Goal: Task Accomplishment & Management: Use online tool/utility

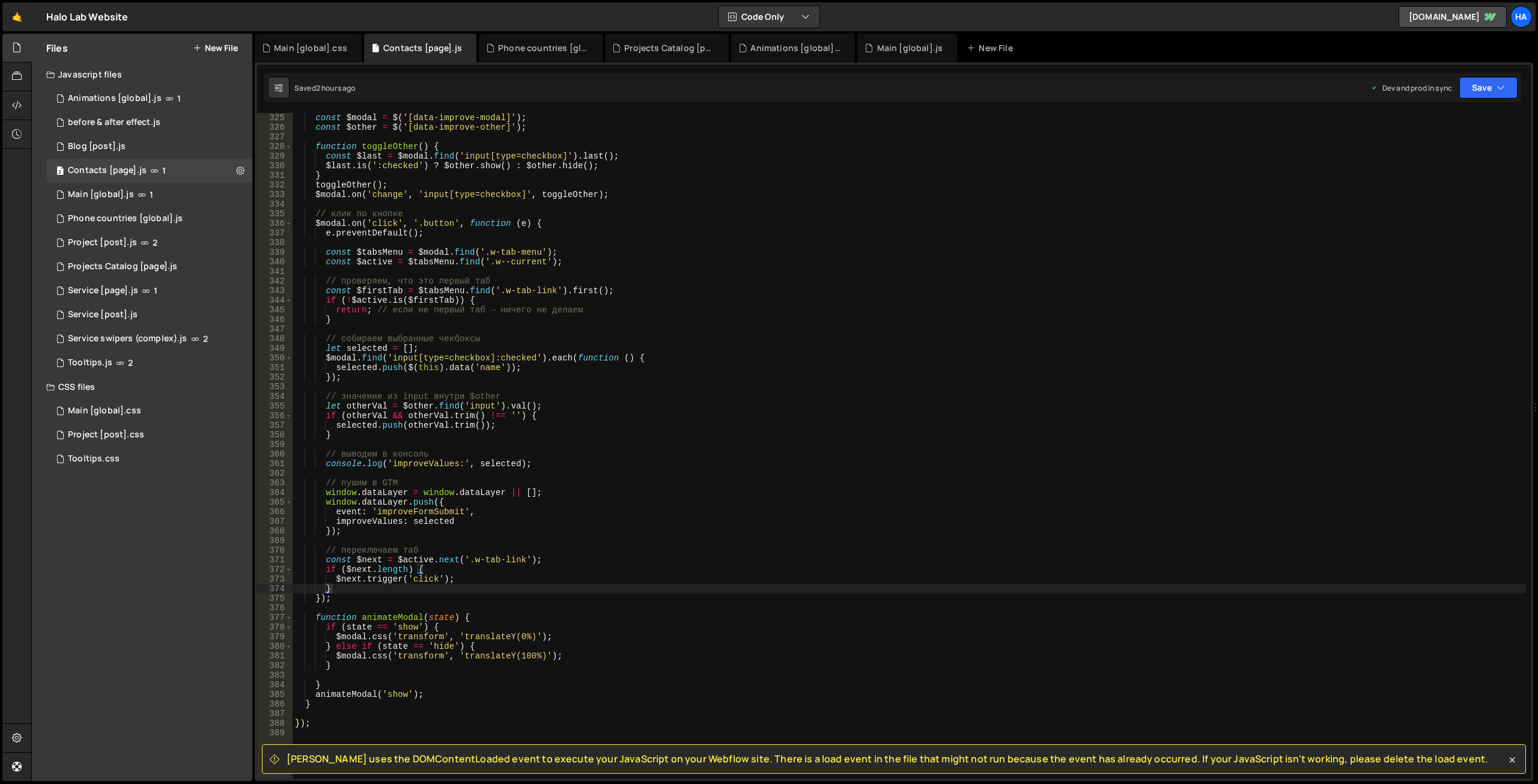
scroll to position [3114, 0]
drag, startPoint x: 436, startPoint y: 695, endPoint x: 294, endPoint y: 697, distance: 142.0
click at [294, 697] on div "const $modal = $ ( '[data-improve-modal]' ) ; const $other = $ ( '[data-improve…" at bounding box center [908, 455] width 1233 height 685
click at [718, 489] on div "const $modal = $ ( '[data-improve-modal]' ) ; const $other = $ ( '[data-improve…" at bounding box center [908, 455] width 1233 height 685
click at [546, 639] on div "const $modal = $ ( '[data-improve-modal]' ) ; const $other = $ ( '[data-improve…" at bounding box center [908, 455] width 1233 height 685
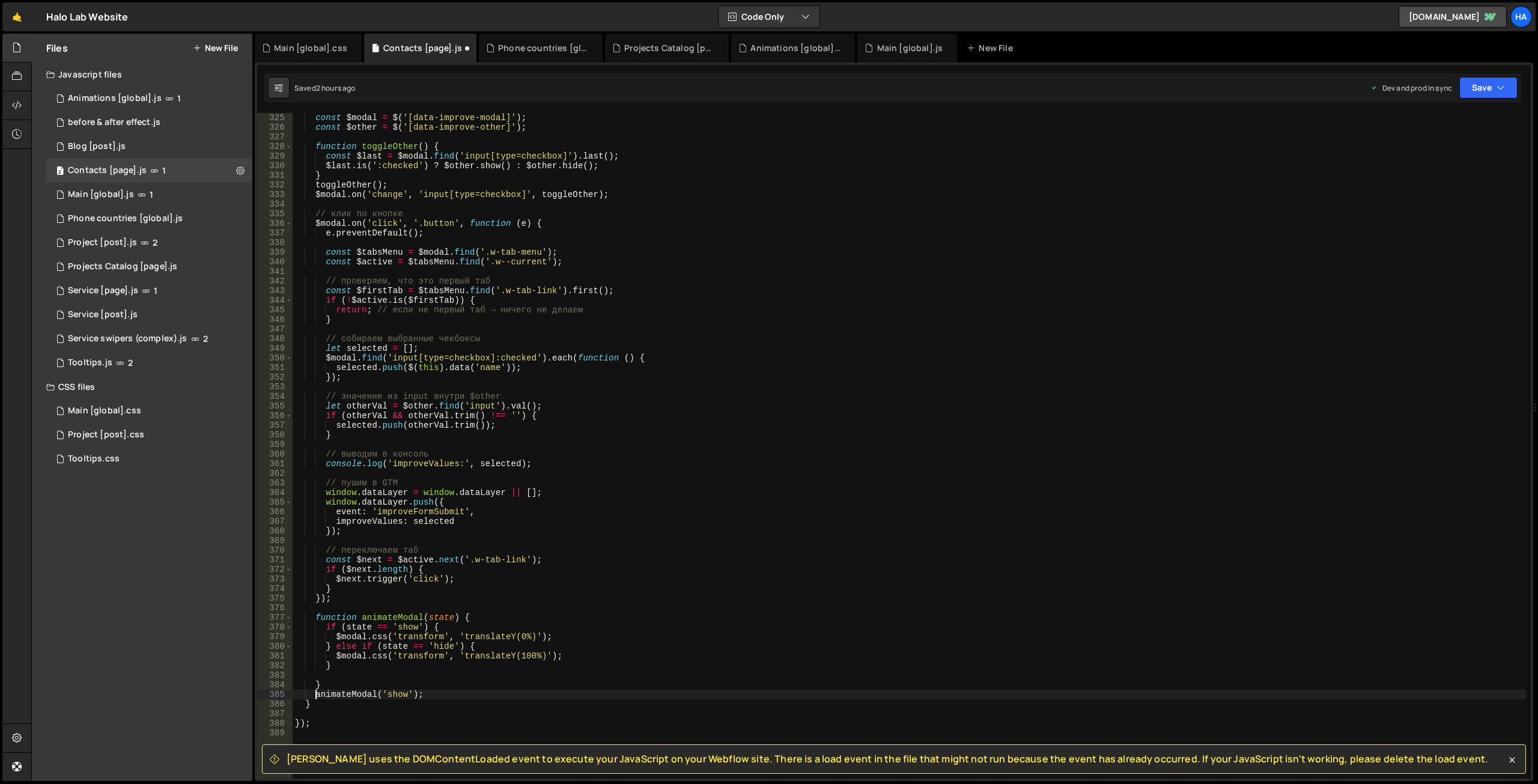
type textarea "$modal.css('transform', 'translateY(0%)');"
click at [569, 244] on div "const $modal = $ ( '[data-improve-modal]' ) ; const $other = $ ( '[data-improve…" at bounding box center [908, 455] width 1233 height 685
click at [569, 407] on div "const $modal = $ ( '[data-improve-modal]' ) ; const $other = $ ( '[data-improve…" at bounding box center [908, 455] width 1233 height 685
type textarea "let otherVal = $other.find('input').val();"
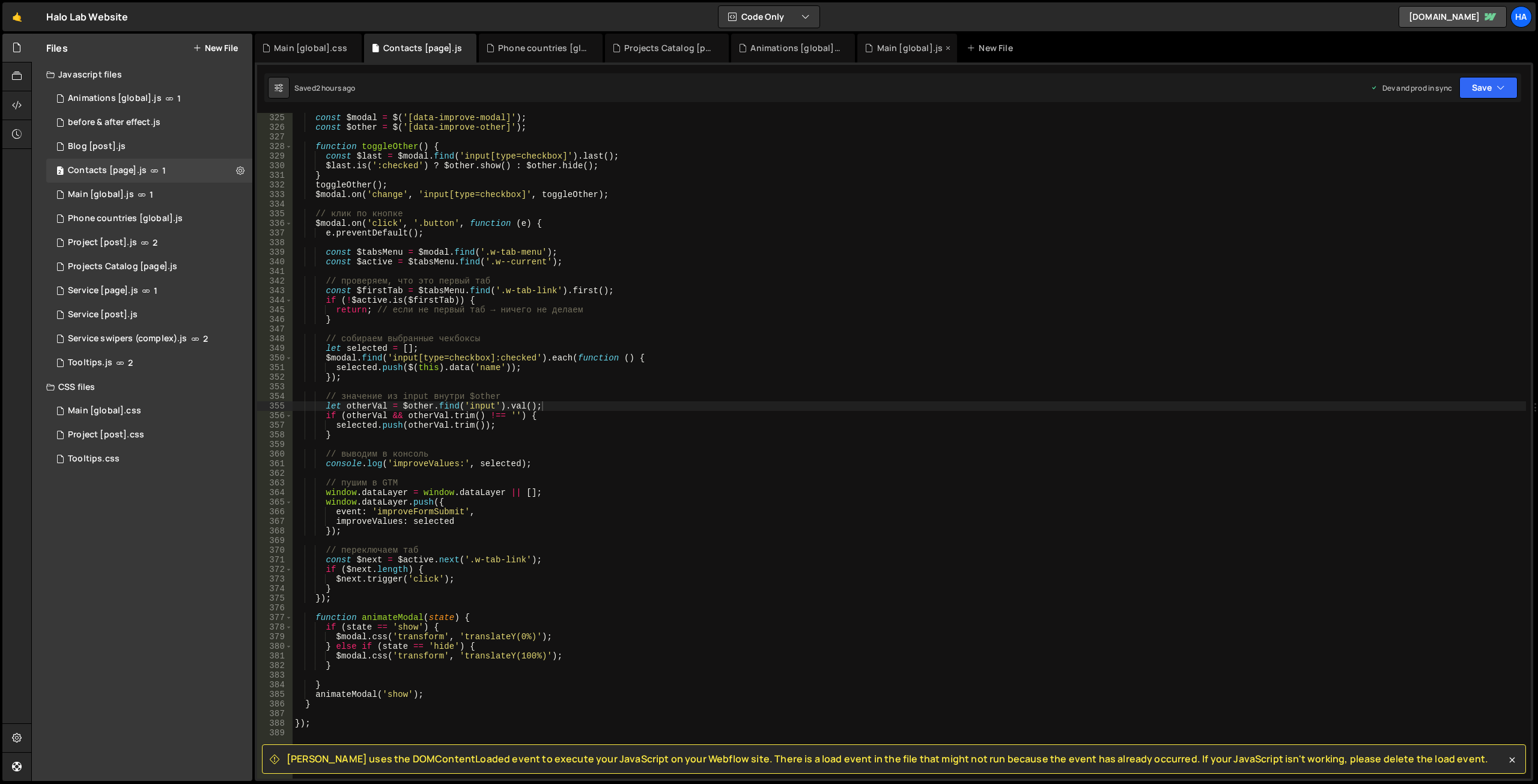
click at [867, 49] on icon at bounding box center [868, 48] width 9 height 12
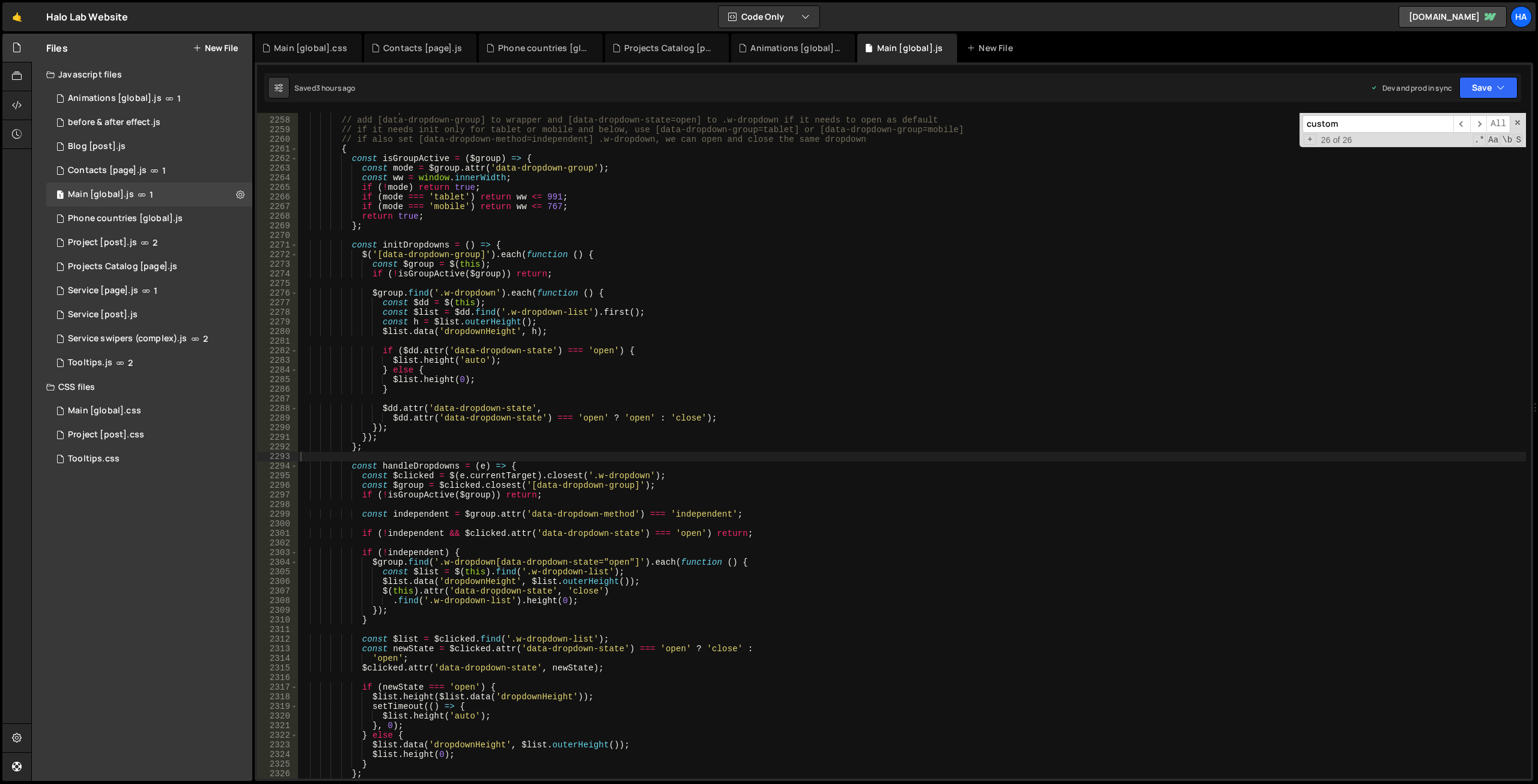
scroll to position [26433, 0]
click at [1347, 121] on input "custom" at bounding box center [1377, 124] width 150 height 17
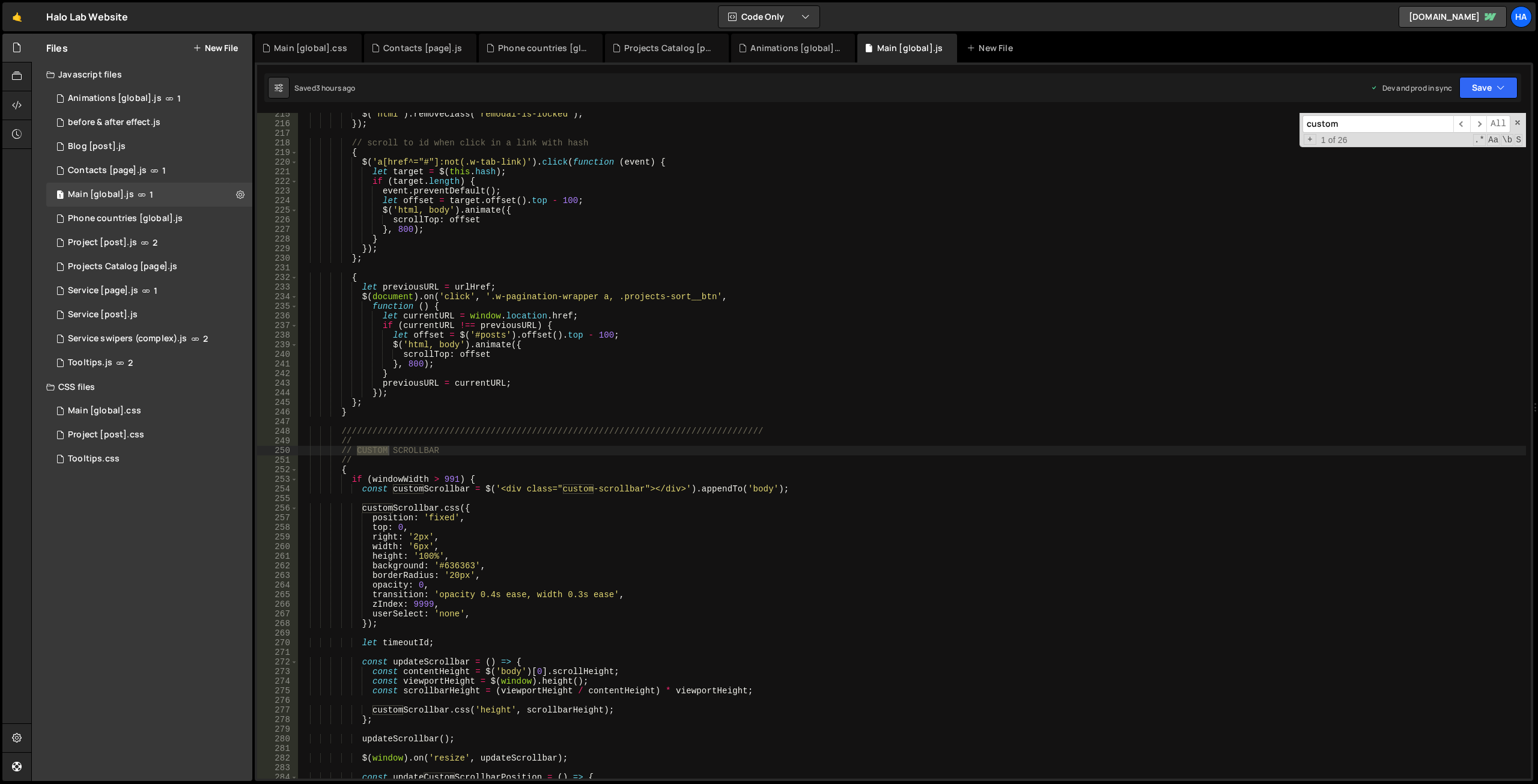
scroll to position [1725, 0]
click at [1482, 122] on span "​" at bounding box center [1478, 124] width 16 height 17
click at [1480, 122] on span "​" at bounding box center [1478, 124] width 16 height 17
click at [1468, 124] on span "​" at bounding box center [1460, 124] width 16 height 17
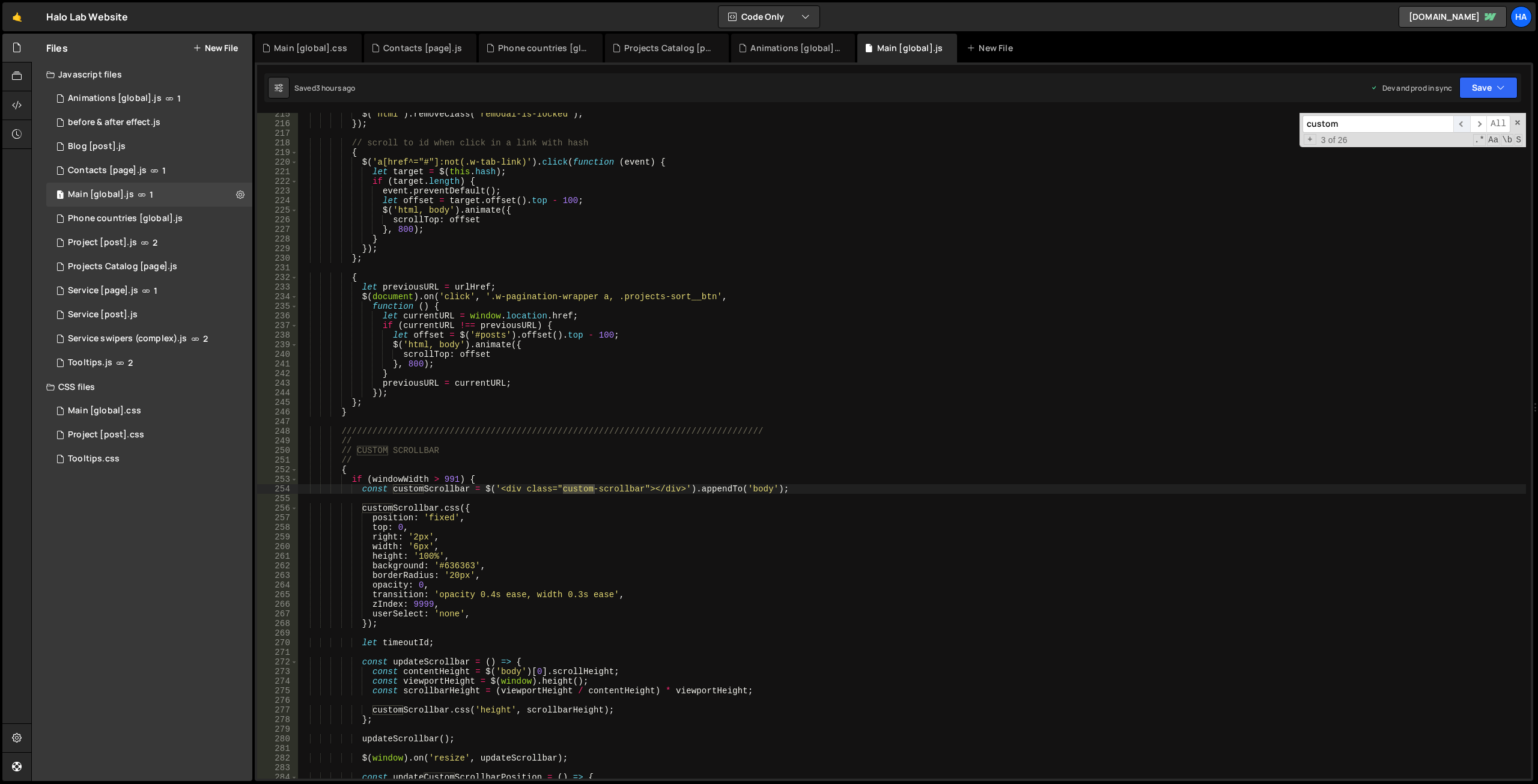
click at [1464, 124] on span "​" at bounding box center [1460, 124] width 16 height 17
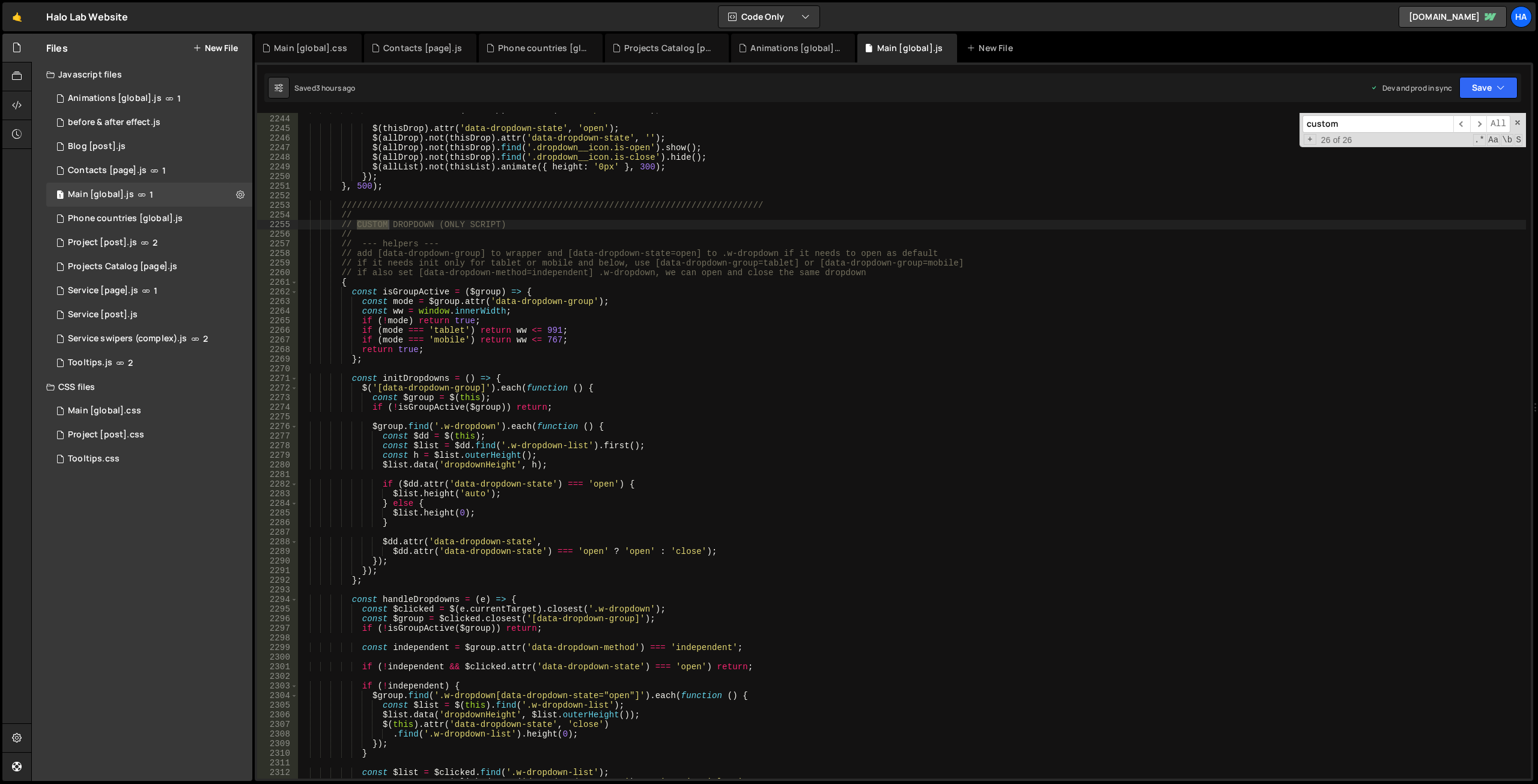
scroll to position [18138, 0]
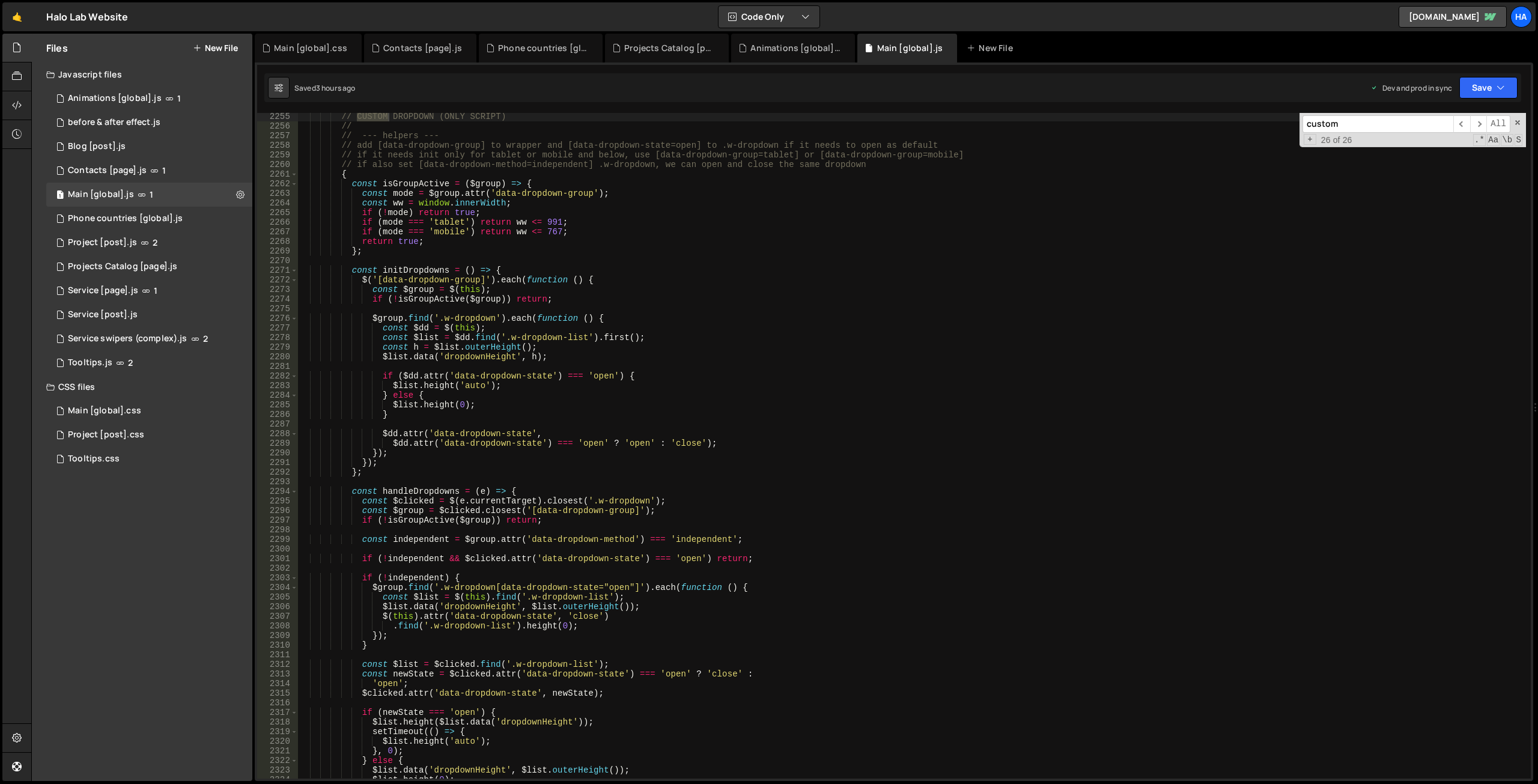
click at [498, 267] on div "// CUSTOM DROPDOWN (ONLY SCRIPT) // // --- helpers --- // add [data-dropdown-gr…" at bounding box center [911, 454] width 1227 height 685
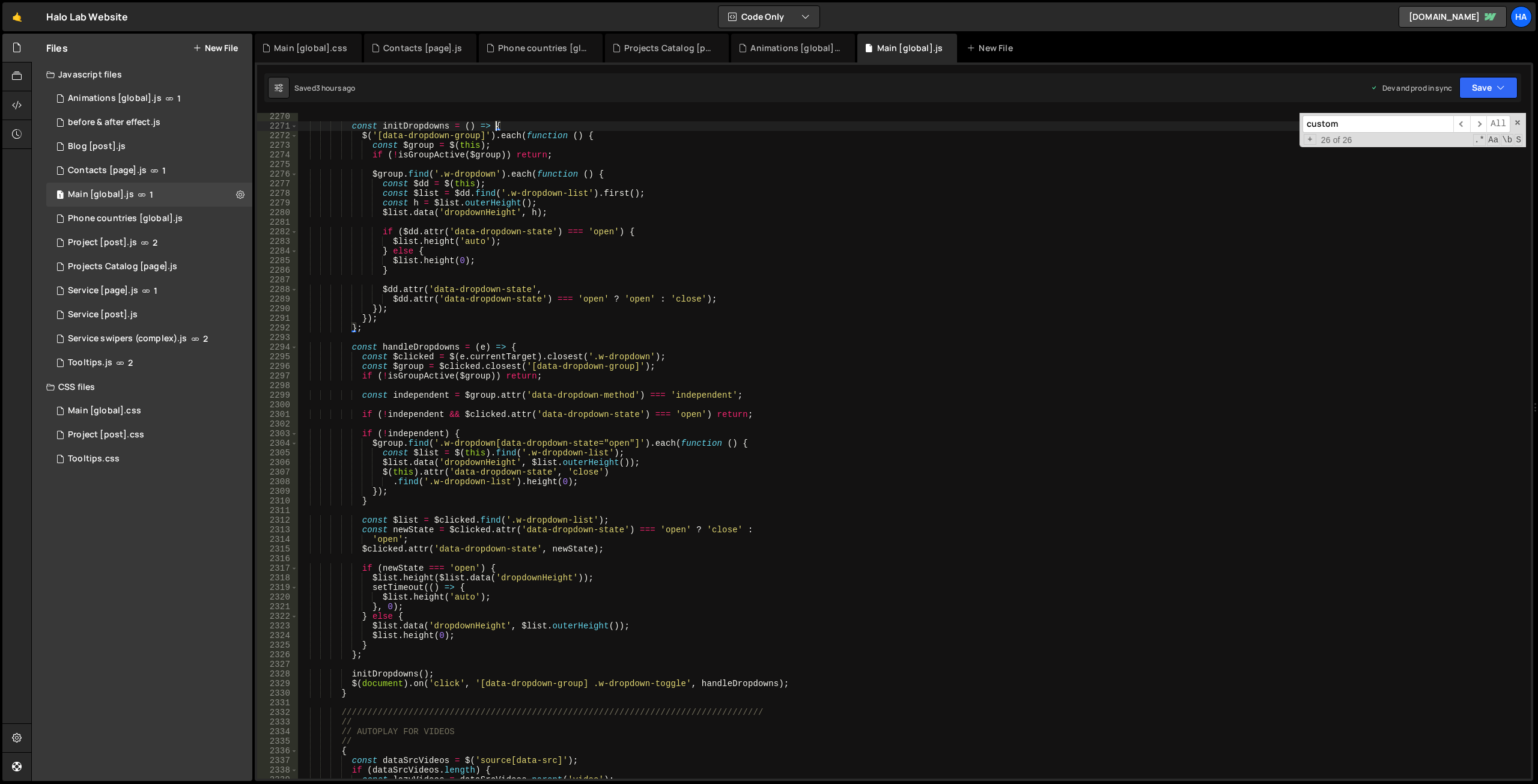
scroll to position [18258, 0]
click at [463, 586] on div "const initDropdowns = ( ) => { $ ( '[data-dropdown-group]' ) . each ( function …" at bounding box center [911, 454] width 1227 height 685
click at [390, 604] on div "const initDropdowns = ( ) => { $ ( '[data-dropdown-group]' ) . each ( function …" at bounding box center [911, 454] width 1227 height 685
click at [467, 583] on div "const initDropdowns = ( ) => { $ ( '[data-dropdown-group]' ) . each ( function …" at bounding box center [911, 454] width 1227 height 685
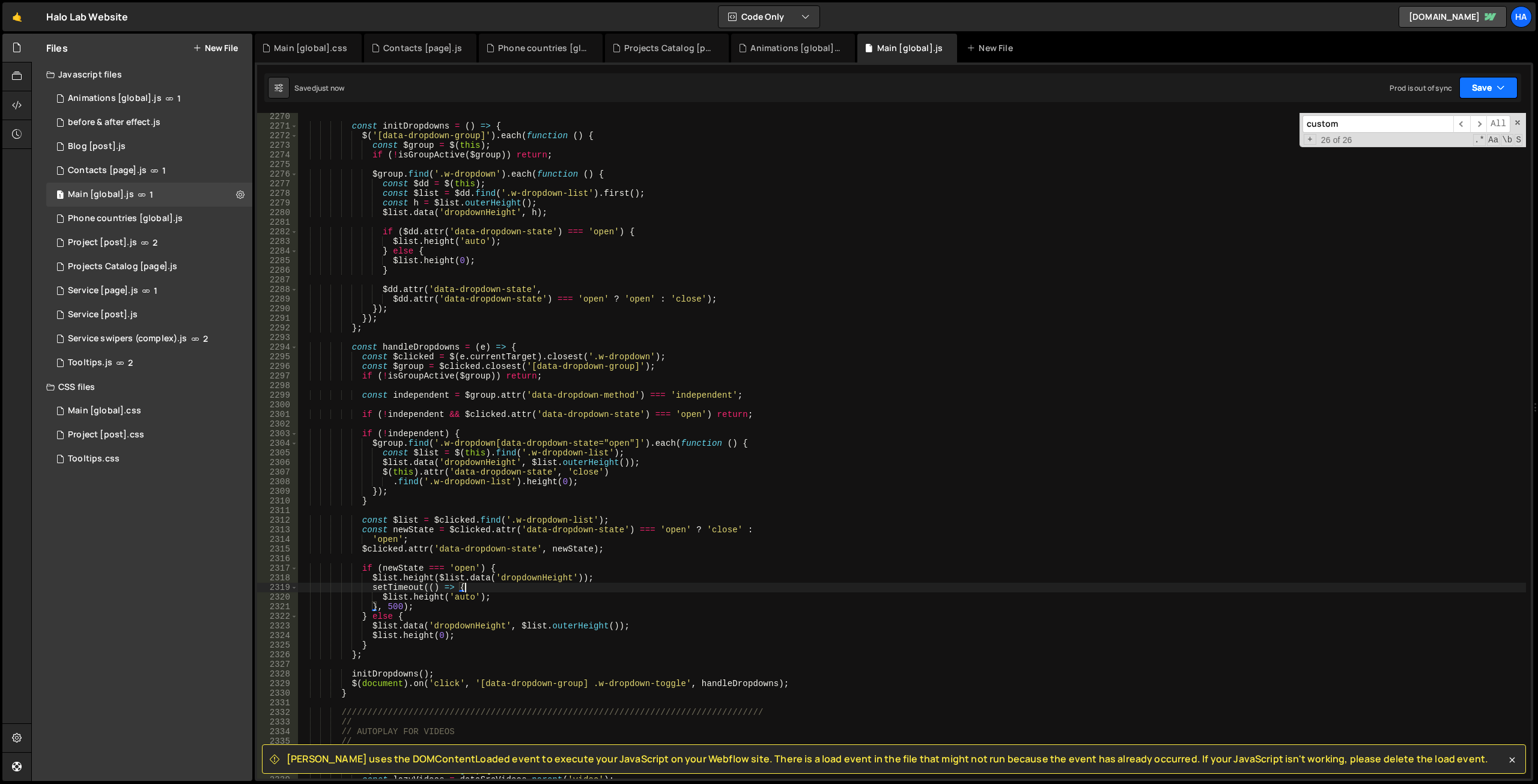
click at [1490, 84] on button "Save" at bounding box center [1489, 87] width 58 height 21
click at [1456, 165] on div "Saved 3 hours ago" at bounding box center [1447, 169] width 125 height 15
click at [1492, 80] on button "Save" at bounding box center [1489, 87] width 58 height 21
click at [388, 607] on div "const initDropdowns = ( ) => { $ ( '[data-dropdown-group]' ) . each ( function …" at bounding box center [911, 454] width 1227 height 685
click at [464, 587] on div "const initDropdowns = ( ) => { $ ( '[data-dropdown-group]' ) . each ( function …" at bounding box center [911, 454] width 1227 height 685
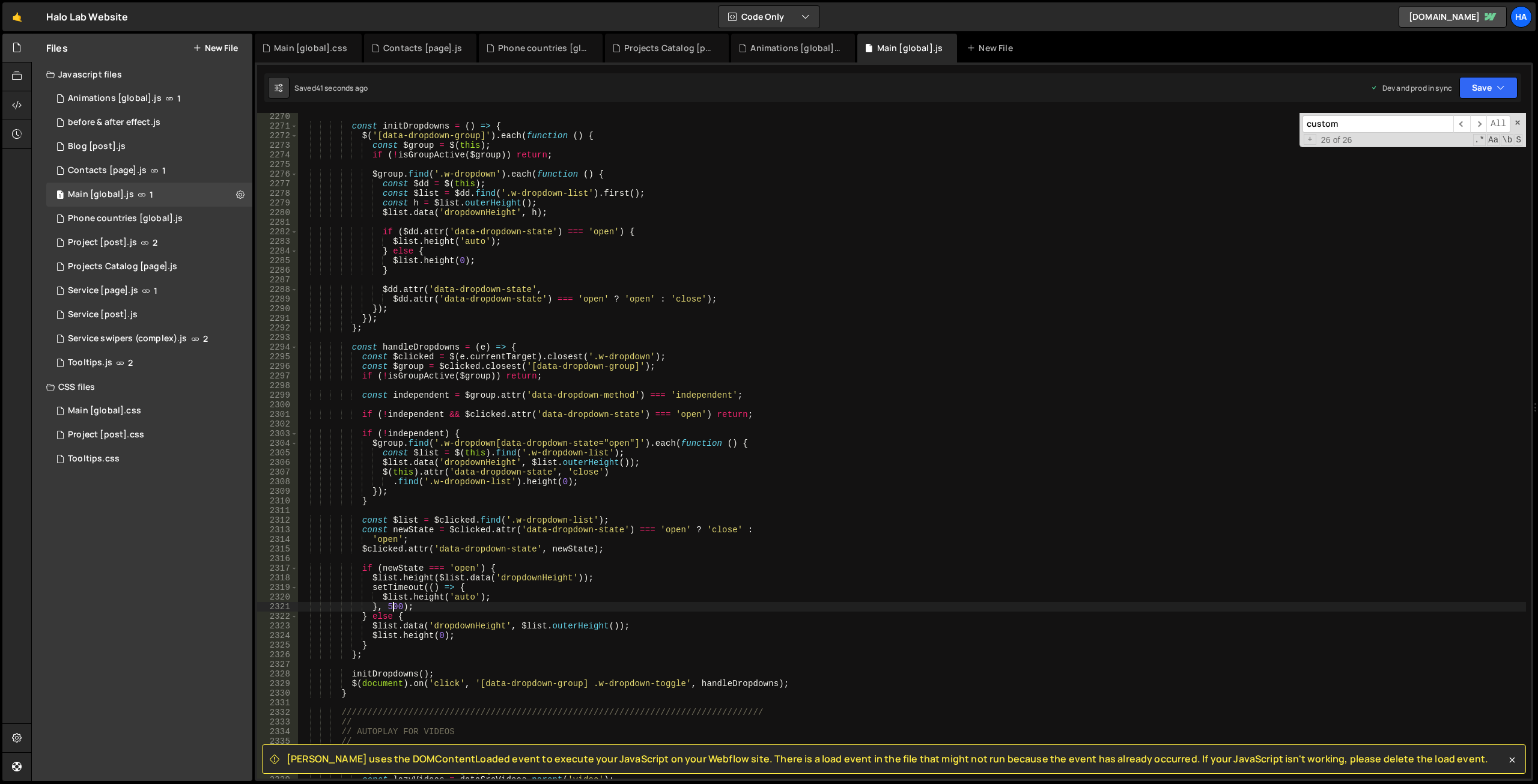
click at [392, 606] on div "const initDropdowns = ( ) => { $ ( '[data-dropdown-group]' ) . each ( function …" at bounding box center [911, 454] width 1227 height 685
click at [463, 587] on div "const initDropdowns = ( ) => { $ ( '[data-dropdown-group]' ) . each ( function …" at bounding box center [911, 454] width 1227 height 685
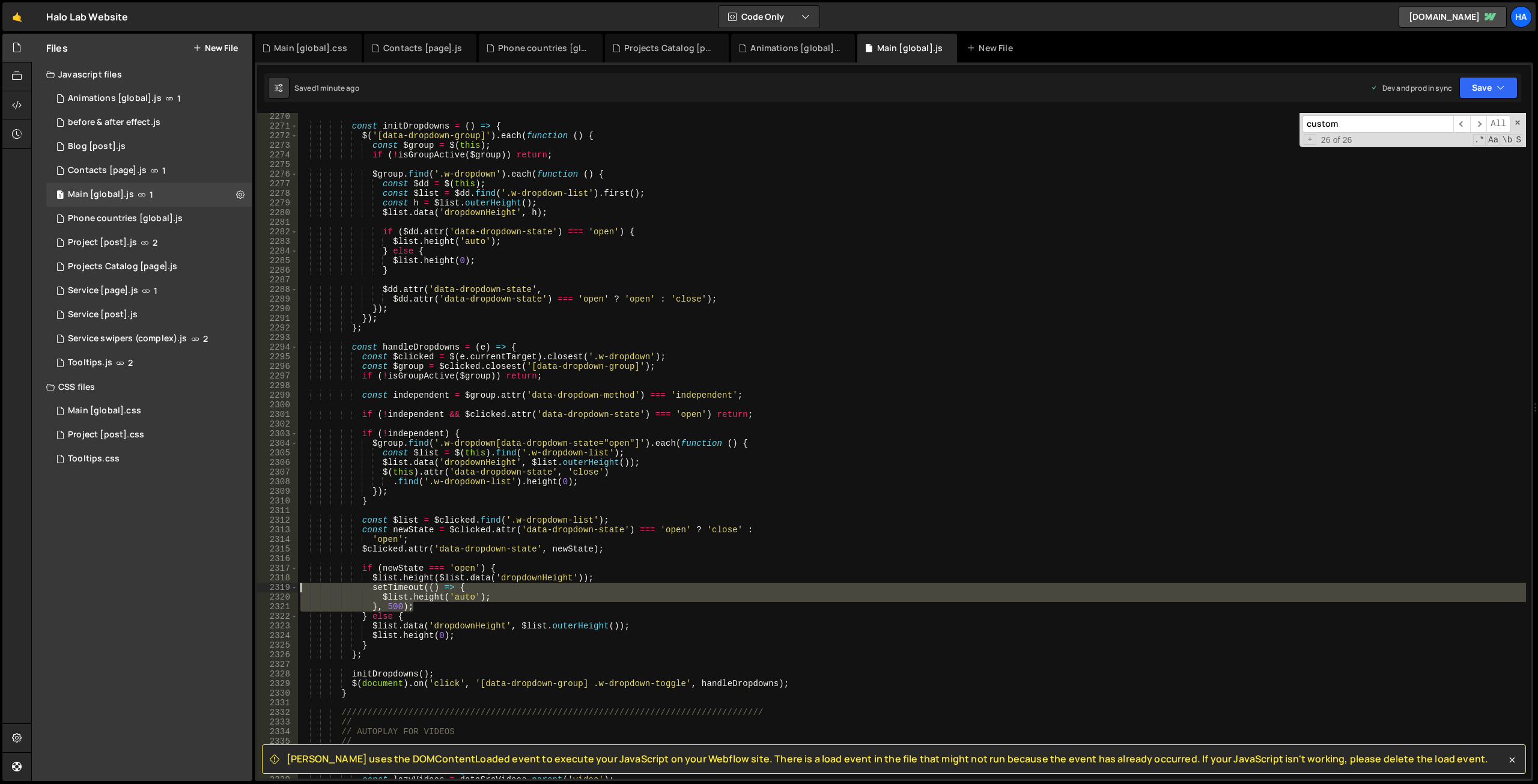
drag, startPoint x: 430, startPoint y: 607, endPoint x: 290, endPoint y: 589, distance: 141.2
click at [290, 589] on div "setTimeout(() => { [CREDIT_CARD_NUMBER] 2274 2275 2276 2277 2278 2279 2280 2281…" at bounding box center [894, 445] width 1273 height 666
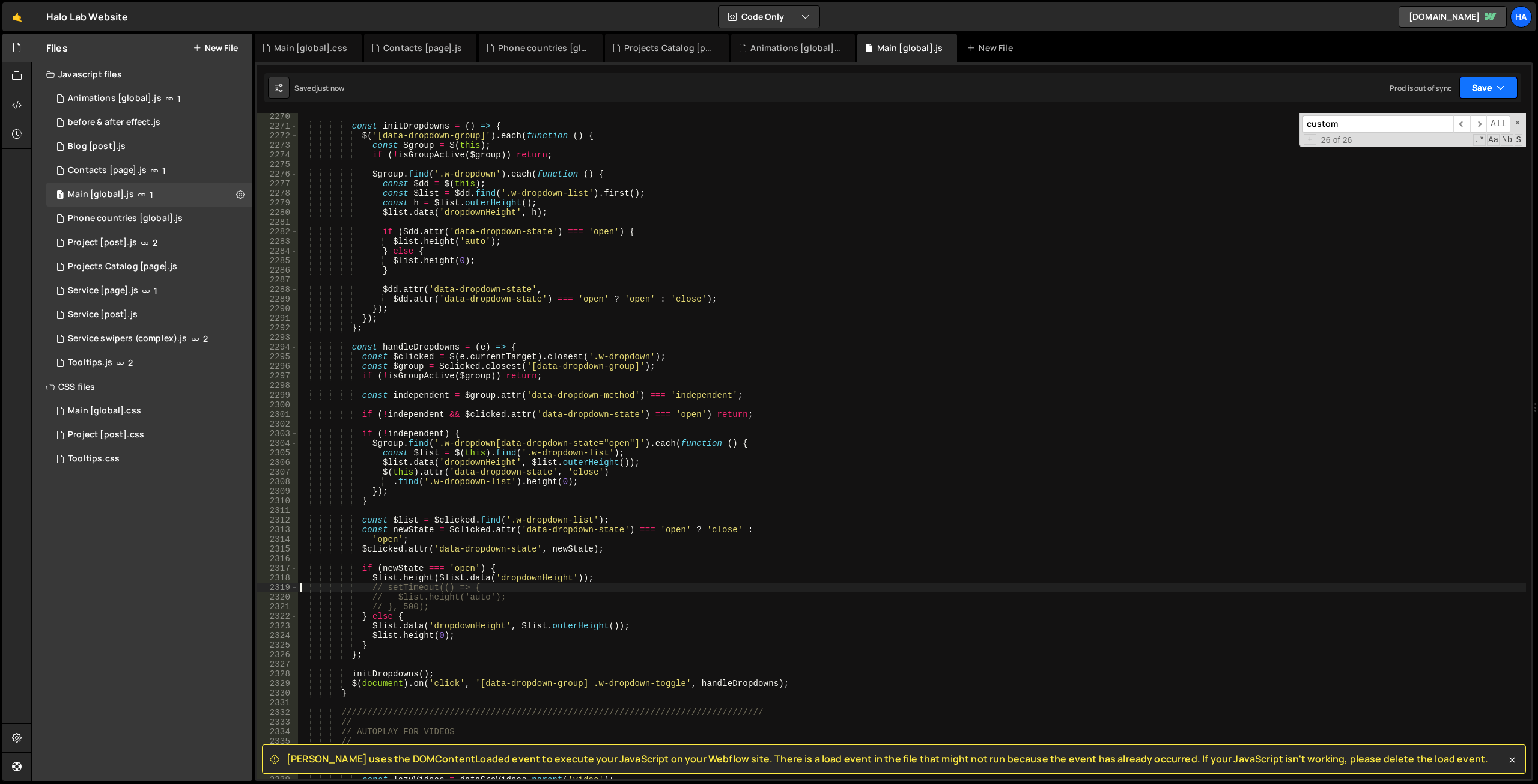
click at [1492, 89] on button "Save" at bounding box center [1489, 87] width 58 height 21
click at [1438, 167] on div "1 minute ago" at bounding box center [1426, 169] width 42 height 11
click at [468, 614] on div "const initDropdowns = ( ) => { $ ( '[data-dropdown-group]' ) . each ( function …" at bounding box center [911, 454] width 1227 height 685
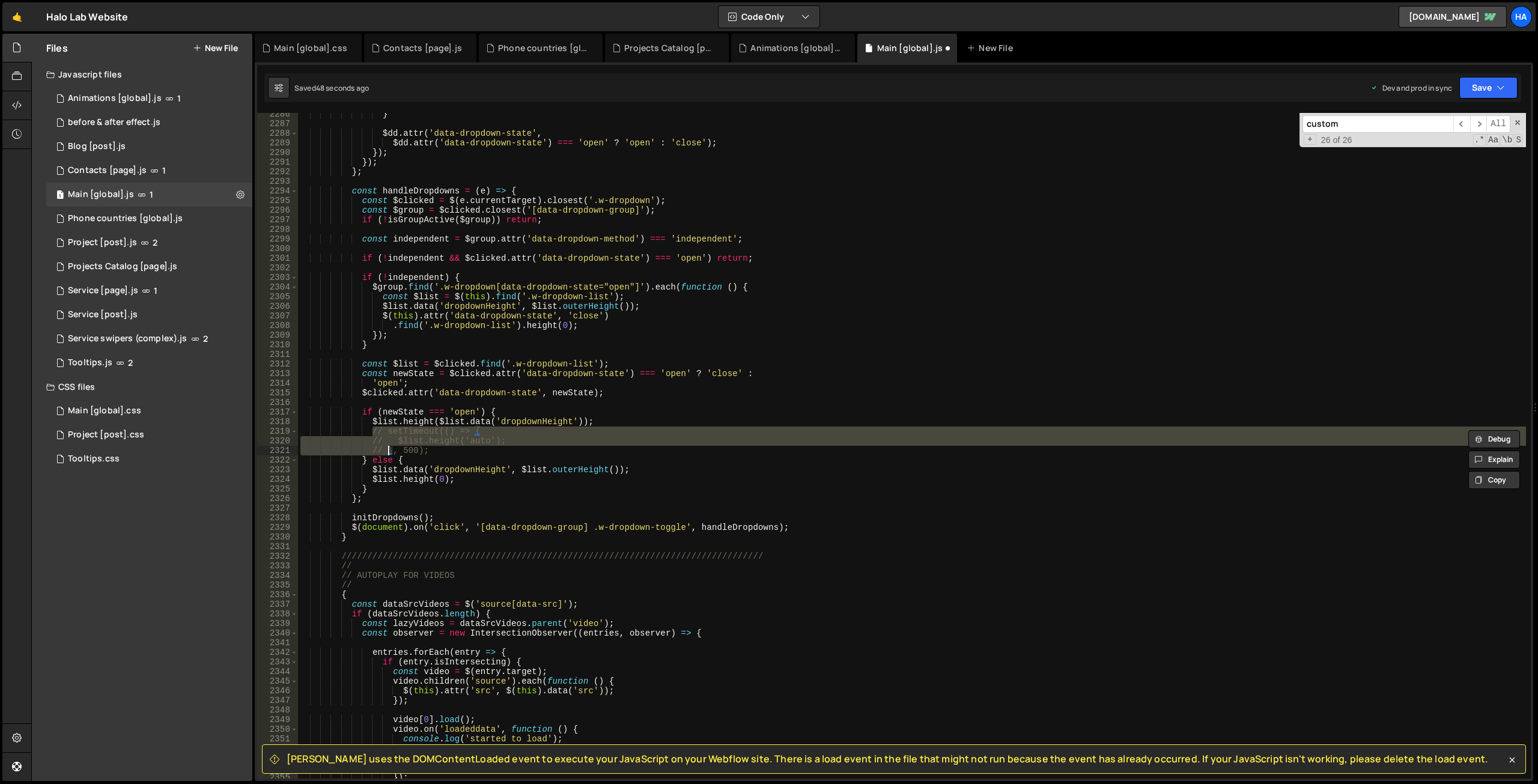
scroll to position [18389, 0]
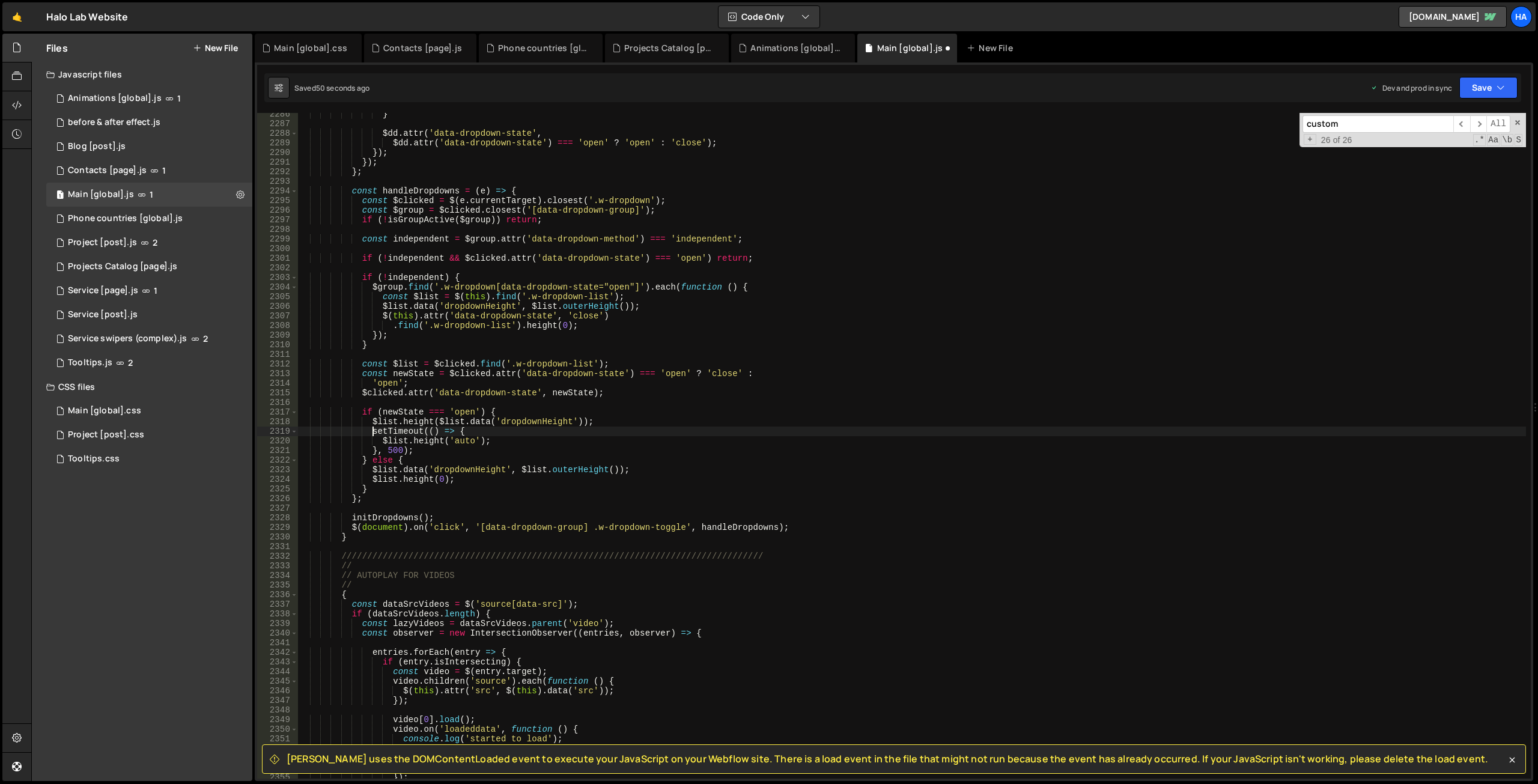
click at [393, 451] on div "} $dd . attr ( 'data-dropdown-state' , $dd . attr ( 'data-dropdown-state' ) ===…" at bounding box center [911, 452] width 1227 height 685
click at [700, 420] on div "} $dd . attr ( 'data-dropdown-state' , $dd . attr ( 'data-dropdown-state' ) ===…" at bounding box center [911, 452] width 1227 height 685
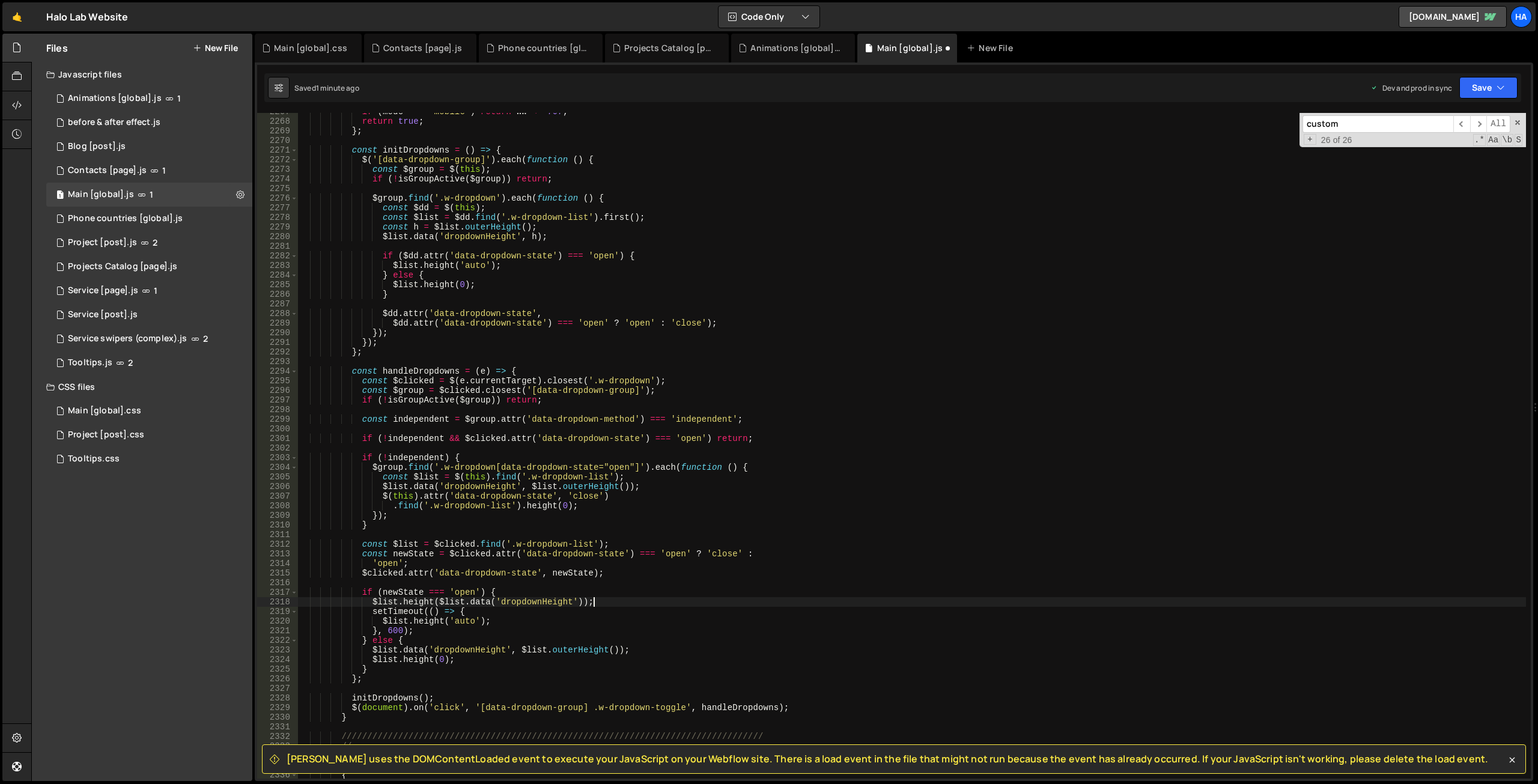
scroll to position [18147, 0]
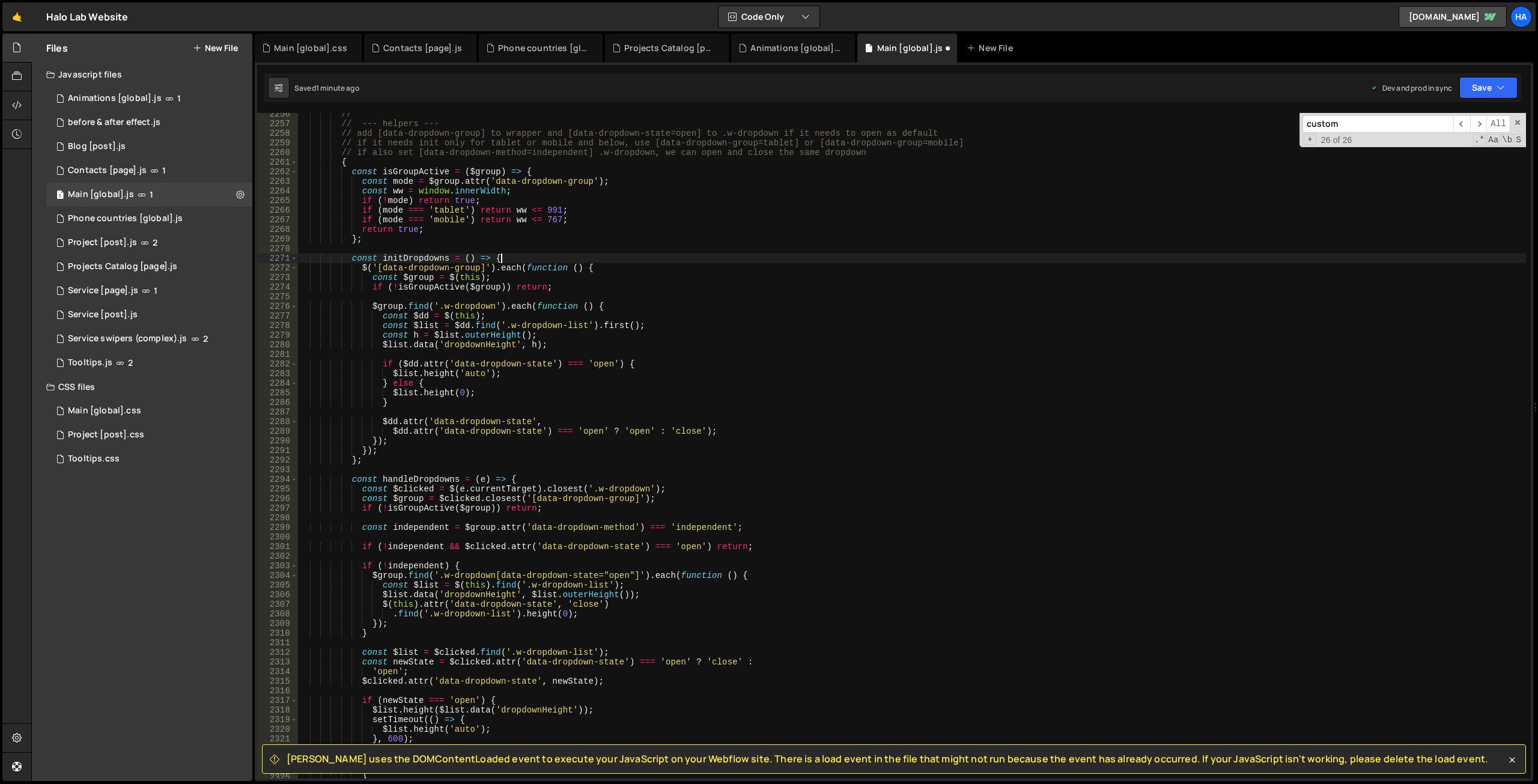
click at [499, 258] on div "// // --- helpers --- // add [data-dropdown-group] to wrapper and [data-dropdow…" at bounding box center [911, 452] width 1227 height 685
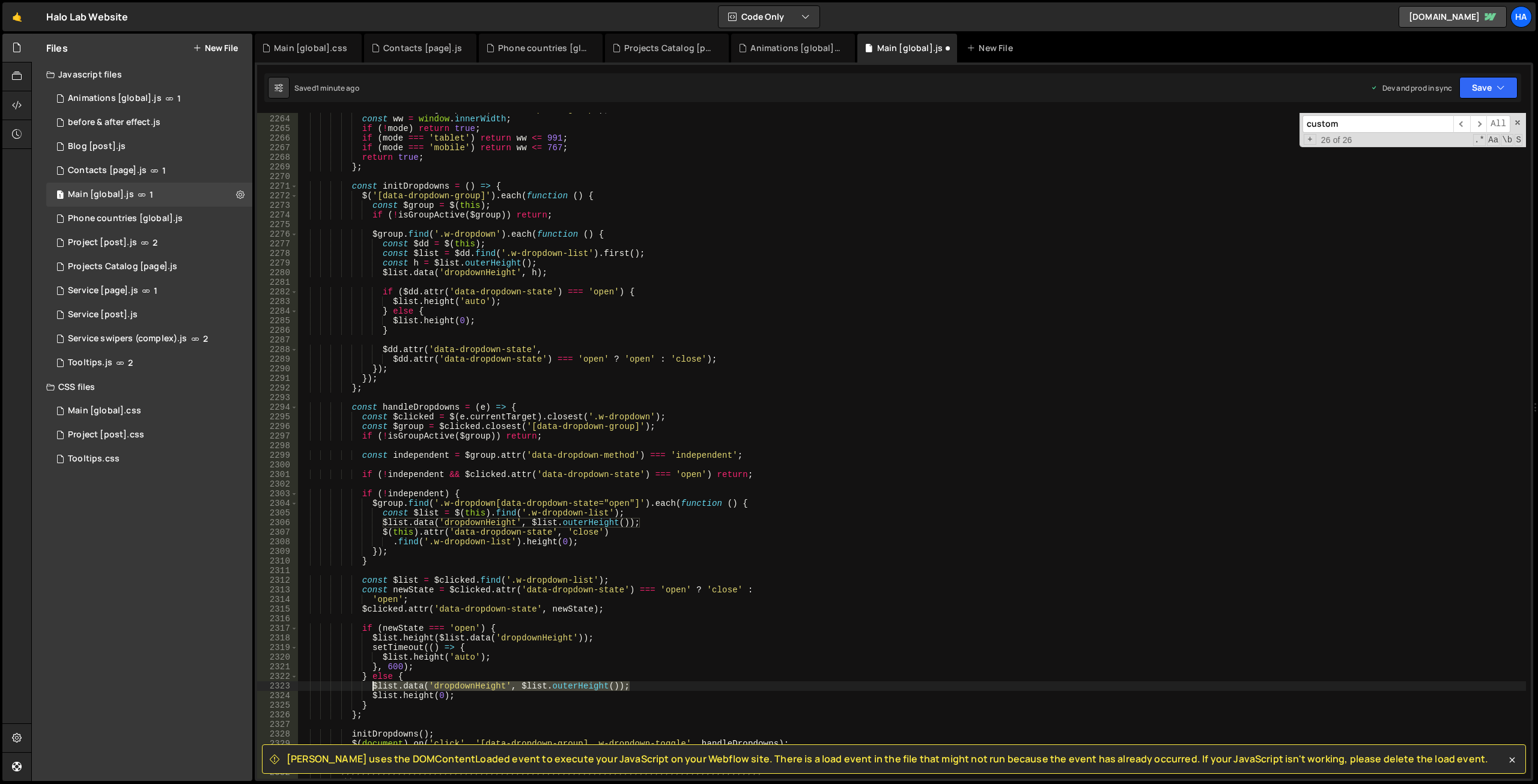
drag, startPoint x: 637, startPoint y: 685, endPoint x: 372, endPoint y: 682, distance: 265.0
click at [372, 682] on div "const mode = $group . attr ( 'data-dropdown-group' ) ; const ww = window . inne…" at bounding box center [911, 447] width 1227 height 685
click at [510, 302] on div "const mode = $group . attr ( 'data-dropdown-group' ) ; const ww = window . inne…" at bounding box center [911, 447] width 1227 height 685
type textarea "$list.height('auto');"
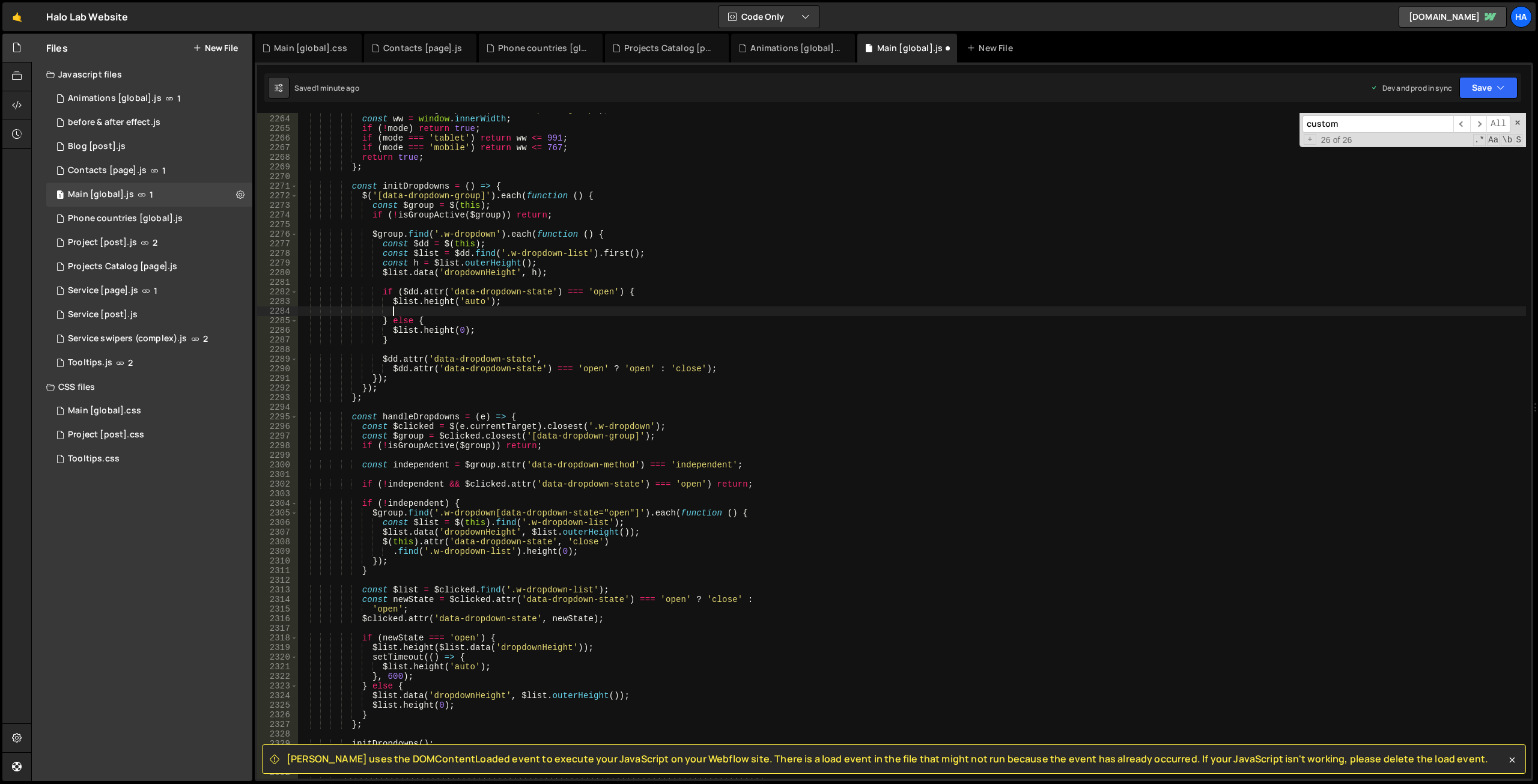
paste textarea "$[DOMAIN_NAME]('dropdownHeight', $list.outerHeight());"
drag, startPoint x: 506, startPoint y: 301, endPoint x: 418, endPoint y: 299, distance: 88.0
click at [418, 299] on div "const mode = $group . attr ( 'data-dropdown-group' ) ; const ww = window . inne…" at bounding box center [911, 447] width 1227 height 685
drag, startPoint x: 655, startPoint y: 310, endPoint x: 416, endPoint y: 309, distance: 239.0
click at [416, 309] on div "const mode = $group . attr ( 'data-dropdown-group' ) ; const ww = window . inne…" at bounding box center [911, 447] width 1227 height 685
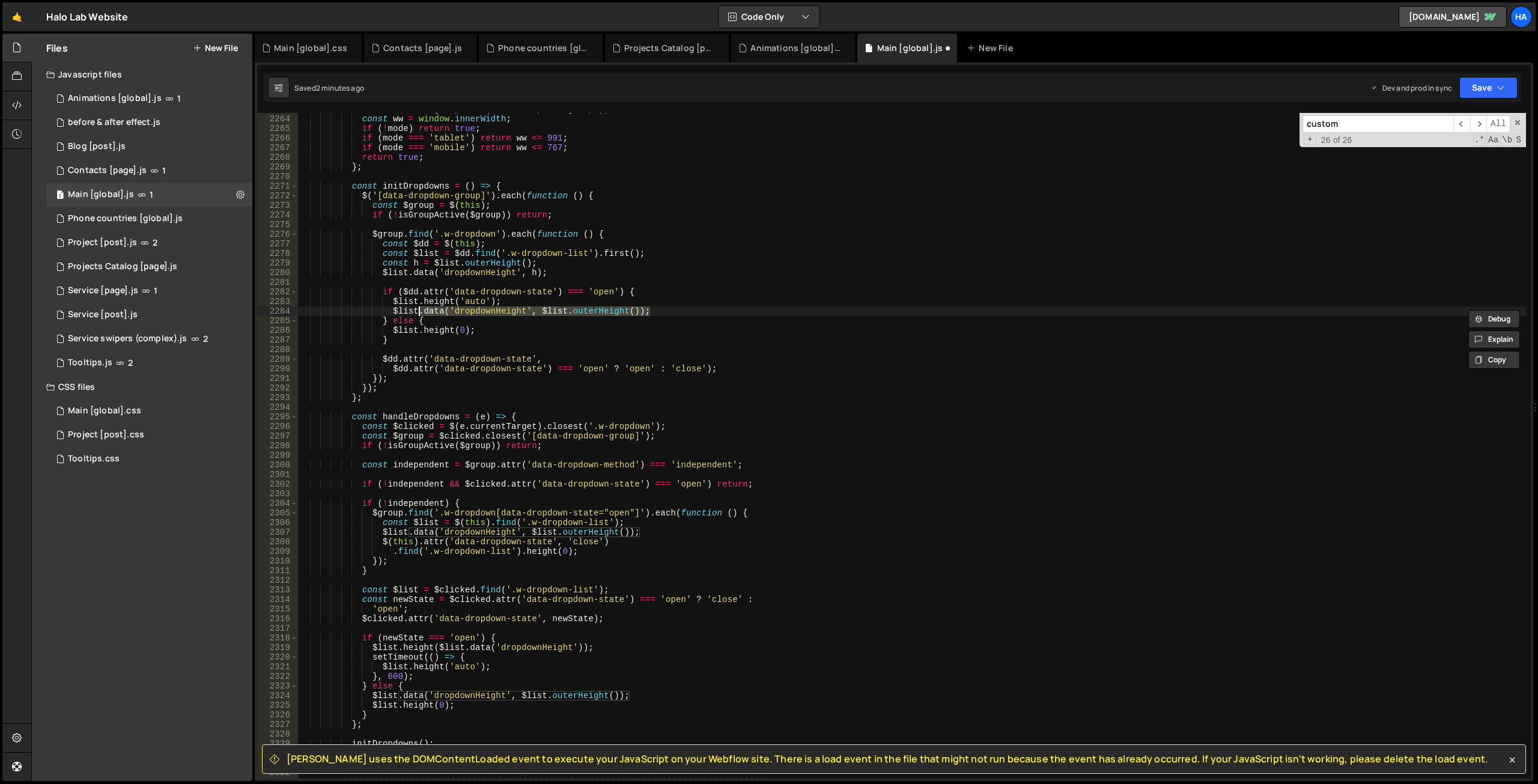
click at [584, 310] on div "const mode = $group . attr ( 'data-dropdown-group' ) ; const ww = window . inne…" at bounding box center [911, 445] width 1227 height 666
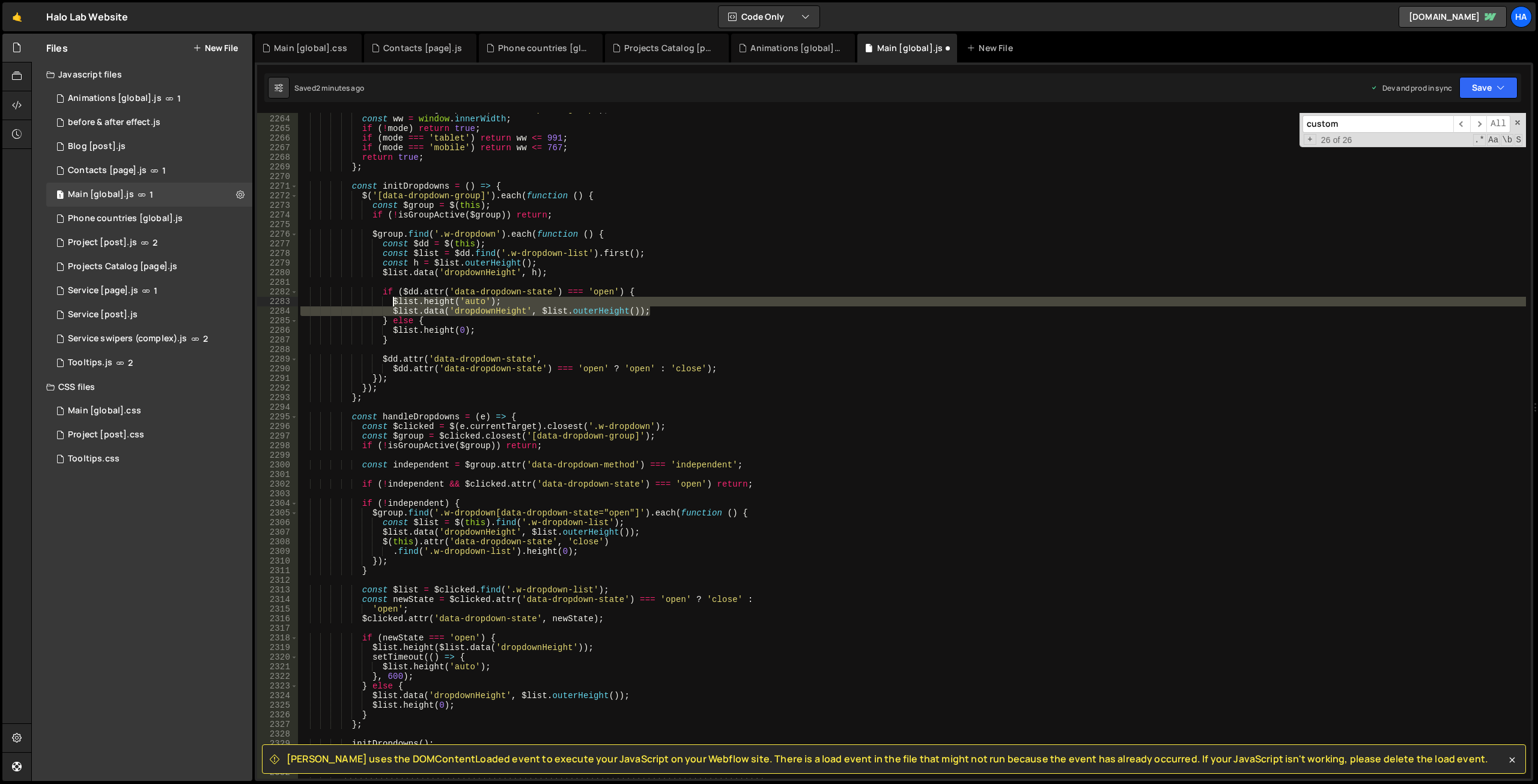
drag, startPoint x: 657, startPoint y: 311, endPoint x: 390, endPoint y: 302, distance: 267.2
click at [390, 302] on div "const mode = $group . attr ( 'data-dropdown-group' ) ; const ww = window . inne…" at bounding box center [911, 447] width 1227 height 685
paste textarea ".height($dd.attr('data-dropdown-state') === 'open' ? h : 0"
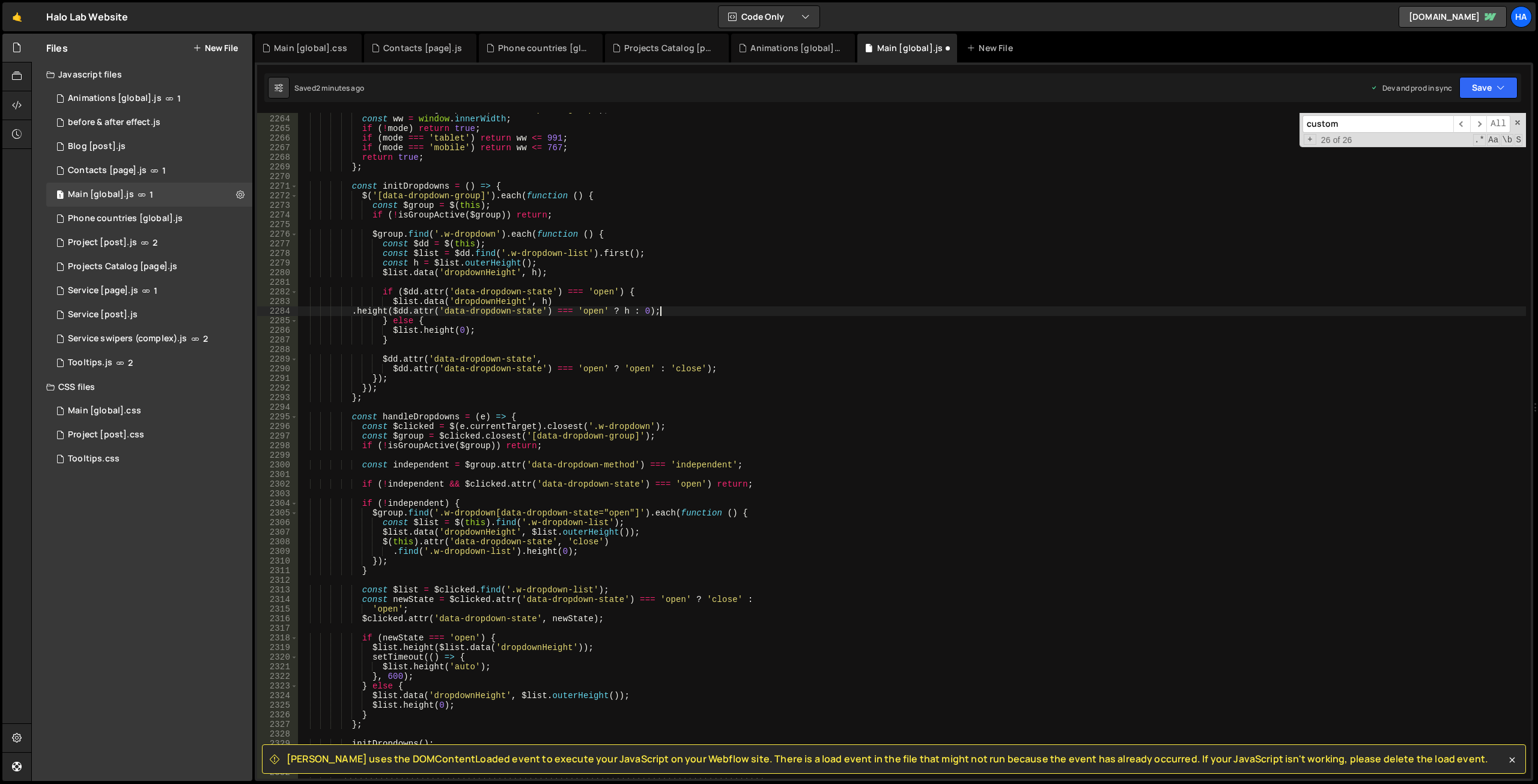
click at [555, 303] on div "const mode = $group . attr ( 'data-dropdown-group' ) ; const ww = window . inne…" at bounding box center [911, 447] width 1227 height 685
click at [1503, 87] on icon "button" at bounding box center [1500, 87] width 9 height 12
click at [1459, 167] on div "Saved 2 minutes ago" at bounding box center [1447, 169] width 125 height 15
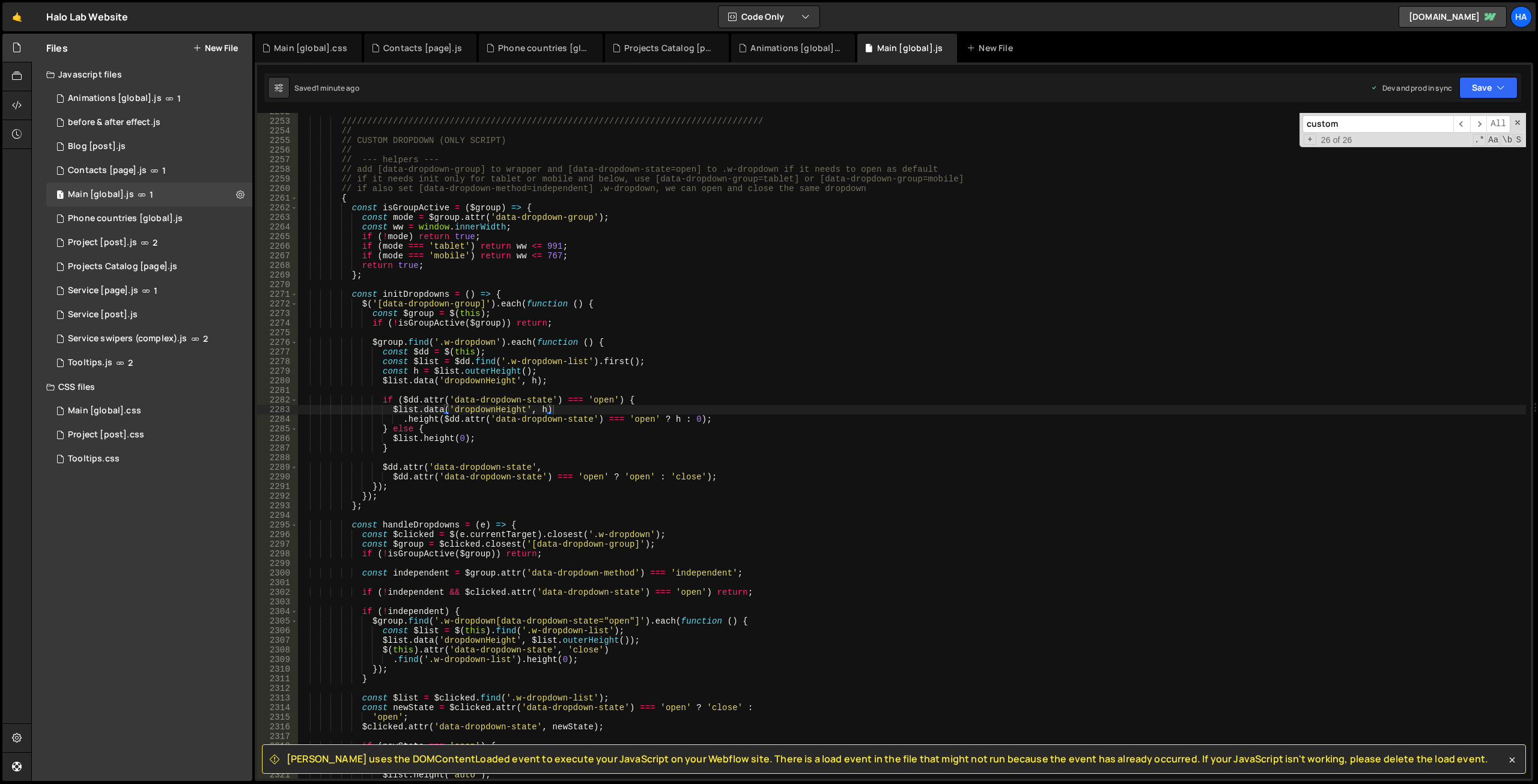
scroll to position [18080, 0]
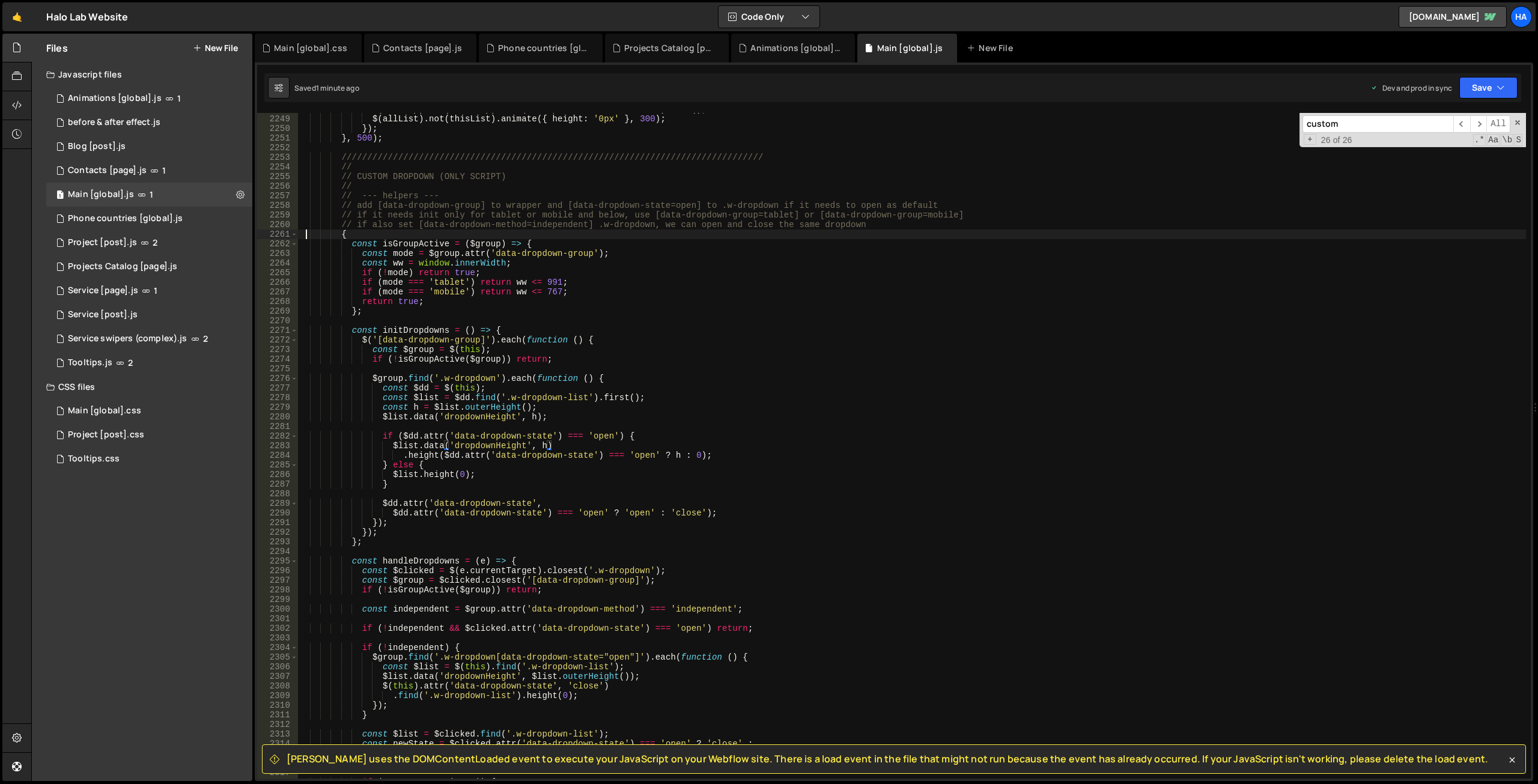
click at [307, 233] on div "$ ( allDrop ) . not ( thisDrop ) . find ( '.dropdown__icon.is-close' ) . hide (…" at bounding box center [911, 447] width 1227 height 685
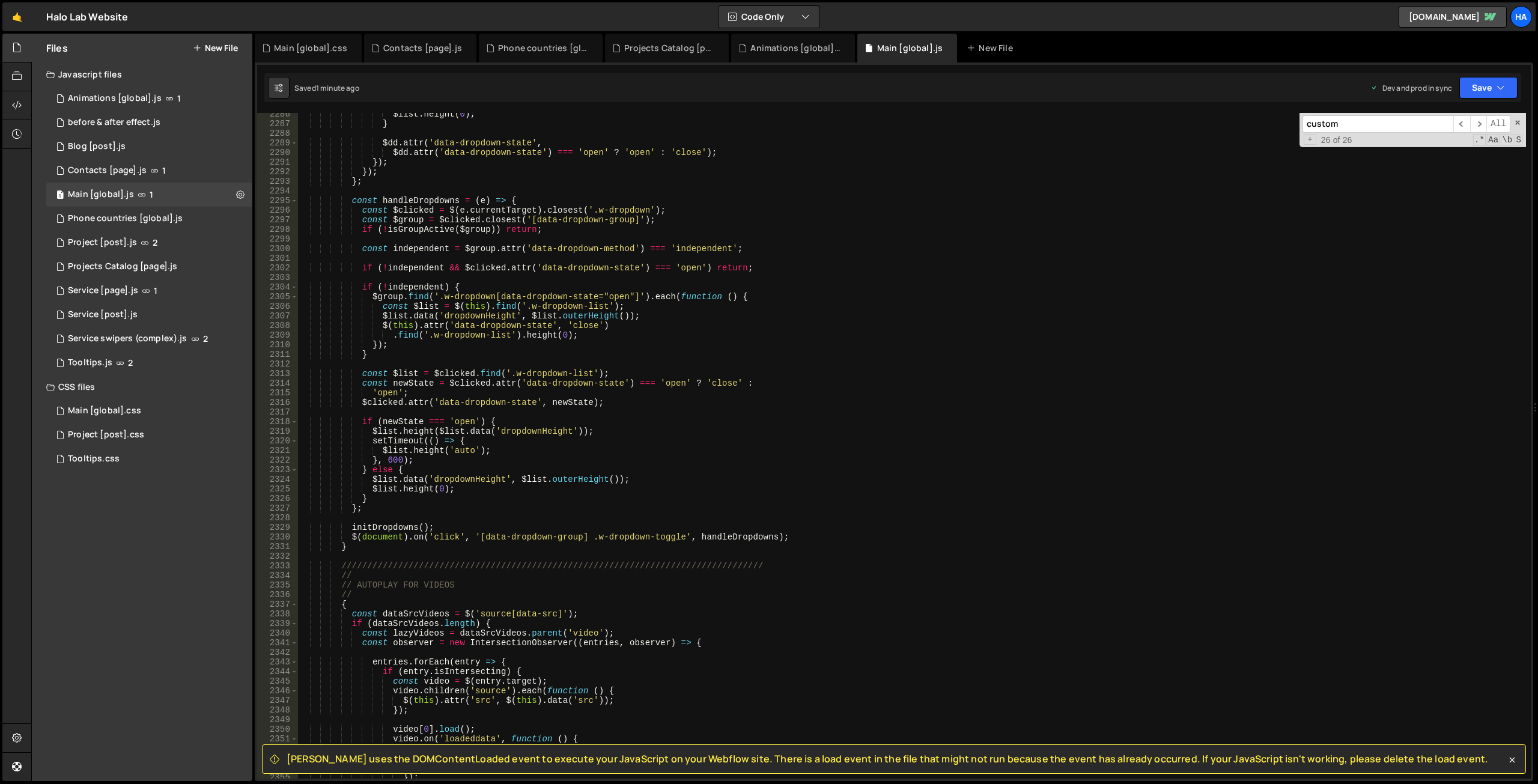
scroll to position [18411, 0]
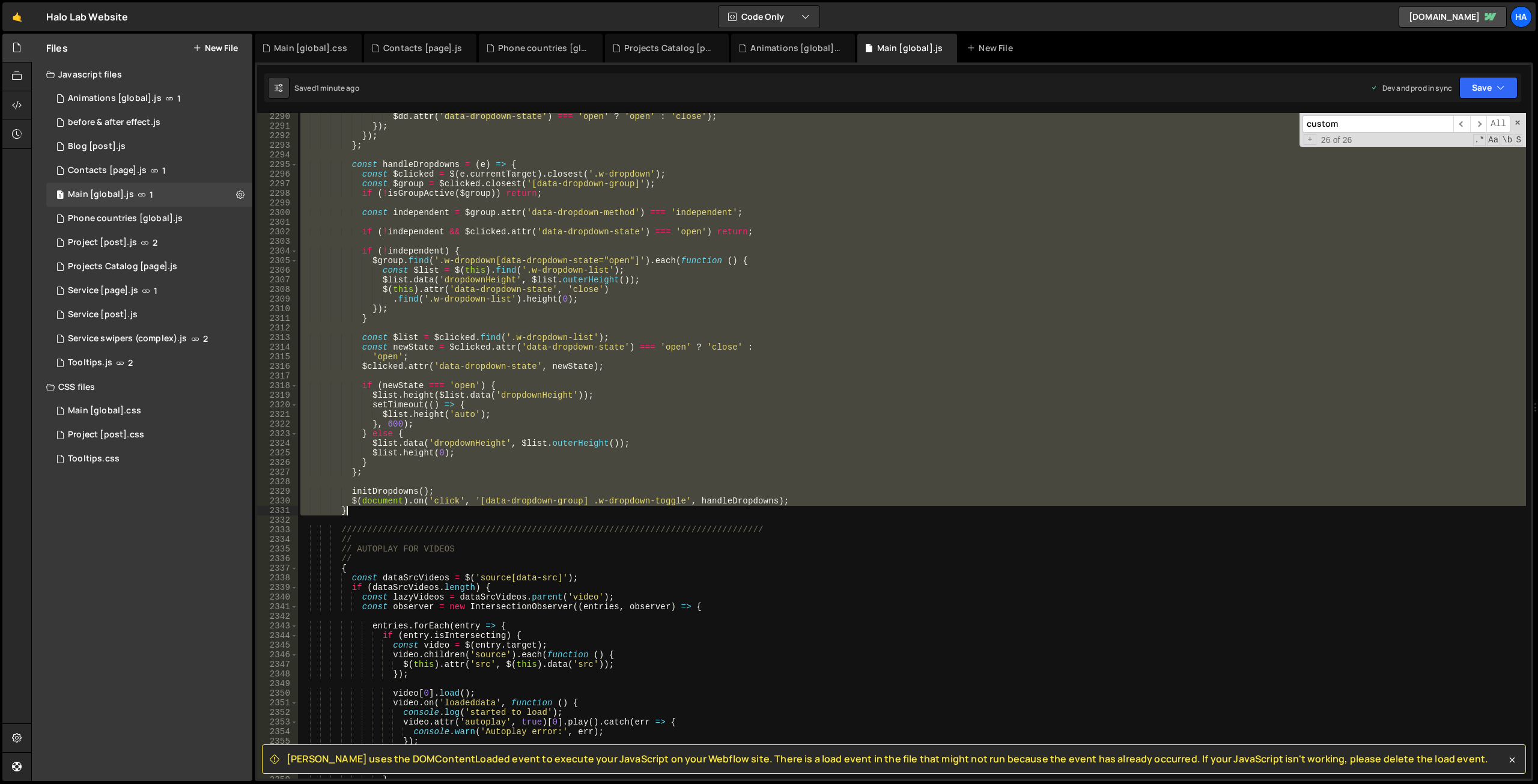
click at [360, 511] on div "$dd . attr ( 'data-dropdown-state' ) === 'open' ? 'open' : 'close' ) ; }) ; }) …" at bounding box center [911, 454] width 1227 height 685
type textarea "$(document).on('click', '[data-dropdown-group] .w-dropdown-toggle', handleDropd…"
click at [754, 478] on div "$dd . attr ( 'data-dropdown-state' ) === 'open' ? 'open' : 'close' ) ; }) ; }) …" at bounding box center [911, 445] width 1227 height 666
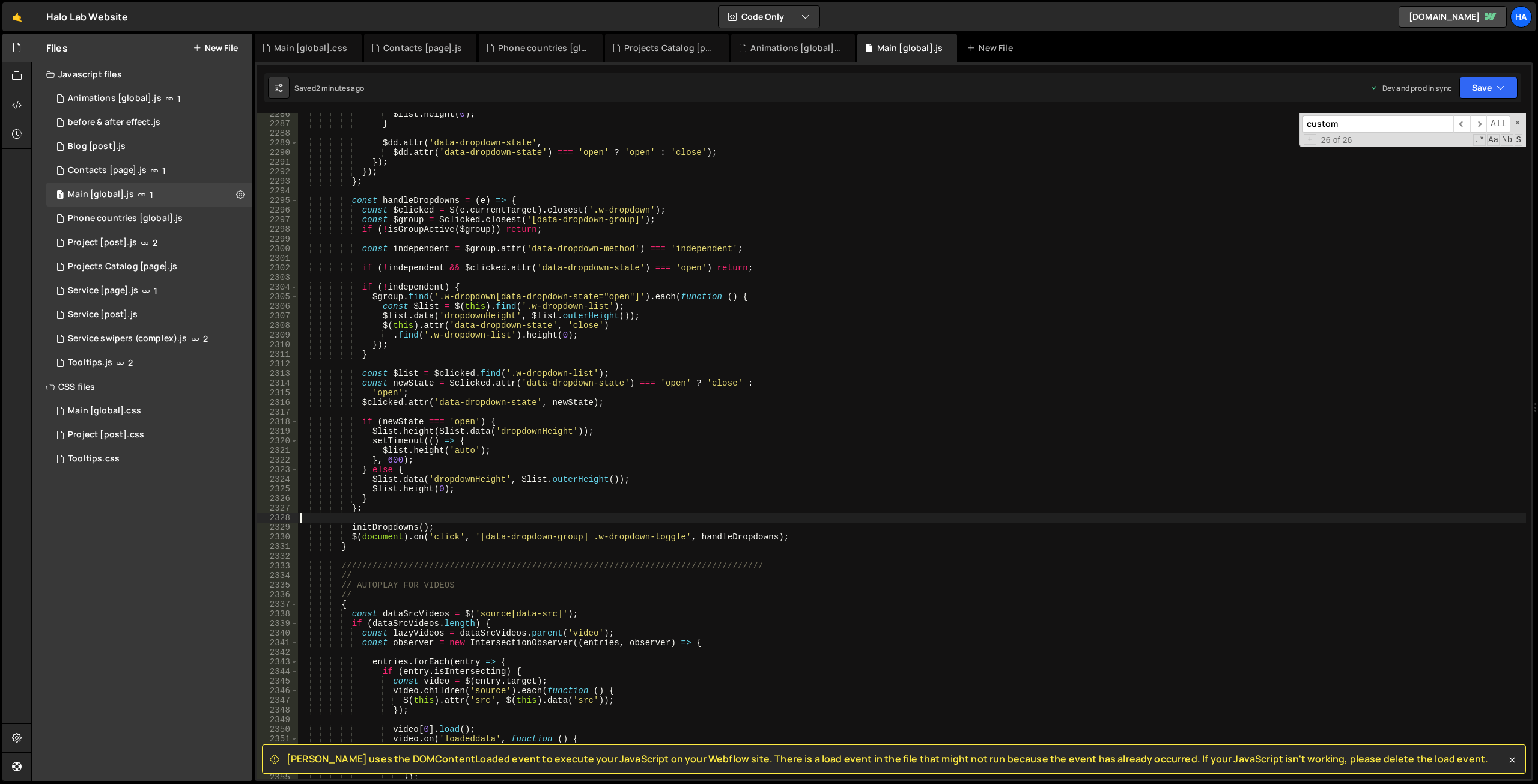
scroll to position [18351, 0]
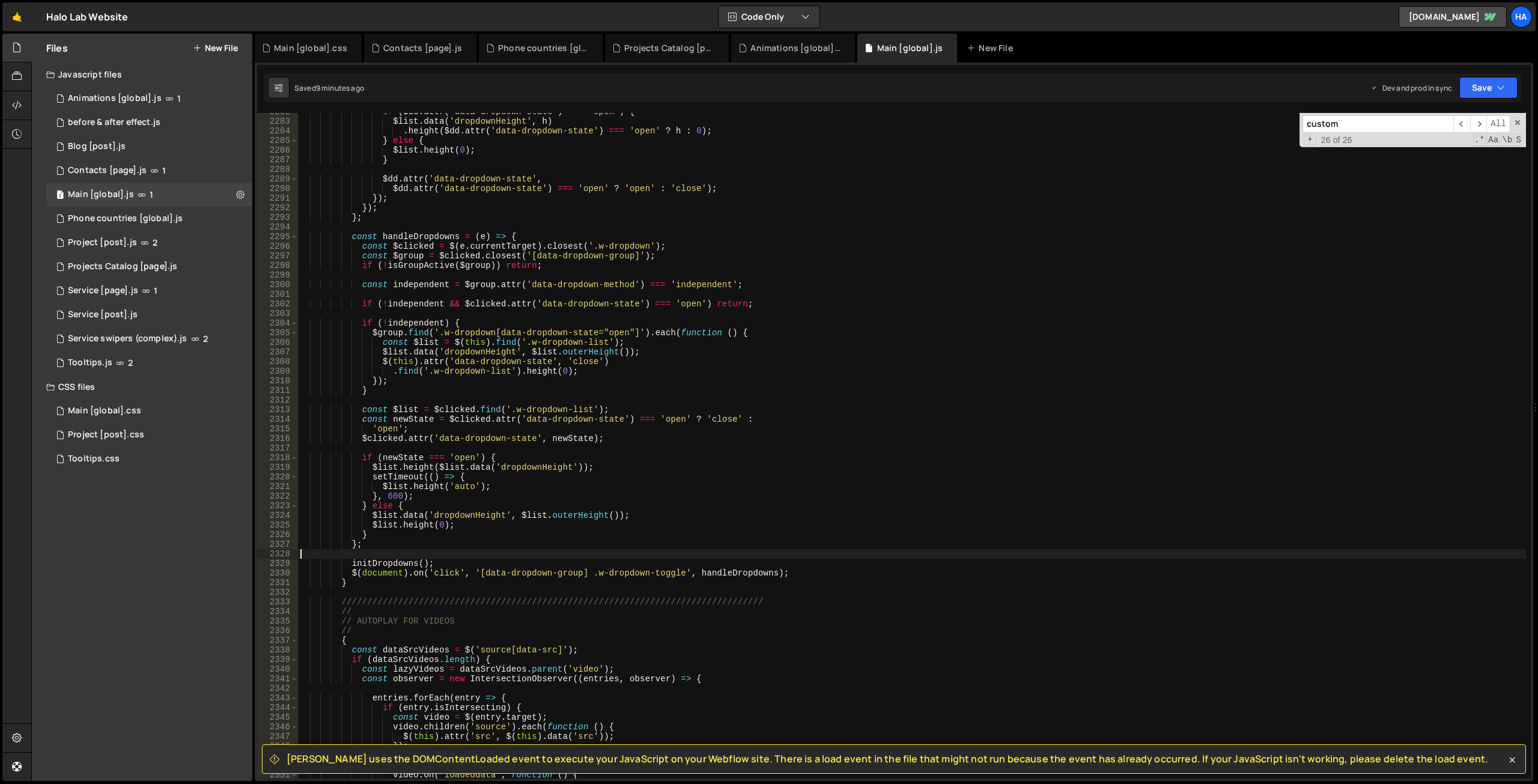
click at [368, 582] on div "if ( $dd . attr ( 'data-dropdown-state' ) === 'open' ) { $list . data ( 'dropdo…" at bounding box center [911, 449] width 1227 height 685
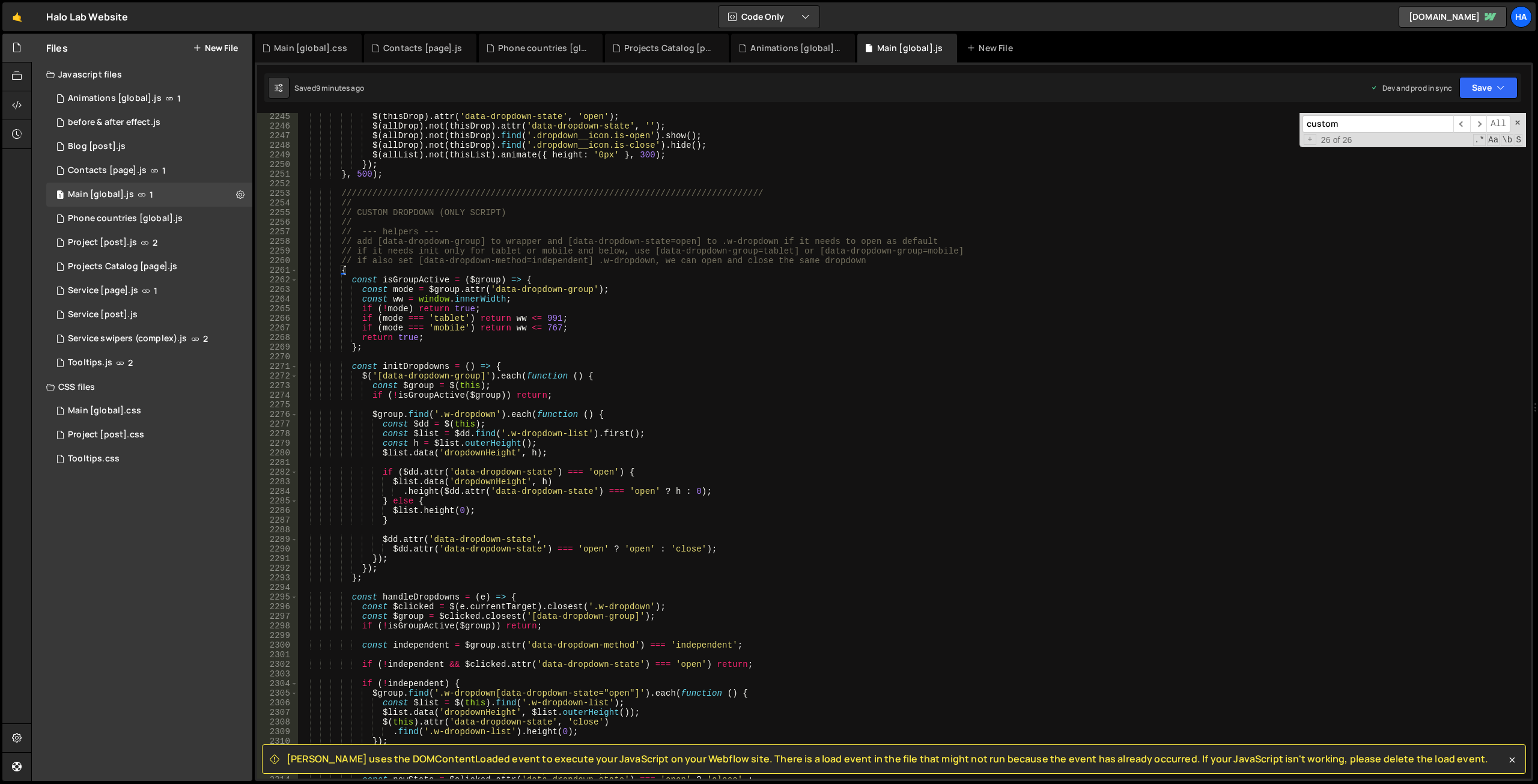
scroll to position [18049, 0]
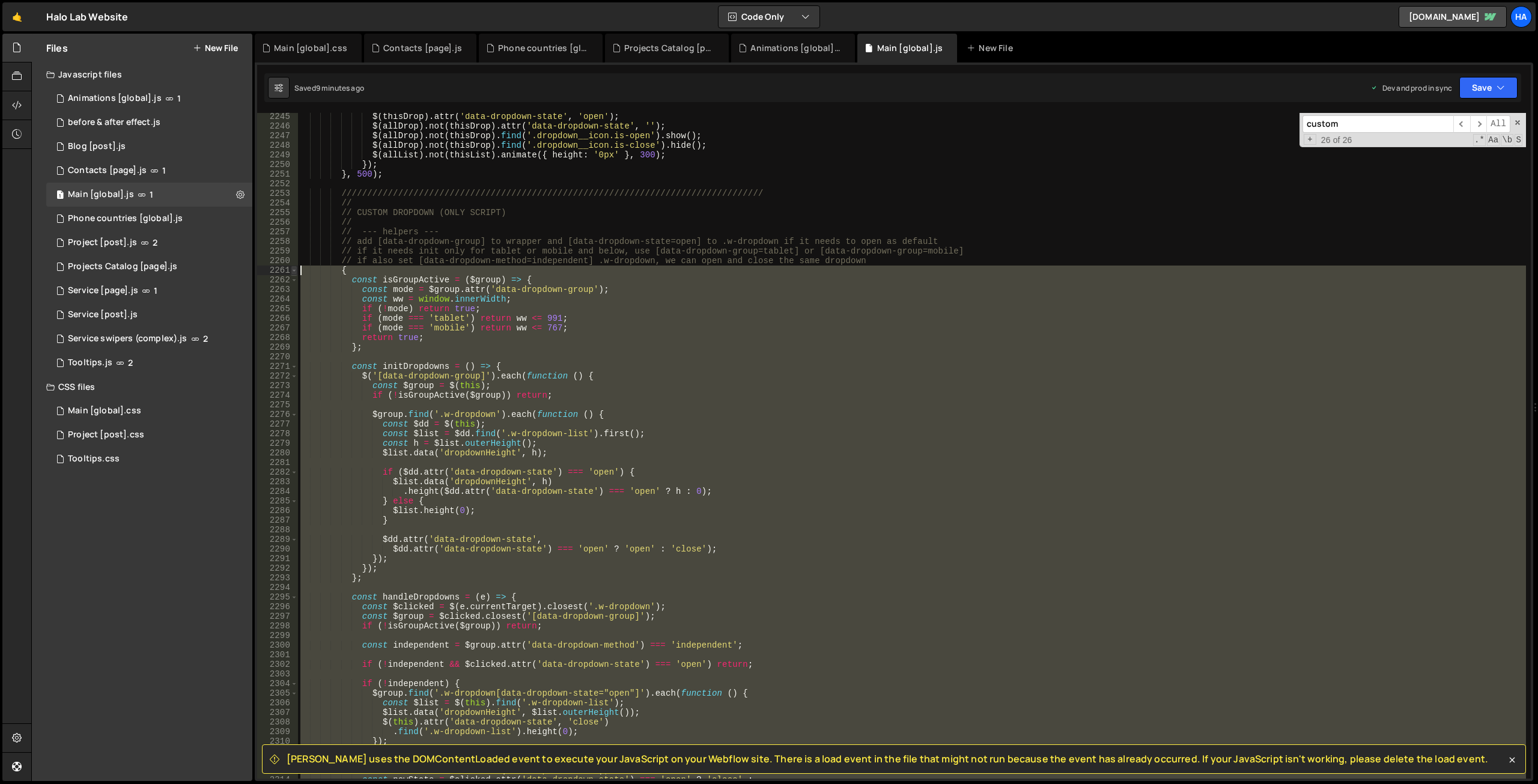
drag, startPoint x: 321, startPoint y: 272, endPoint x: 294, endPoint y: 271, distance: 27.0
click at [294, 271] on div "} 2245 2246 2247 2248 2249 2250 2251 2252 2253 2254 2255 2256 2257 2258 2259 22…" at bounding box center [894, 445] width 1273 height 666
type textarea "{ const isGroupActive = ($group) => {"
paste textarea
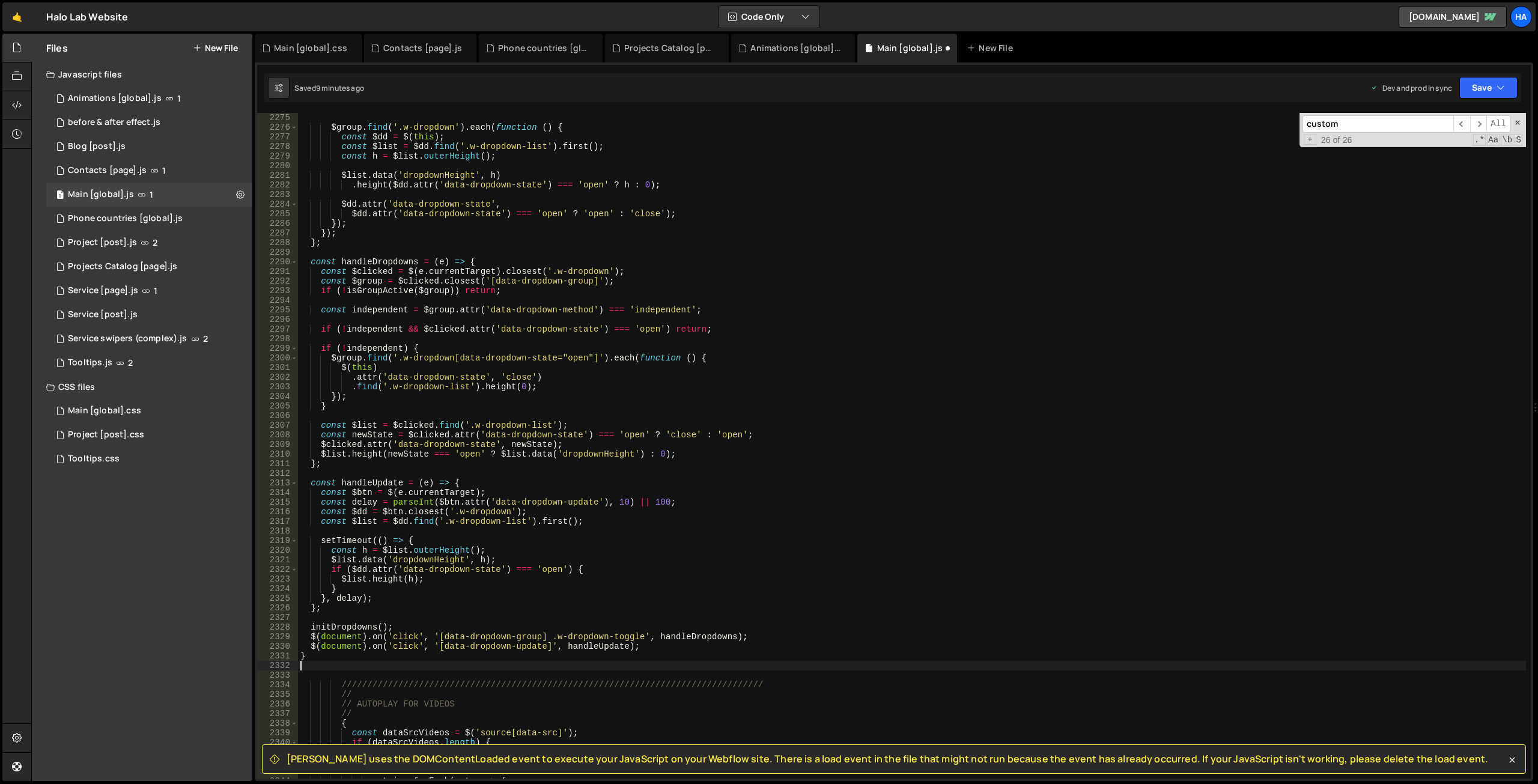
scroll to position [18373, 0]
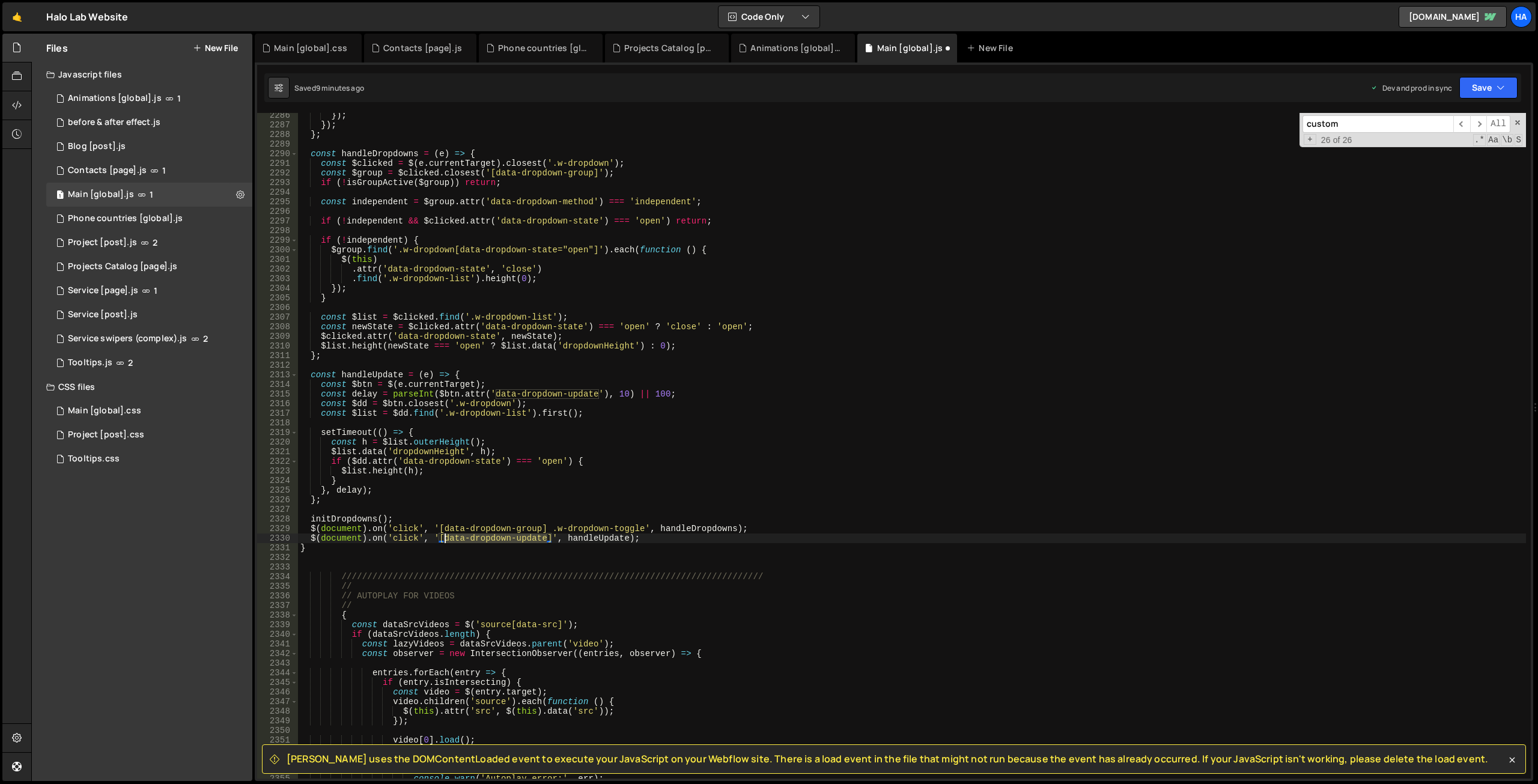
drag, startPoint x: 518, startPoint y: 539, endPoint x: 444, endPoint y: 538, distance: 74.0
click at [444, 538] on div "}) ; }) ; } ; const handleDropdowns = ( e ) => { const $clicked = $ ( e . curre…" at bounding box center [911, 453] width 1227 height 685
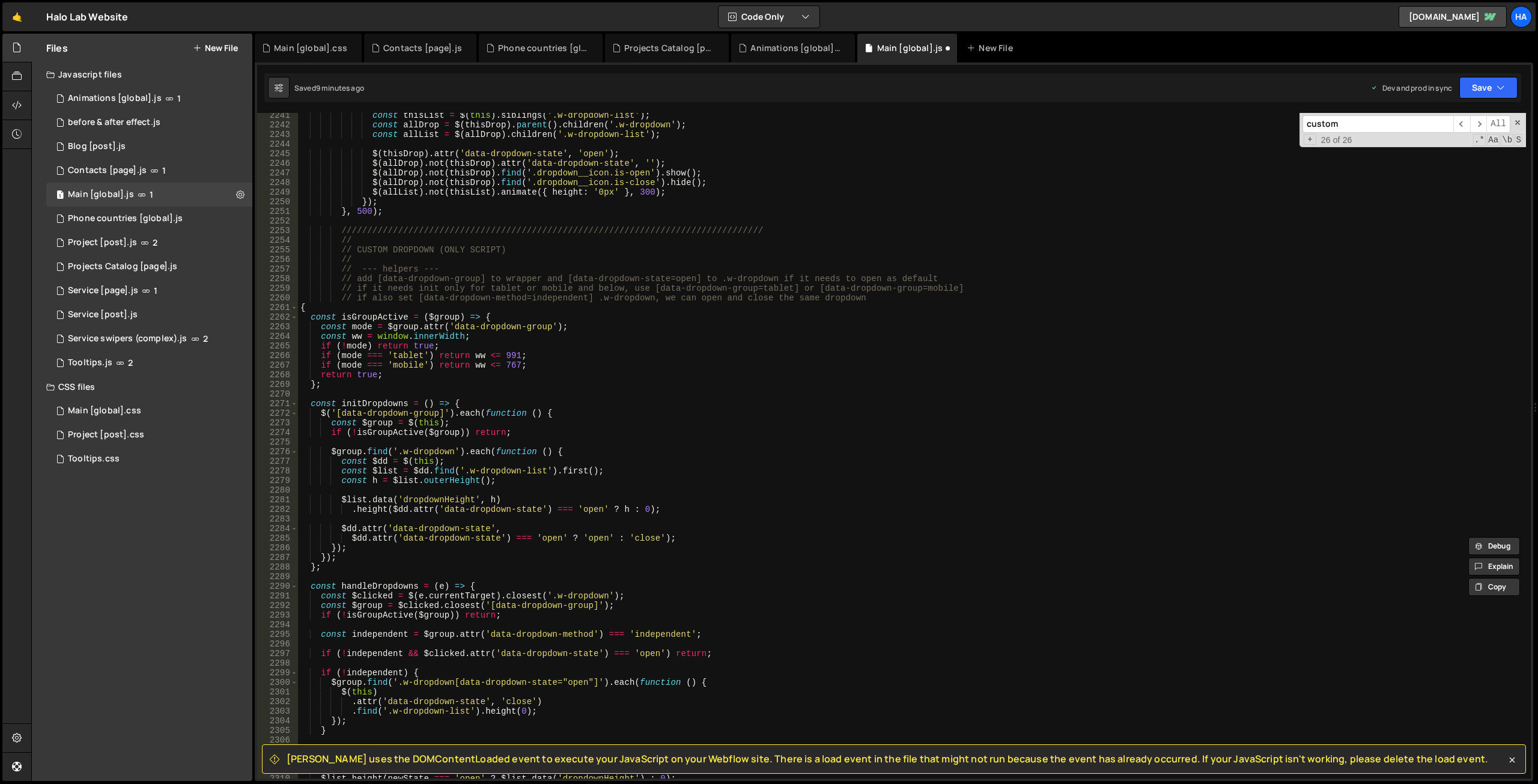
scroll to position [17890, 0]
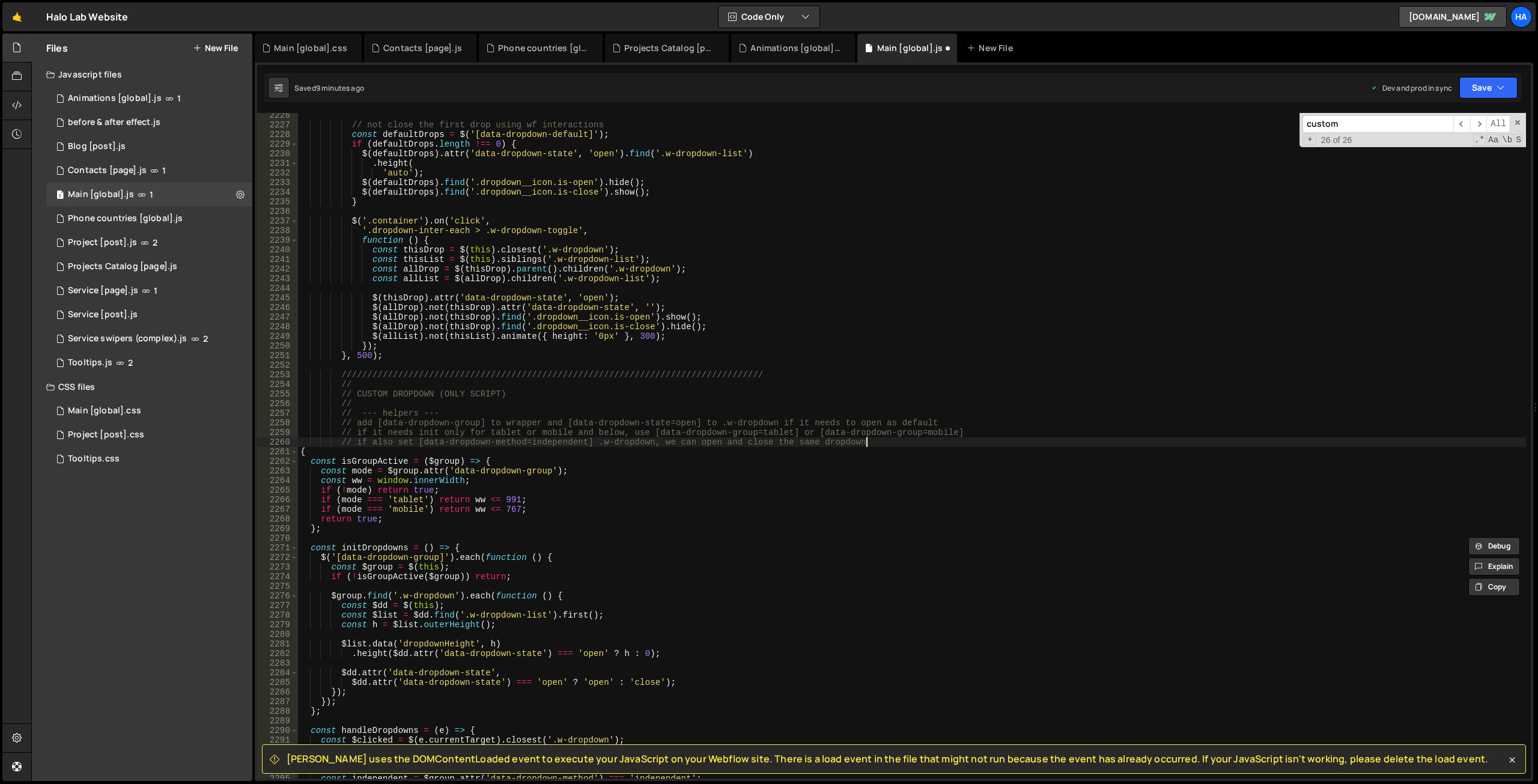
click at [876, 443] on div "// not close the first drop using wf interactions const defaultDrops = $ ( '[da…" at bounding box center [911, 453] width 1227 height 685
type textarea "// if also set [data-dropdown-method=independent] .w-dropdown, we can open and …"
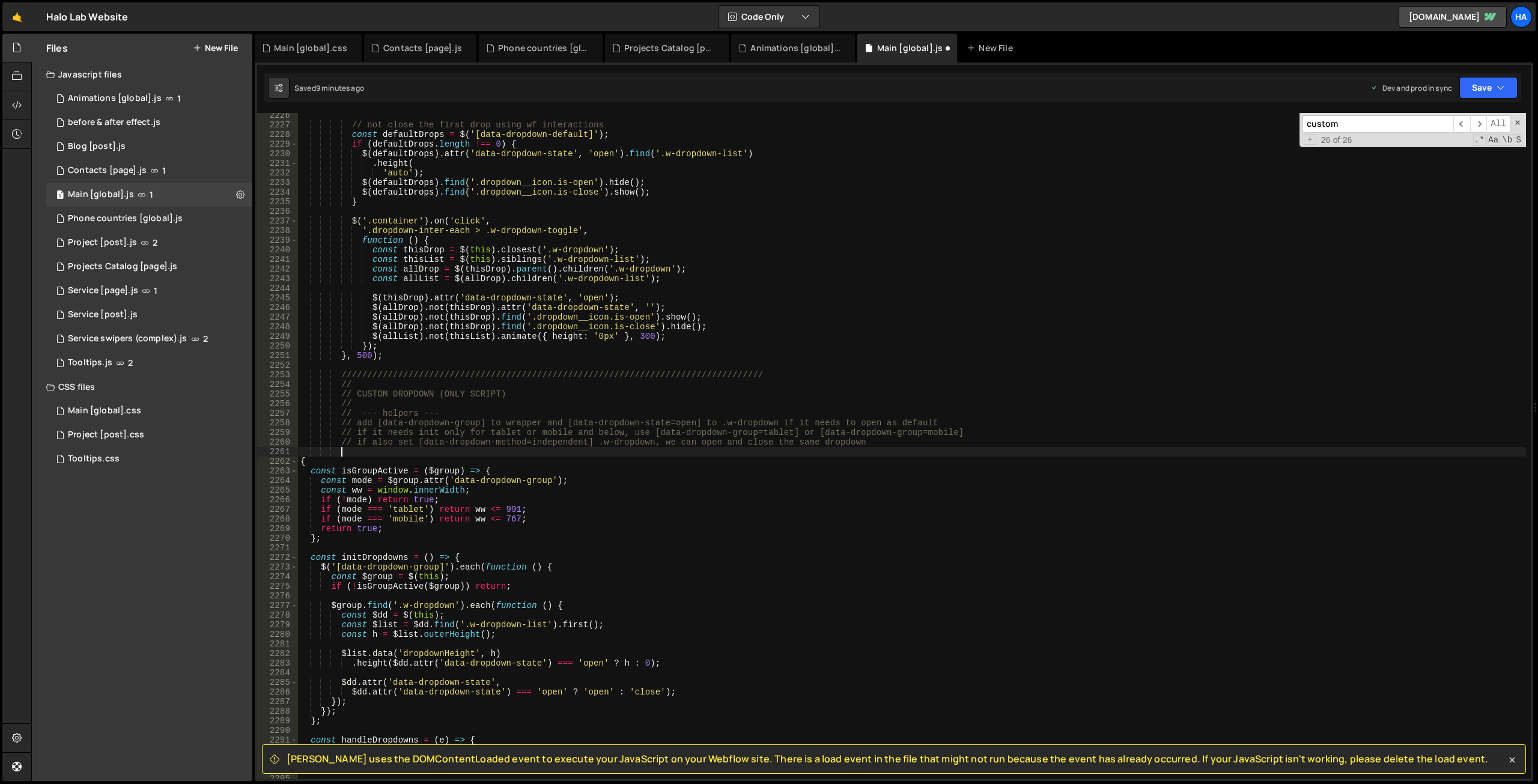
scroll to position [0, 3]
type textarea "."
paste textarea "data-dropdown-update"
drag, startPoint x: 364, startPoint y: 450, endPoint x: 473, endPoint y: 448, distance: 109.0
click at [473, 448] on div "// not close the first drop using wf interactions const defaultDrops = $ ( '[da…" at bounding box center [911, 453] width 1227 height 685
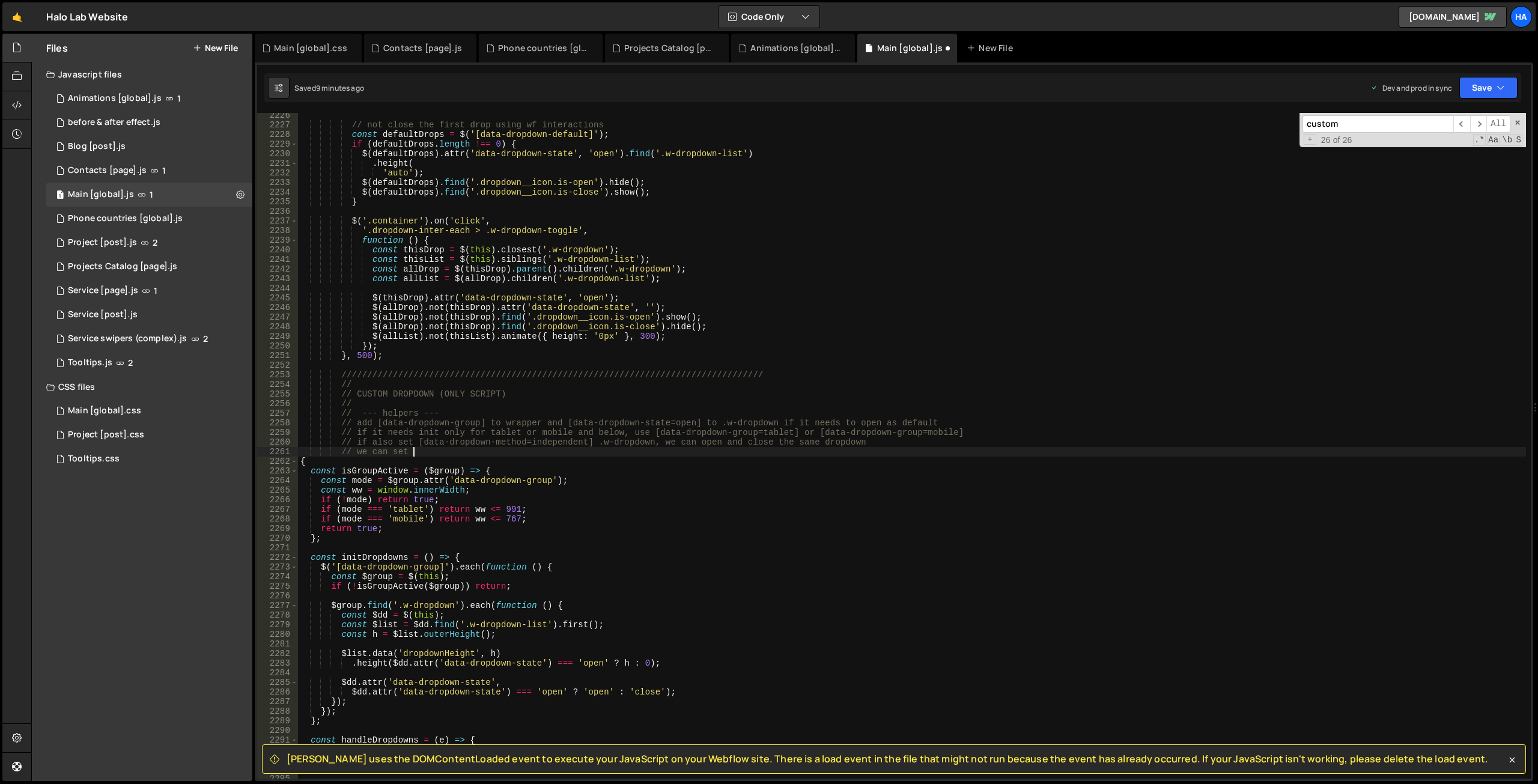
scroll to position [0, 7]
paste textarea "data-dropdown-update"
click at [564, 455] on div "// not close the first drop using wf interactions const defaultDrops = $ ( '[da…" at bounding box center [911, 453] width 1227 height 685
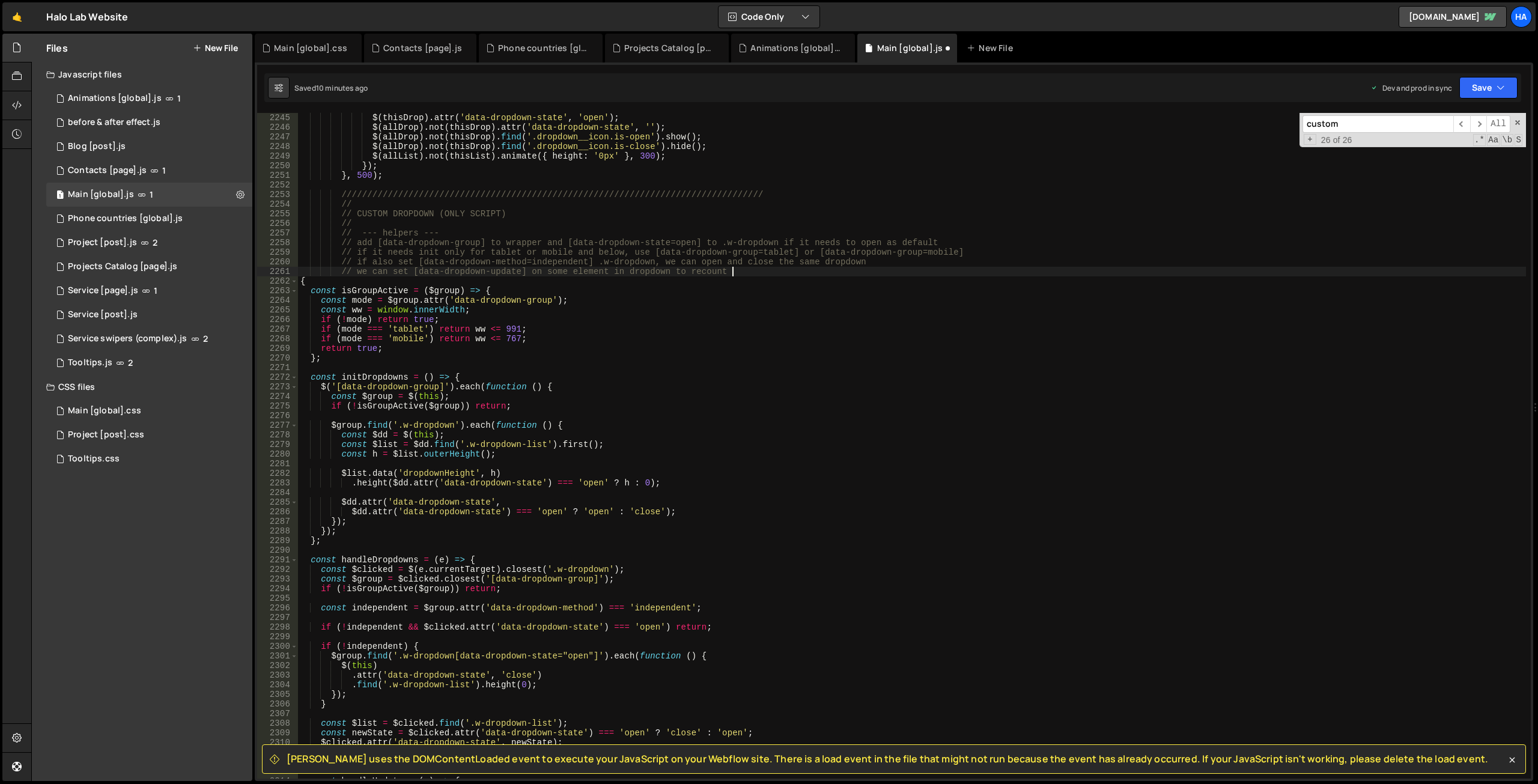
scroll to position [18094, 0]
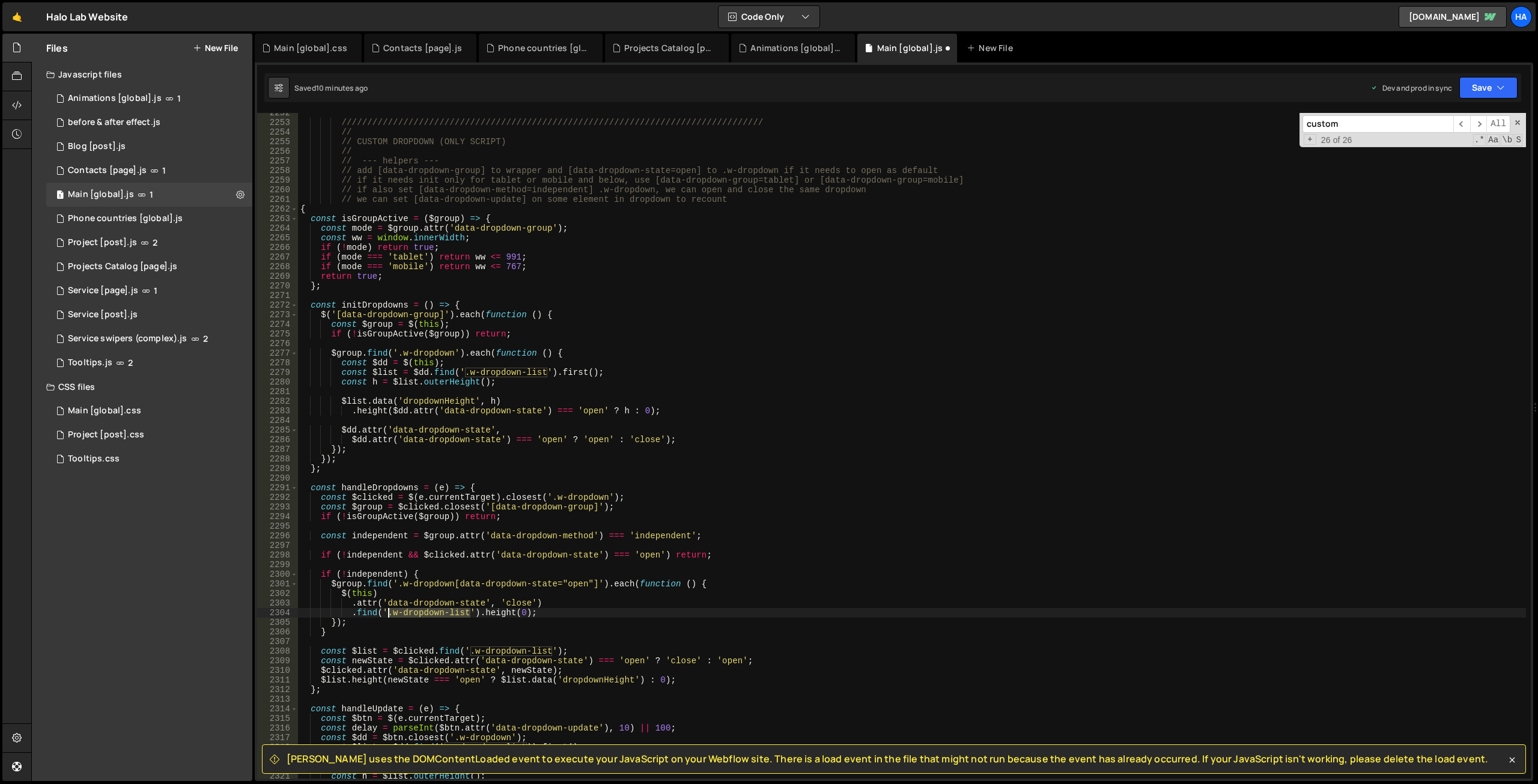
drag, startPoint x: 468, startPoint y: 612, endPoint x: 387, endPoint y: 611, distance: 81.0
click at [387, 611] on div "///////////////////////////////////////////////////////////////////////////////…" at bounding box center [911, 450] width 1227 height 685
click at [787, 204] on div "///////////////////////////////////////////////////////////////////////////////…" at bounding box center [911, 450] width 1227 height 685
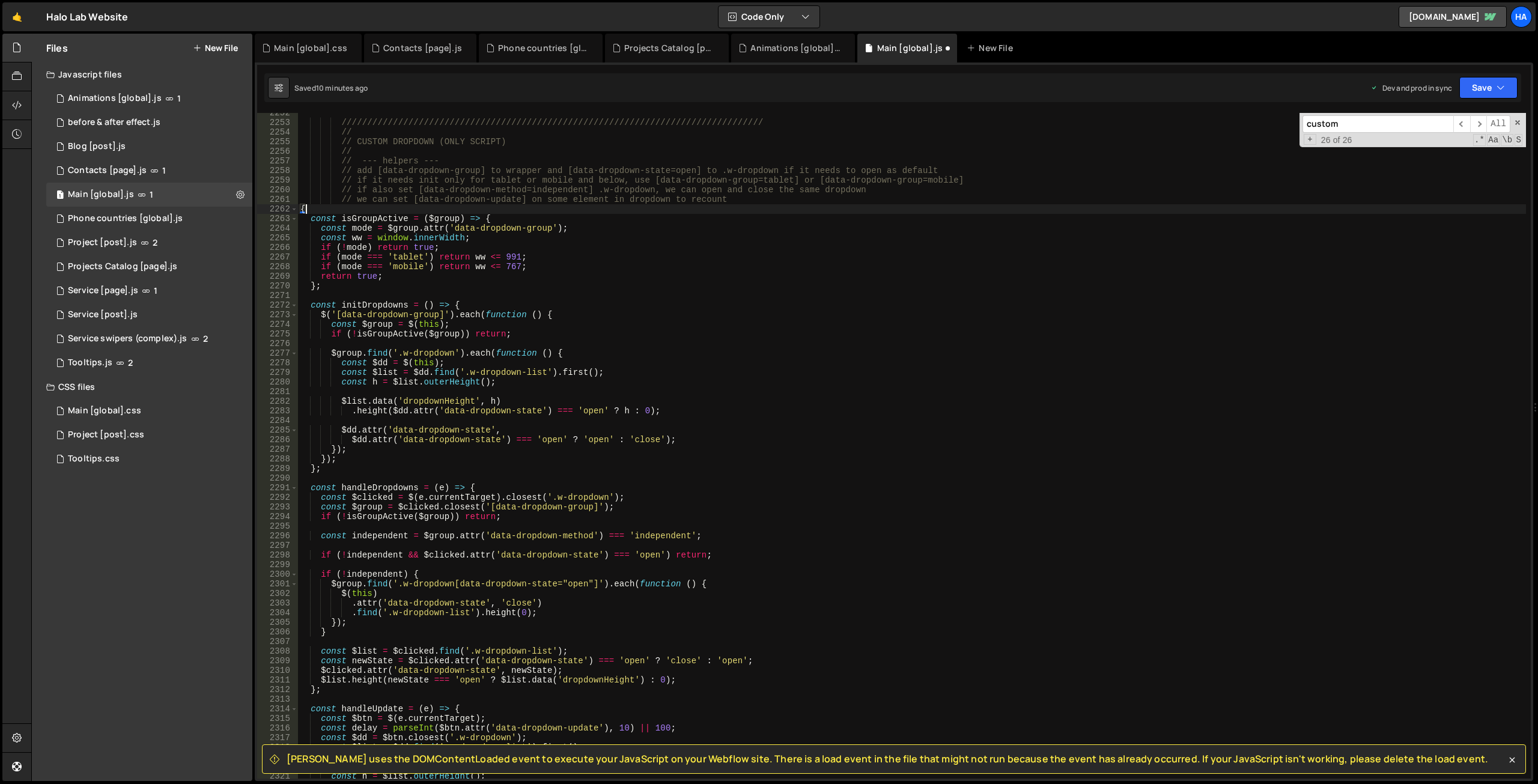
click at [781, 200] on div "///////////////////////////////////////////////////////////////////////////////…" at bounding box center [911, 450] width 1227 height 685
paste textarea ".w-dropdown-list"
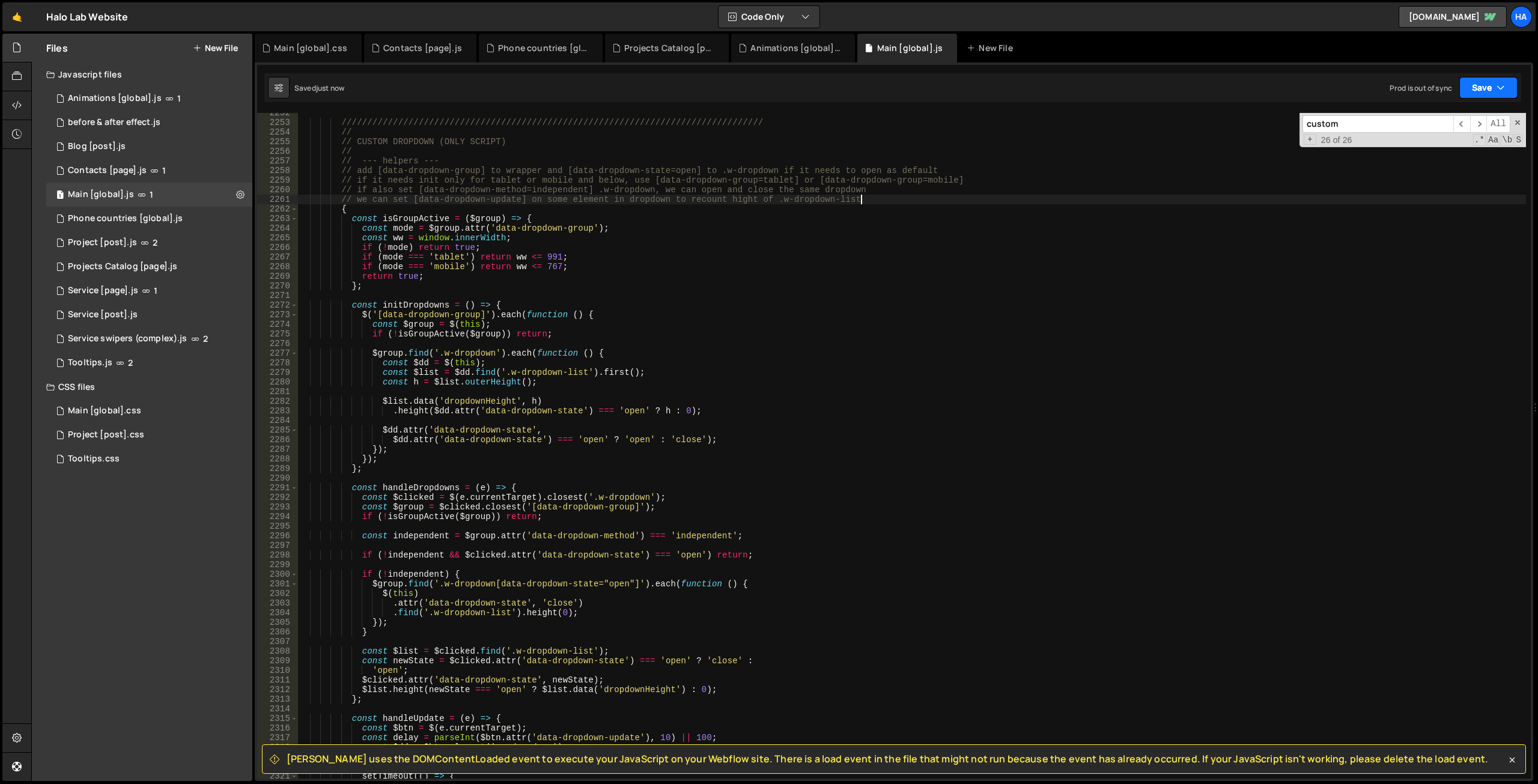
type textarea "// we can set [data-dropdown-update] on some element in dropdown to recount hig…"
click at [1495, 80] on button "Save" at bounding box center [1489, 87] width 58 height 21
click at [1443, 162] on div "Saved 10 minutes ago" at bounding box center [1447, 169] width 125 height 15
click at [1490, 80] on button "Save" at bounding box center [1489, 87] width 58 height 21
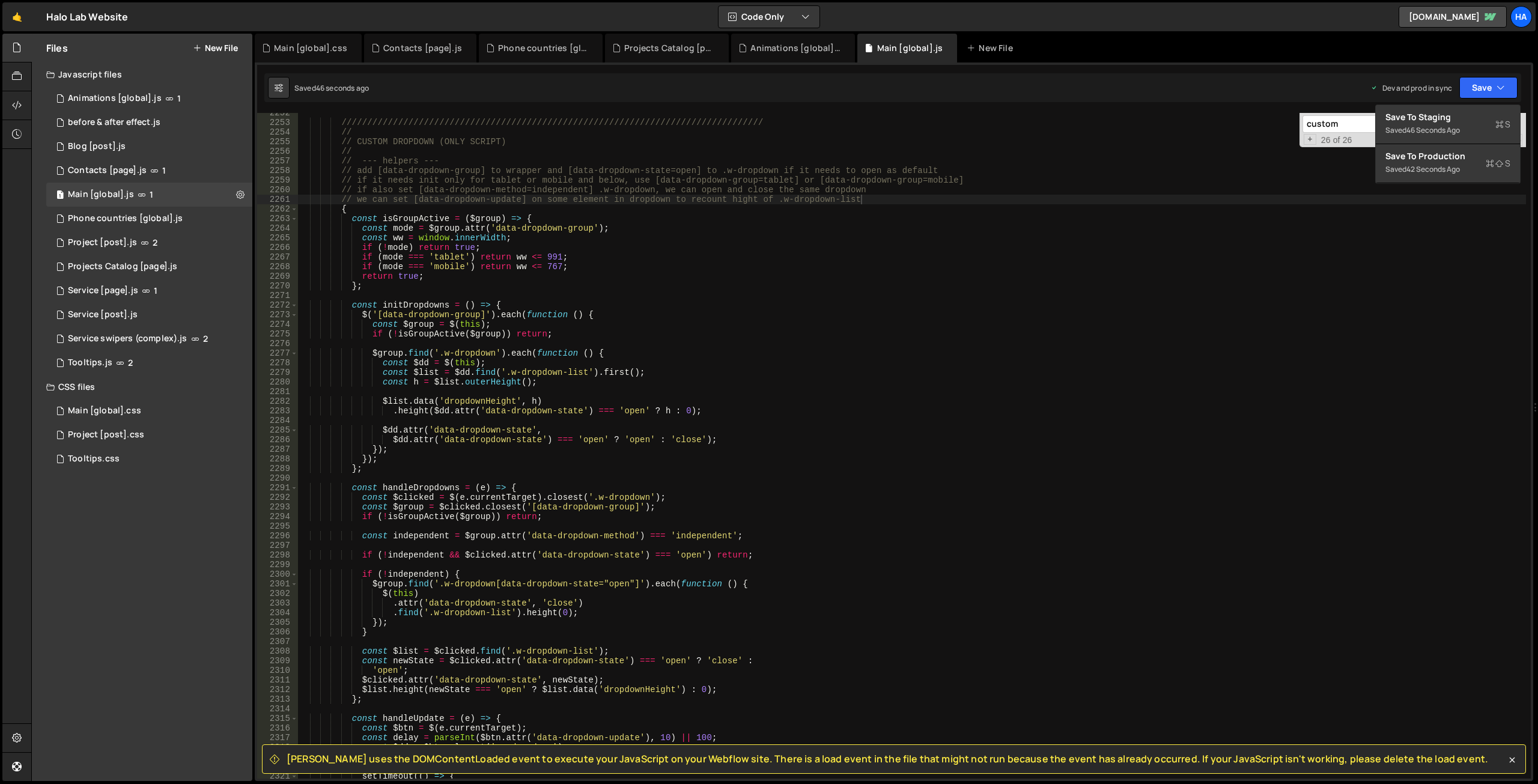
click at [597, 527] on div "///////////////////////////////////////////////////////////////////////////////…" at bounding box center [911, 450] width 1227 height 685
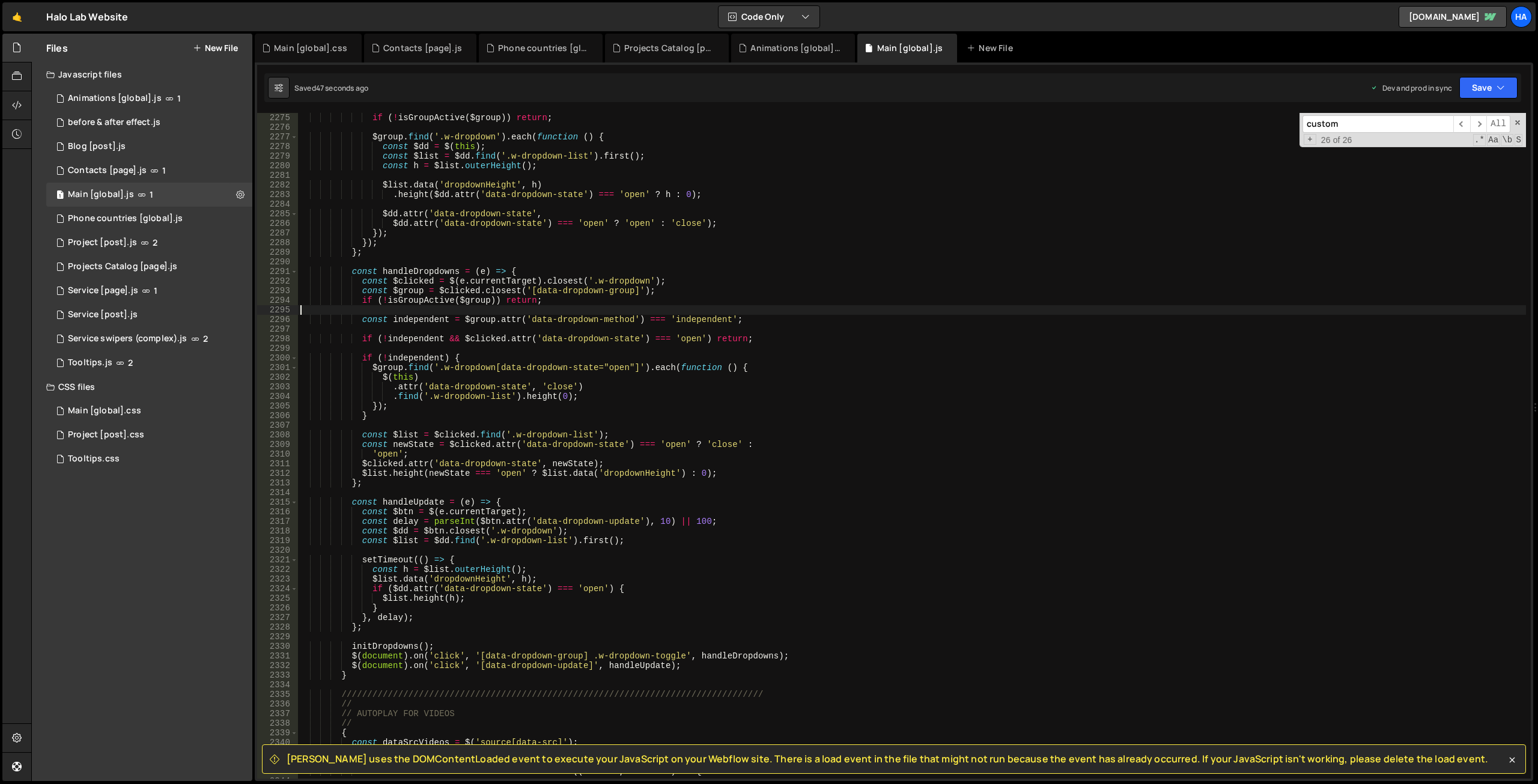
scroll to position [18306, 0]
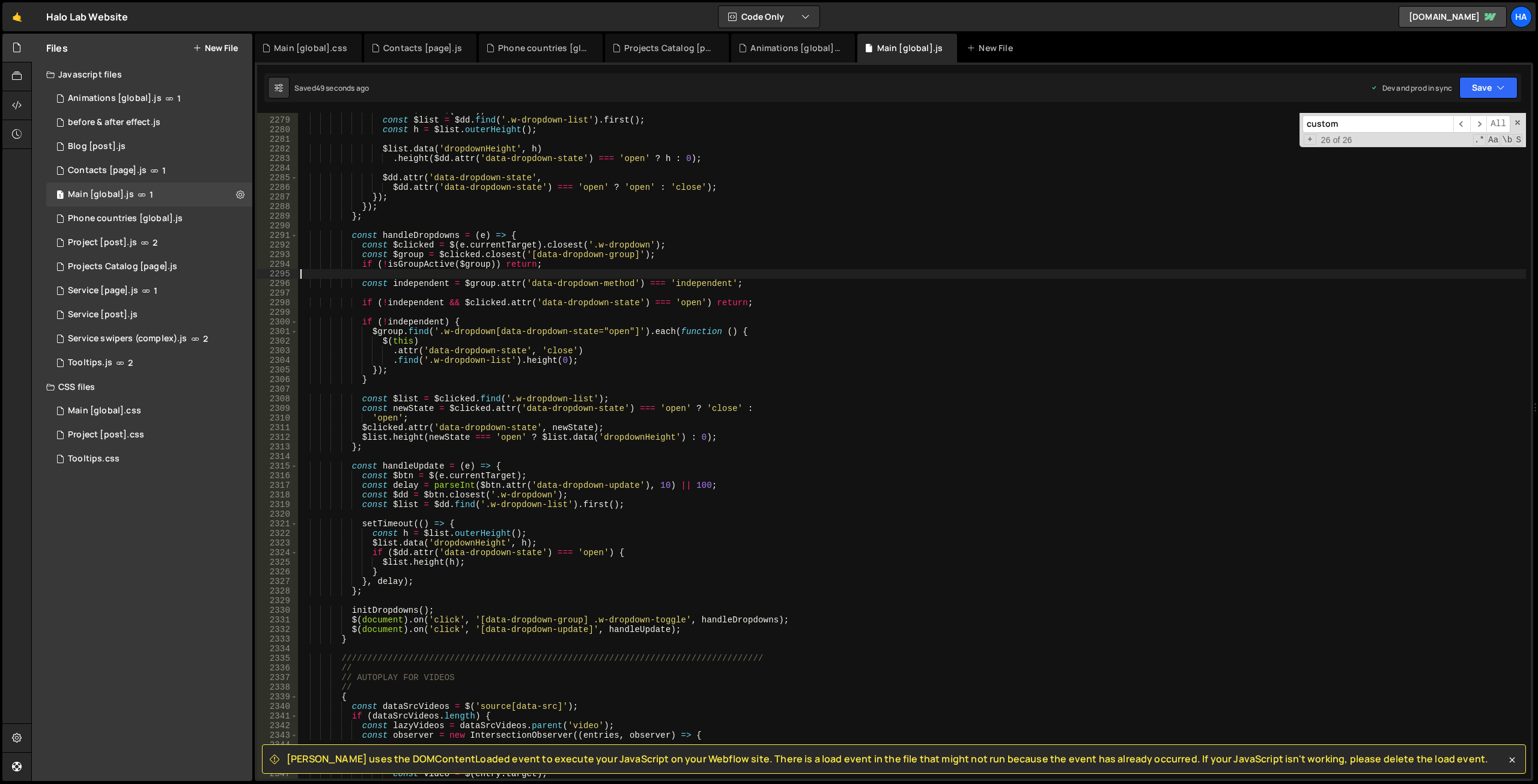
click at [650, 630] on div "const $dd = $ ( this ) ; const $list = $dd . find ( '.w-dropdown-list' ) . firs…" at bounding box center [911, 448] width 1227 height 685
type textarea "$(document).on('click', '[data-dropdown-update]', handleUpdate);"
click at [650, 630] on div "const $dd = $ ( this ) ; const $list = $dd . find ( '.w-dropdown-list' ) . firs…" at bounding box center [911, 448] width 1227 height 685
type input "handleUpdate"
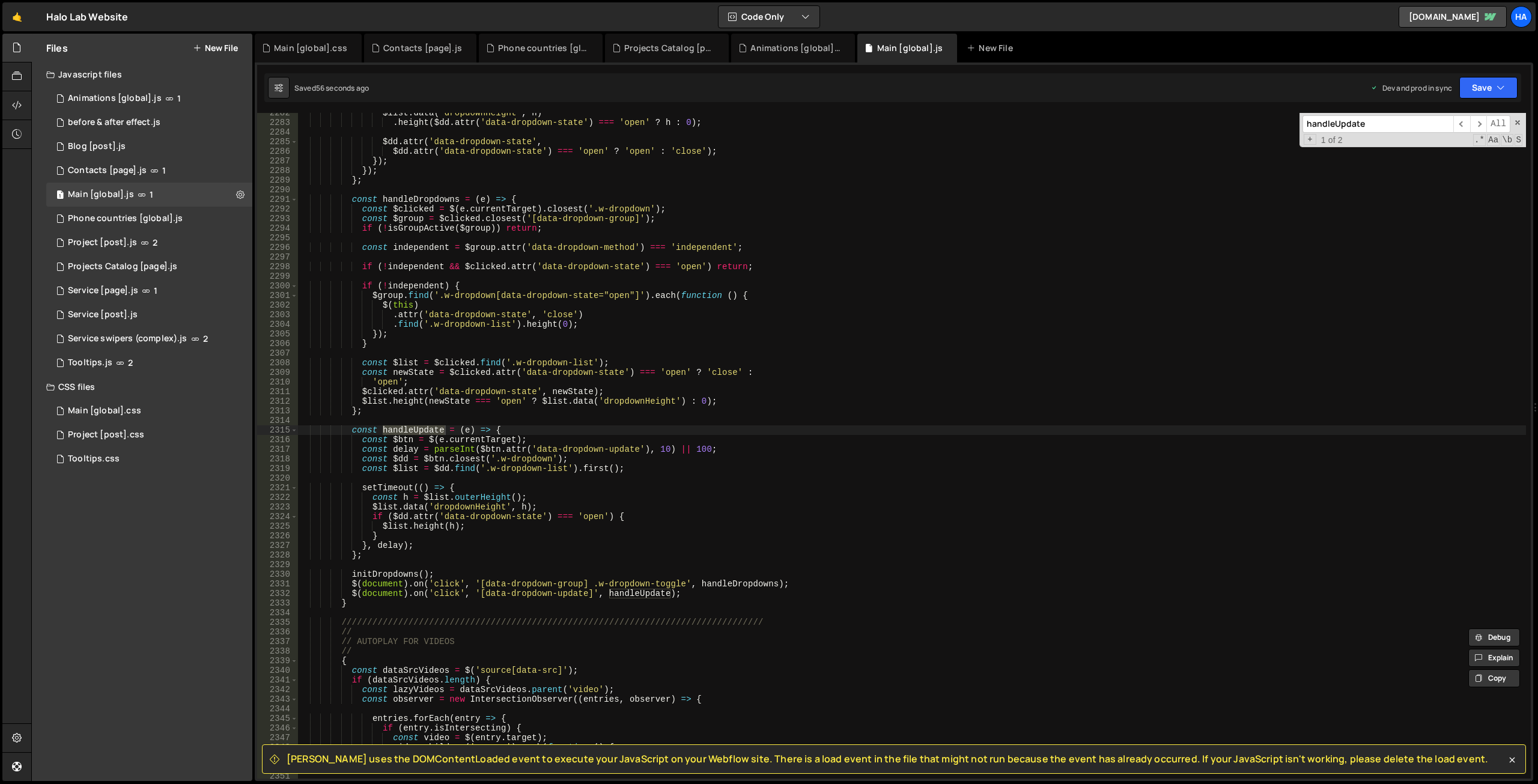
scroll to position [18335, 0]
click at [556, 527] on div "$list . data ( 'dropdownHeight' , h ) . height ( $dd . attr ( 'data-dropdown-st…" at bounding box center [911, 450] width 1227 height 685
click at [488, 493] on div "$list . data ( 'dropdownHeight' , h ) . height ( $dd . attr ( 'data-dropdown-st…" at bounding box center [911, 450] width 1227 height 685
click at [478, 488] on div "$list . data ( 'dropdownHeight' , h ) . height ( $dd . attr ( 'data-dropdown-st…" at bounding box center [911, 450] width 1227 height 685
type textarea "setTimeout(() => {"
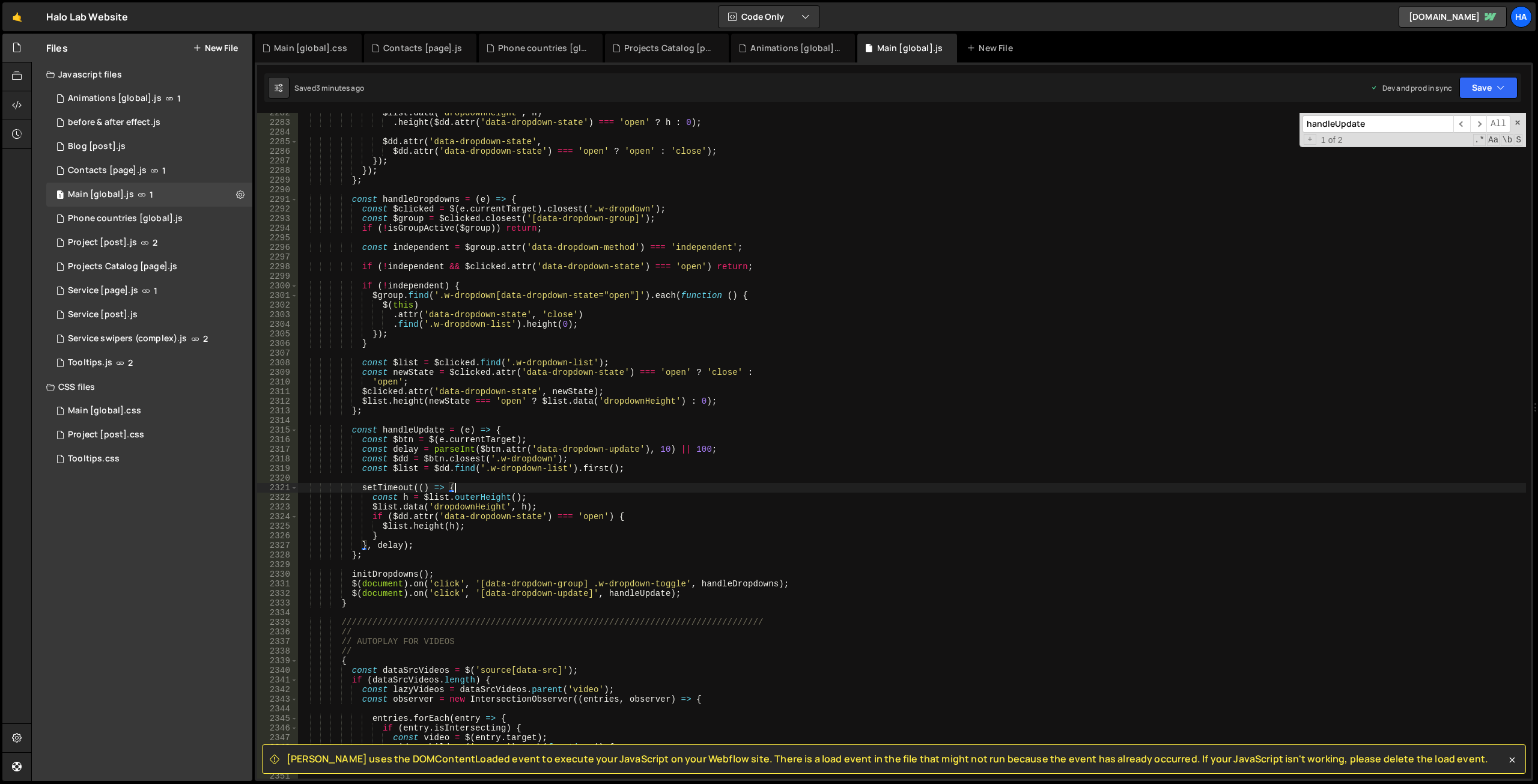
scroll to position [0, 4]
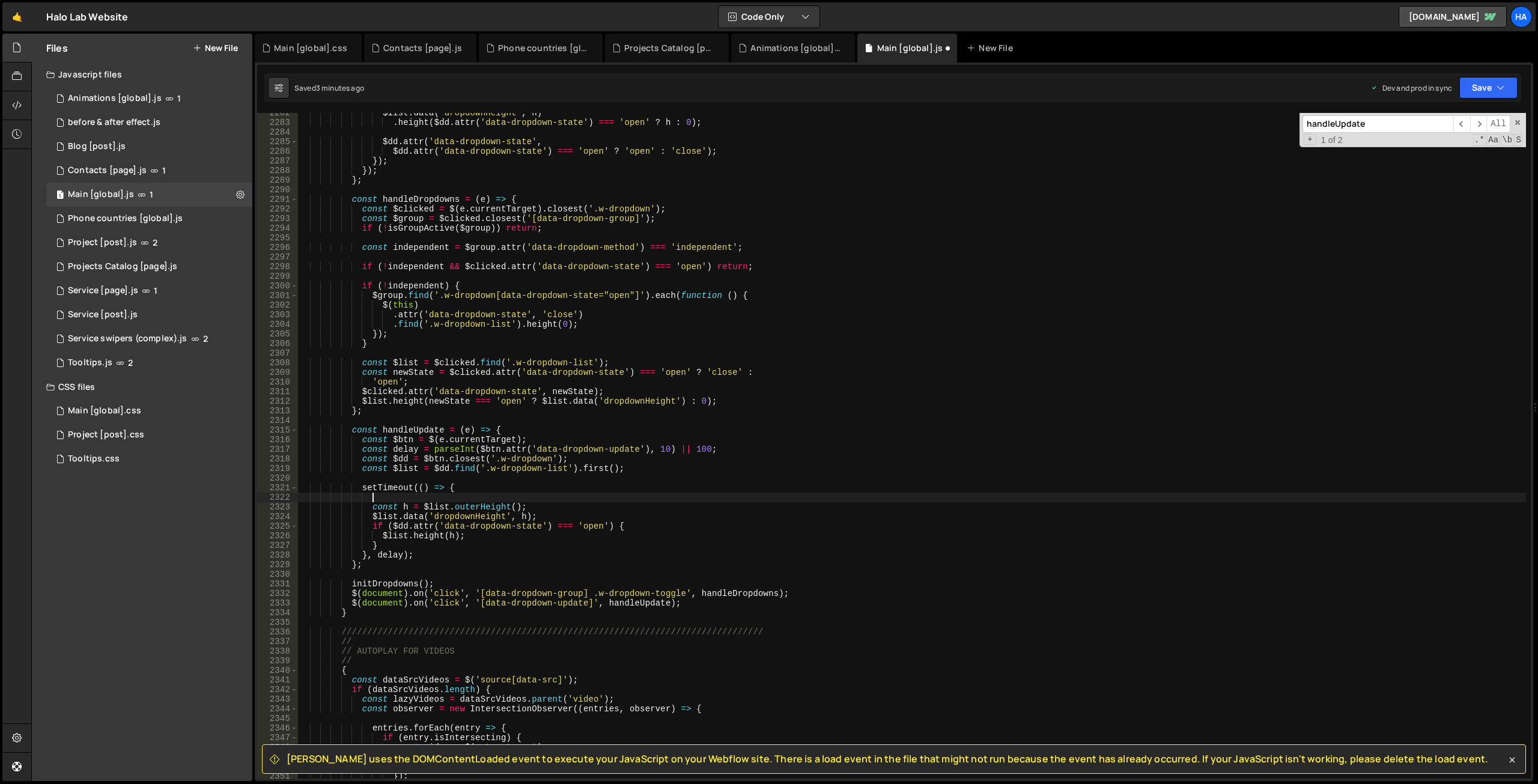
type textarea "setTimeout(() => {"
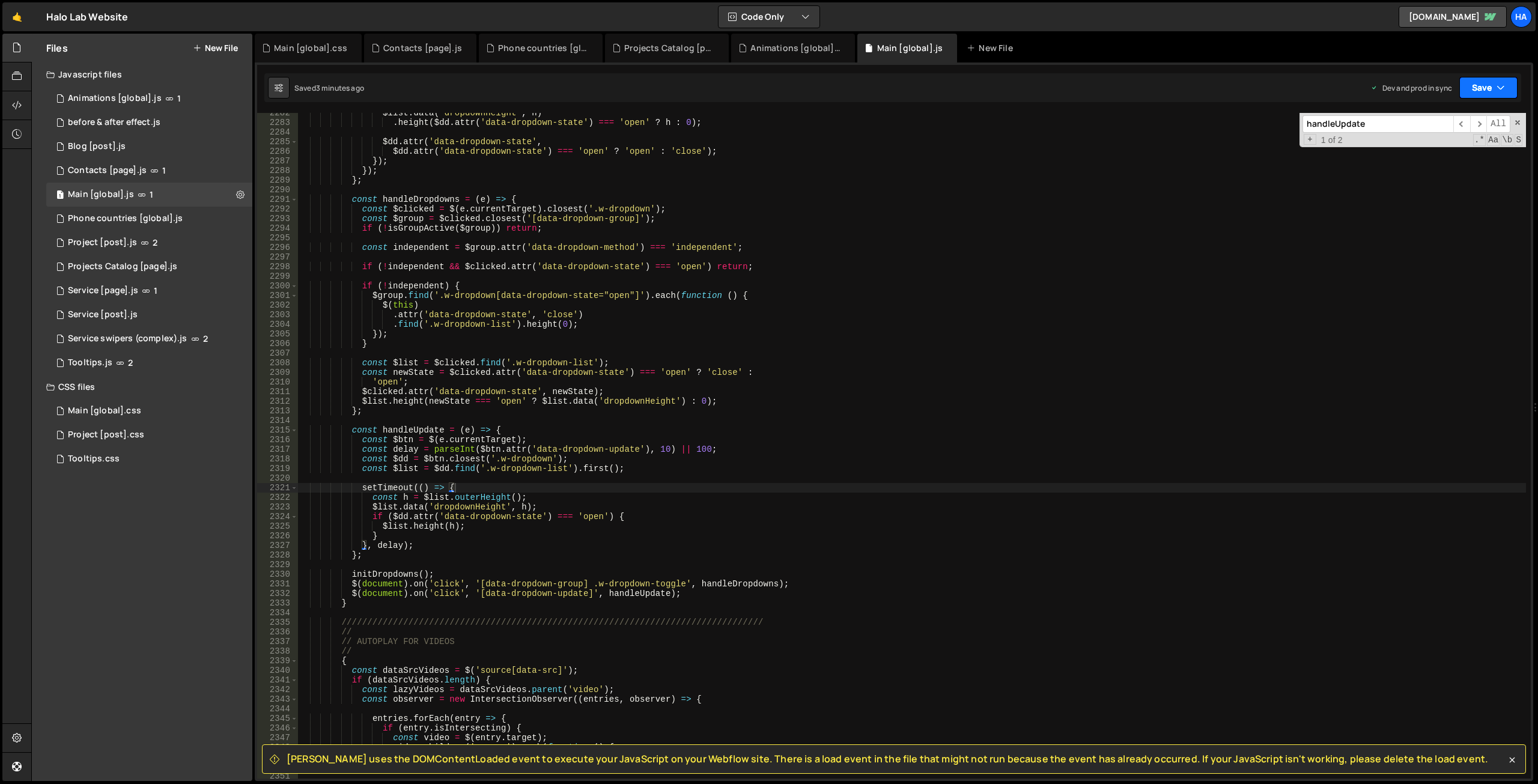
click at [1489, 89] on button "Save" at bounding box center [1489, 87] width 58 height 21
click at [1439, 154] on div "Save to Production S" at bounding box center [1447, 156] width 125 height 12
click at [1495, 80] on button "Save" at bounding box center [1481, 87] width 73 height 21
click at [461, 489] on div "$list . data ( 'dropdownHeight' , h ) . height ( $dd . attr ( 'data-dropdown-st…" at bounding box center [911, 450] width 1227 height 685
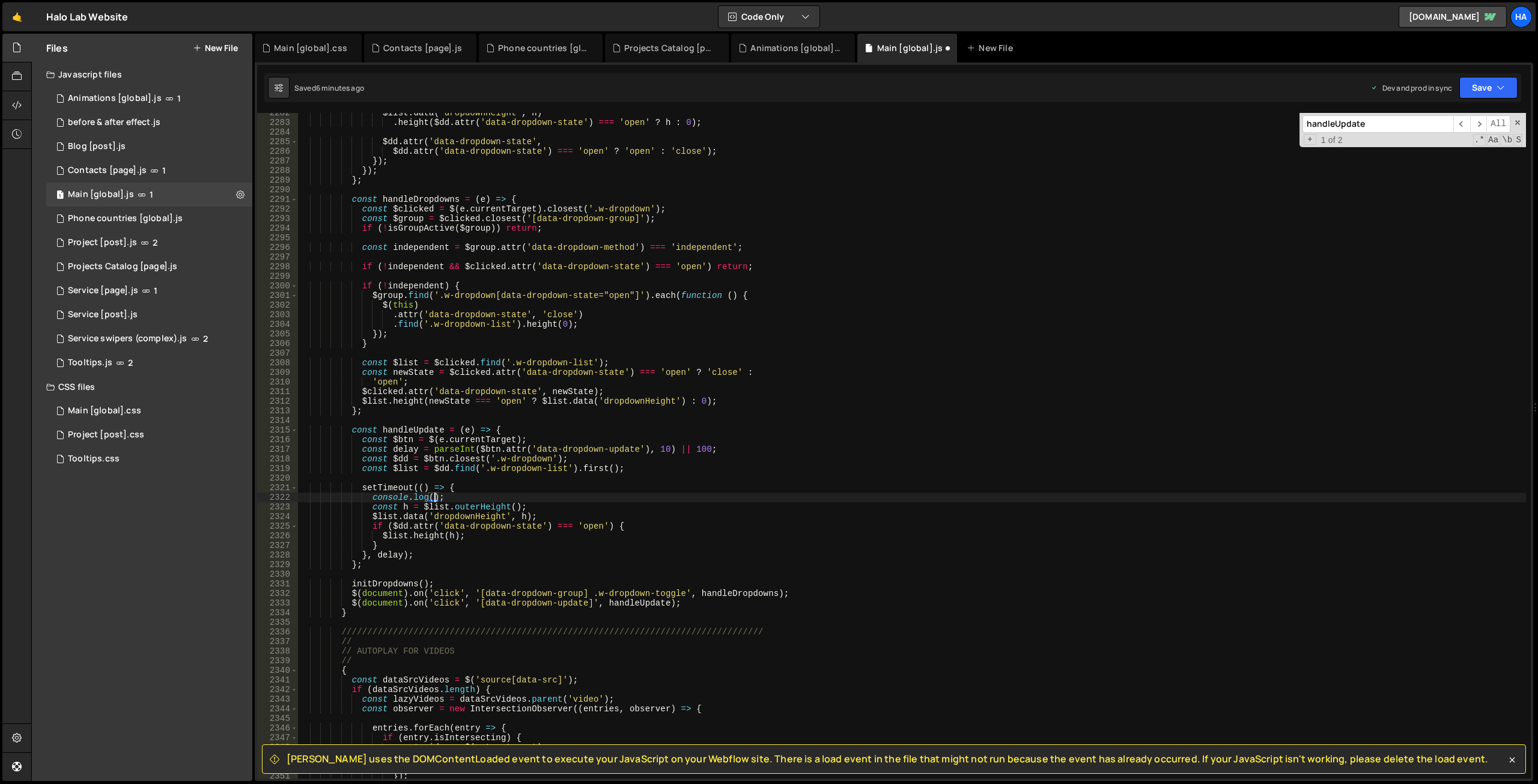
scroll to position [0, 10]
click at [406, 507] on div "$list . data ( 'dropdownHeight' , h ) . height ( $dd . attr ( 'data-dropdown-st…" at bounding box center [911, 450] width 1227 height 685
click at [442, 498] on div "$list . data ( 'dropdownHeight' , h ) . height ( $dd . attr ( 'data-dropdown-st…" at bounding box center [911, 450] width 1227 height 685
click at [443, 495] on div "$list . data ( 'dropdownHeight' , h ) . height ( $dd . attr ( 'data-dropdown-st…" at bounding box center [911, 450] width 1227 height 685
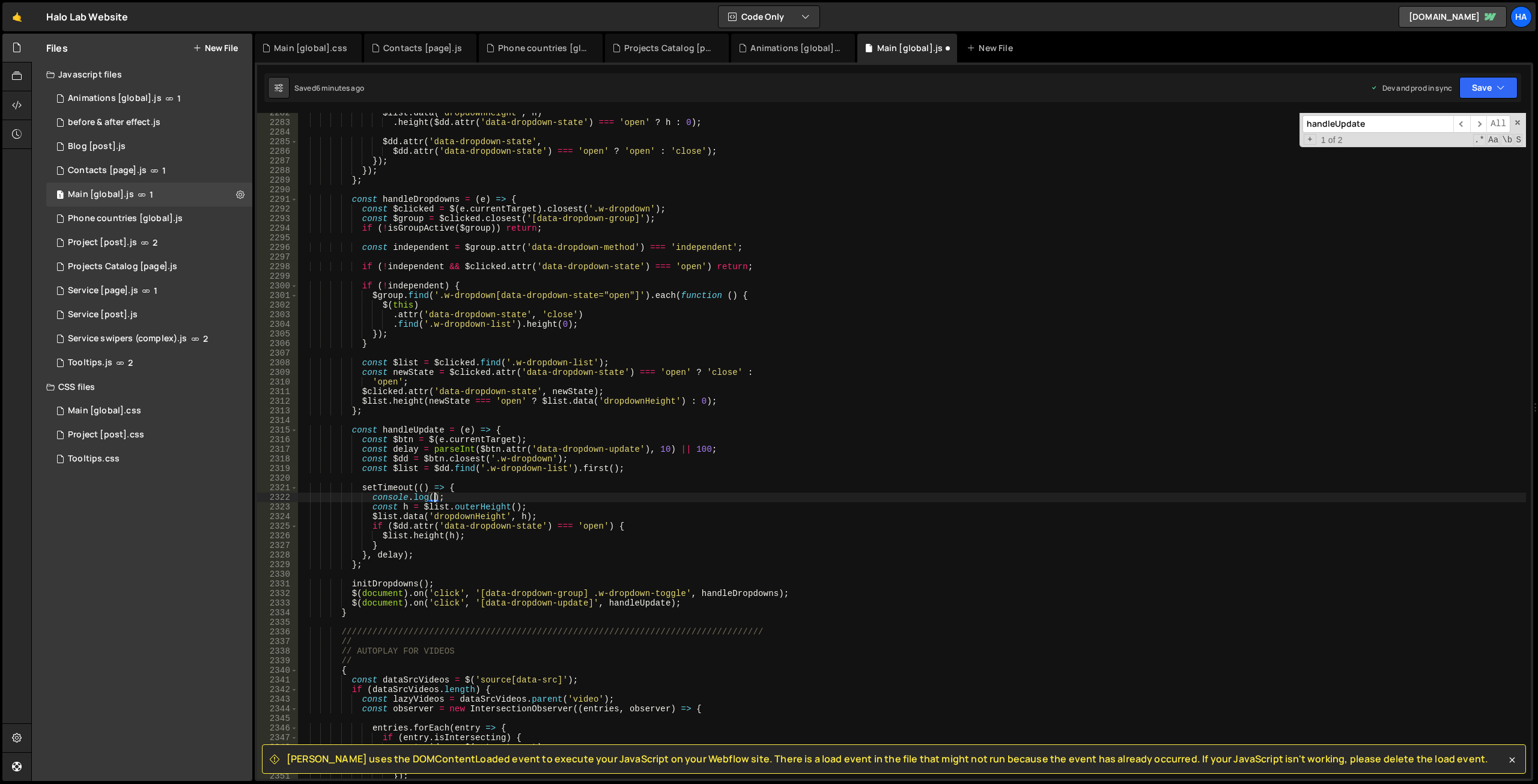
paste textarea "h"
type textarea "console.log(h);"
drag, startPoint x: 468, startPoint y: 494, endPoint x: 248, endPoint y: 500, distance: 220.1
click at [248, 500] on div "Files New File Javascript files 1 Animations [global].js 1 0 before & after eff…" at bounding box center [784, 408] width 1506 height 748
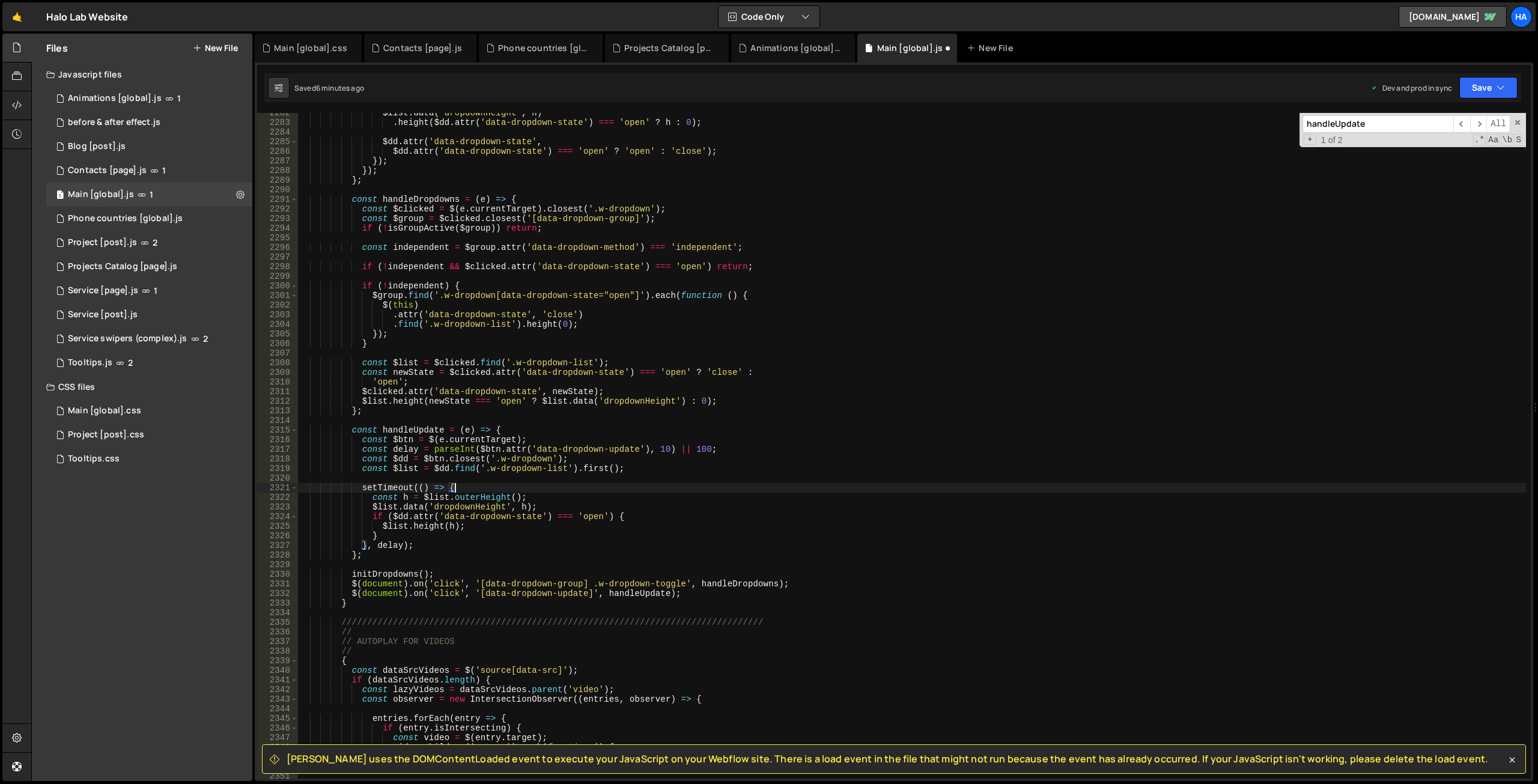
click at [551, 497] on div "$list . data ( 'dropdownHeight' , h ) . height ( $dd . attr ( 'data-dropdown-st…" at bounding box center [911, 450] width 1227 height 685
type textarea "const h = $list.outerHeight();"
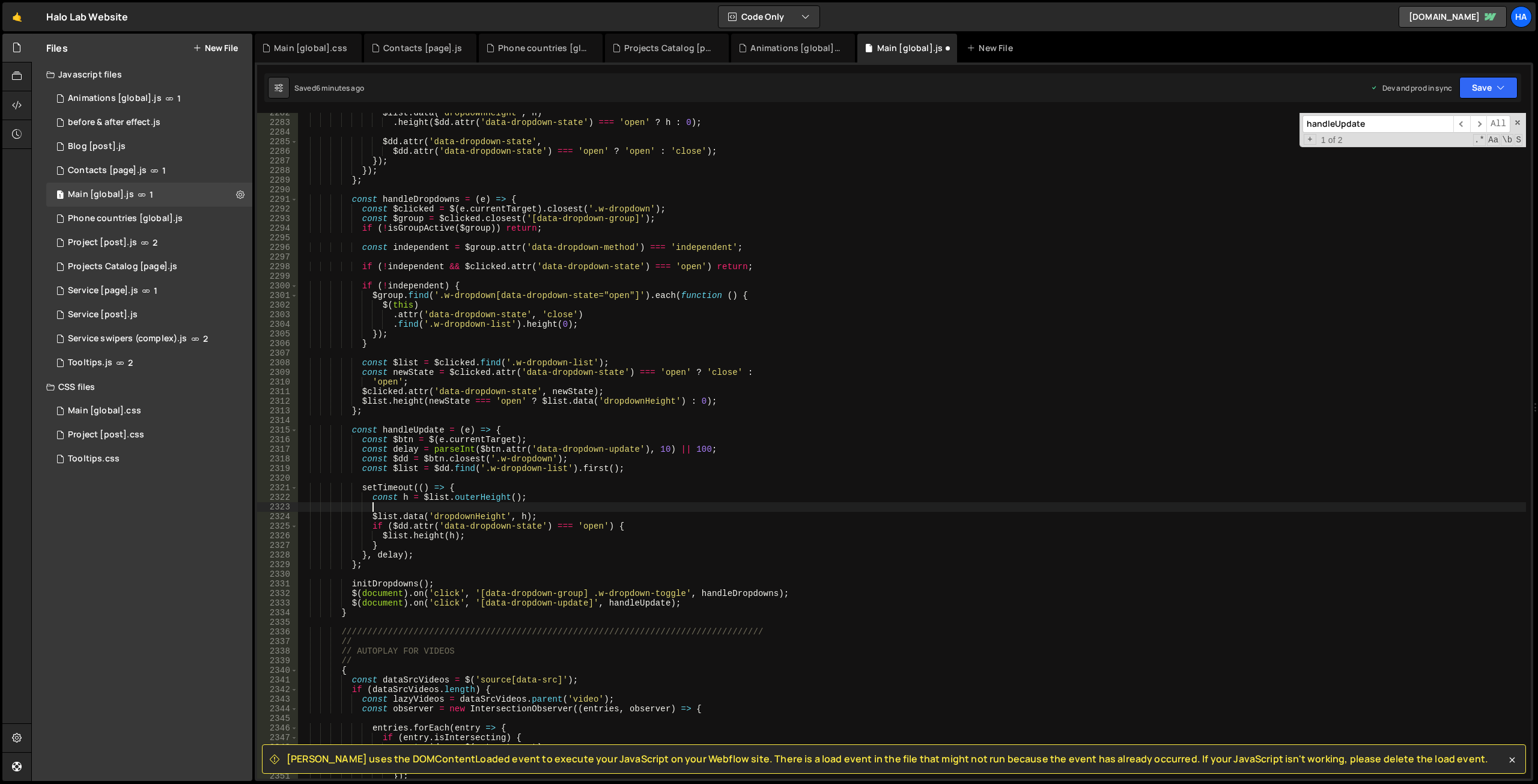
paste textarea "console.log(h);"
click at [1490, 90] on button "Save" at bounding box center [1489, 87] width 58 height 21
click at [1463, 122] on div "Save to Staging S" at bounding box center [1447, 117] width 125 height 12
click at [1503, 90] on icon "button" at bounding box center [1500, 87] width 9 height 12
click at [499, 431] on div "$list . data ( 'dropdownHeight' , h ) . height ( $dd . attr ( 'data-dropdown-st…" at bounding box center [911, 450] width 1227 height 685
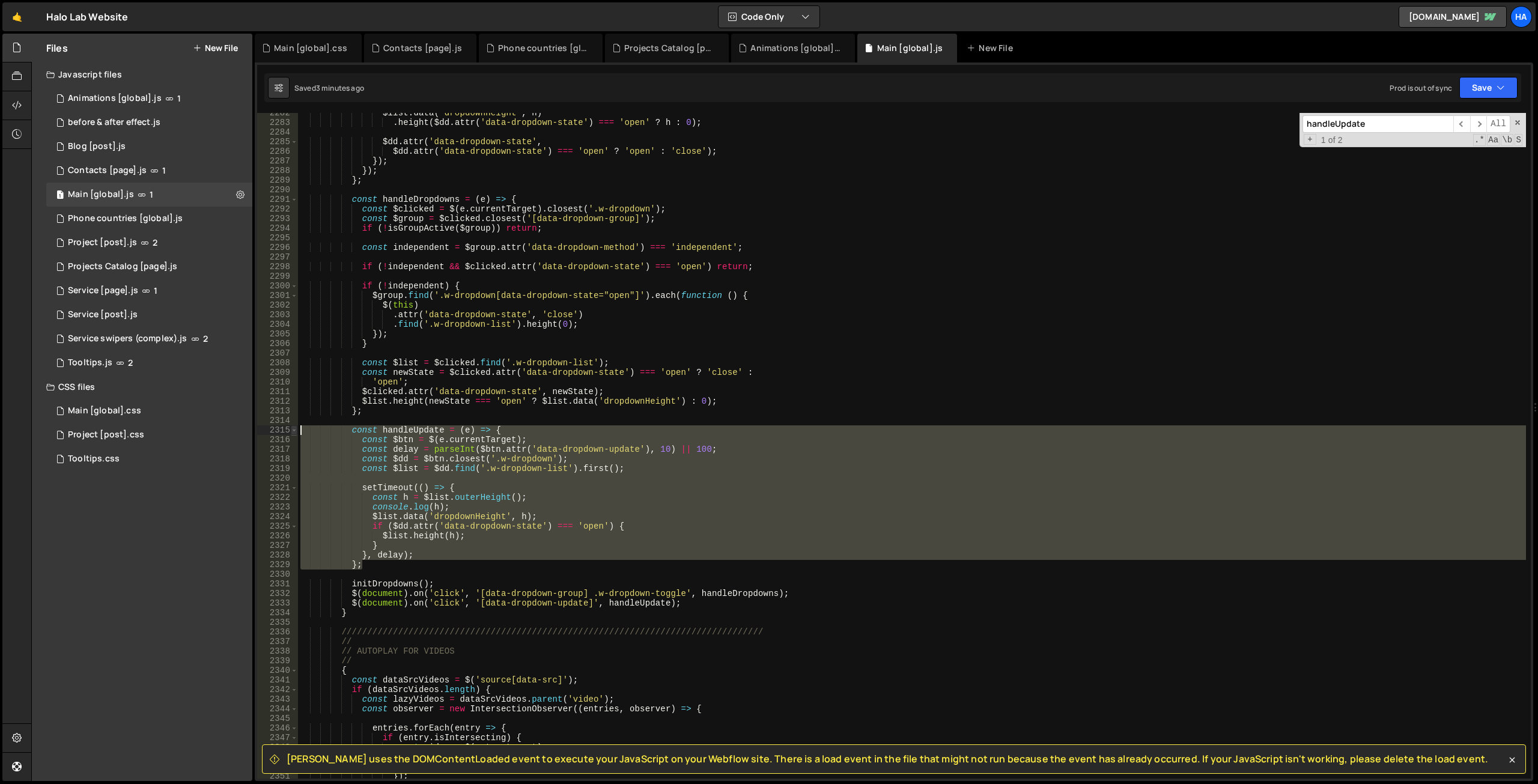
drag, startPoint x: 380, startPoint y: 568, endPoint x: 291, endPoint y: 429, distance: 165.1
click at [291, 429] on div "const handleUpdate = (e) => { 2282 2283 2284 2285 2286 2287 2288 2289 2290 2291…" at bounding box center [894, 445] width 1273 height 666
type textarea "const handleUpdate = (e) => { const $btn = $(e.currentTarget);"
paste textarea
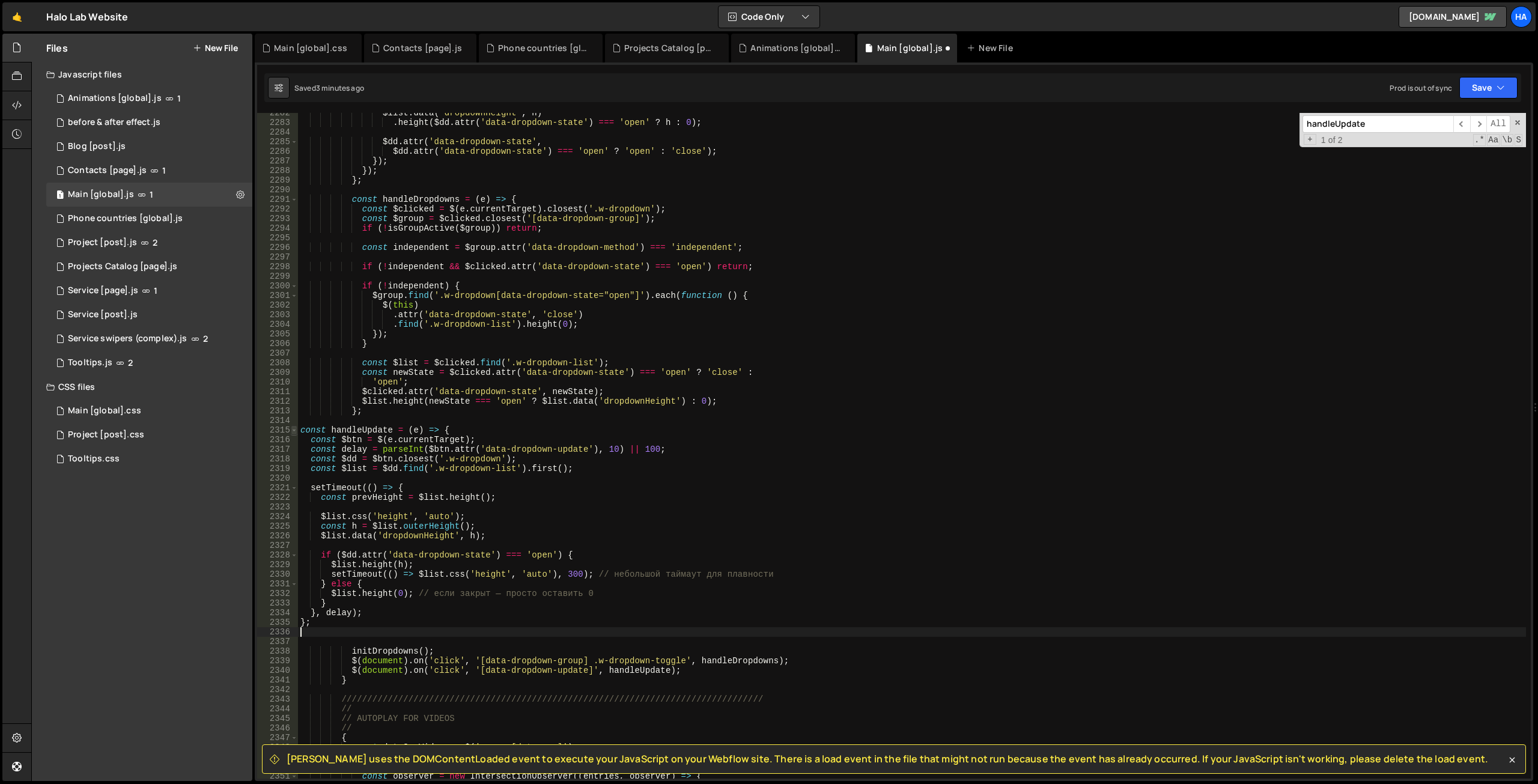
scroll to position [0, 0]
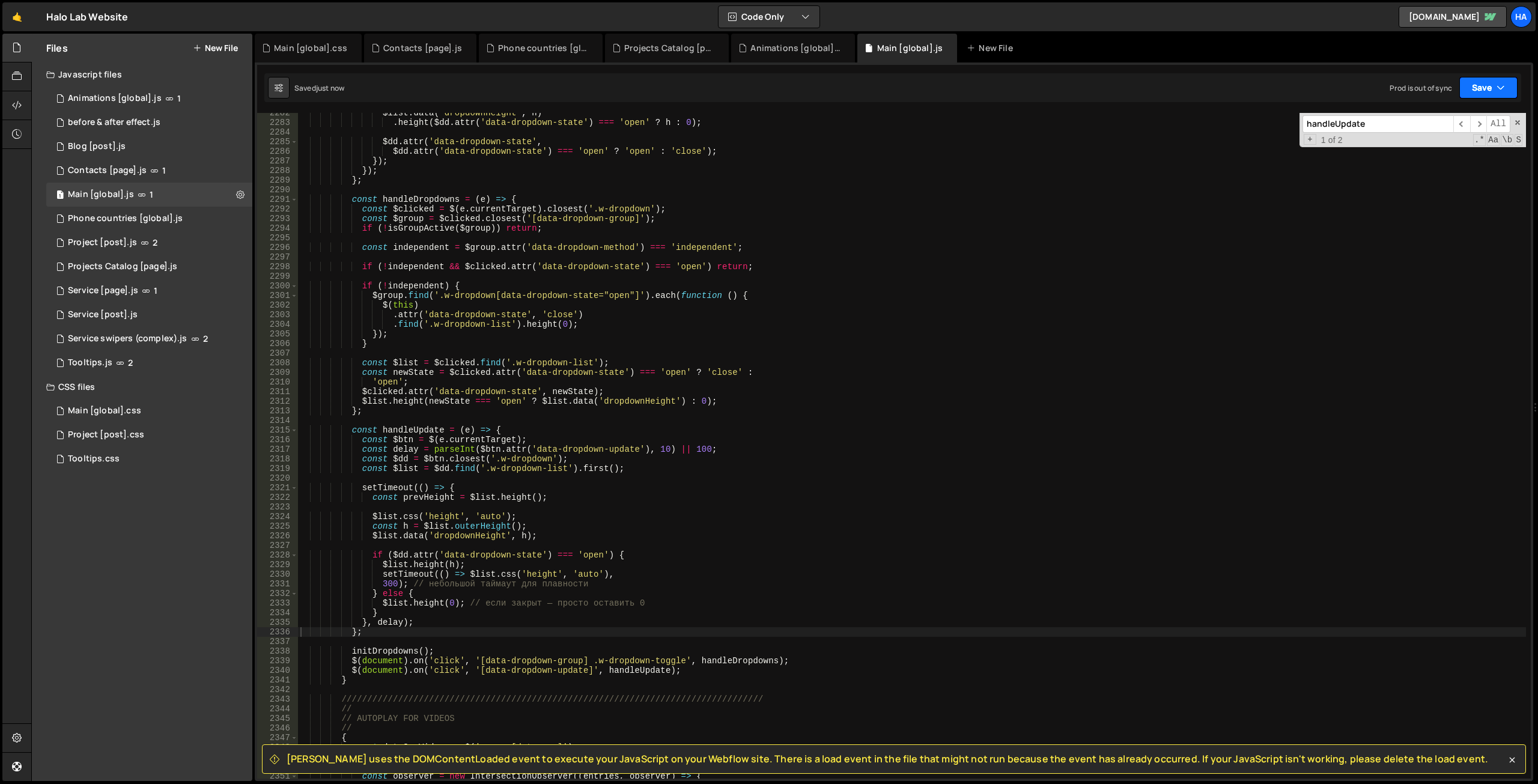
click at [1505, 85] on button "Save" at bounding box center [1489, 87] width 58 height 21
click at [1453, 165] on div "6 minutes ago" at bounding box center [1429, 169] width 47 height 11
click at [500, 428] on div "$list . data ( 'dropdownHeight' , h ) . height ( $dd . attr ( 'data-dropdown-st…" at bounding box center [911, 450] width 1227 height 685
drag, startPoint x: 471, startPoint y: 573, endPoint x: 609, endPoint y: 573, distance: 138.0
click at [609, 573] on div "$list . data ( 'dropdownHeight' , h ) . height ( $dd . attr ( 'data-dropdown-st…" at bounding box center [911, 450] width 1227 height 685
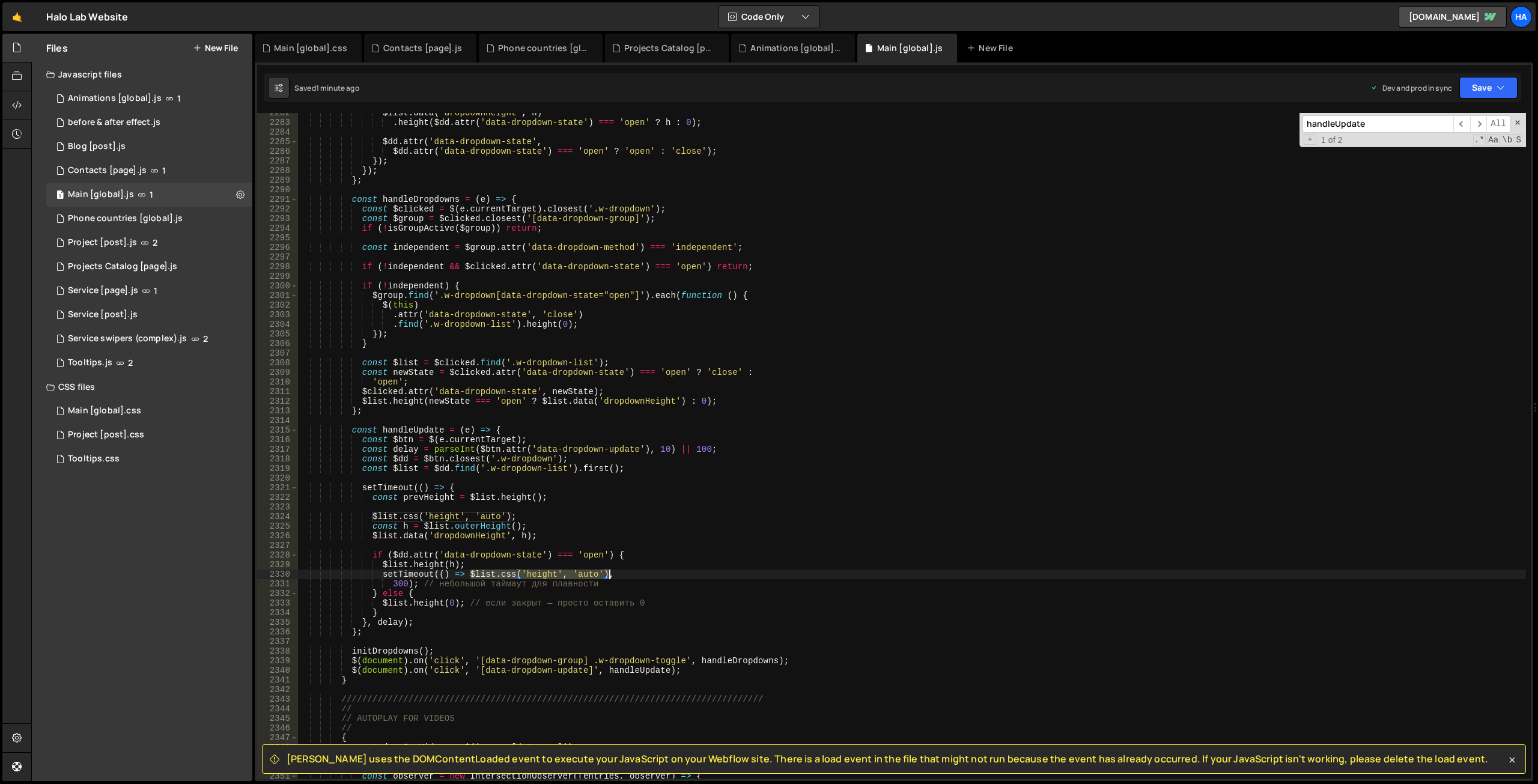
type textarea "setTimeout(() => $list.css('height', 'auto'),"
click at [499, 425] on div "$list . data ( 'dropdownHeight' , h ) . height ( $dd . attr ( 'data-dropdown-st…" at bounding box center [911, 450] width 1227 height 685
click at [501, 430] on div "$list . data ( 'dropdownHeight' , h ) . height ( $dd . attr ( 'data-dropdown-st…" at bounding box center [911, 450] width 1227 height 685
drag, startPoint x: 620, startPoint y: 574, endPoint x: 326, endPoint y: 573, distance: 294.0
click at [326, 573] on div "$list . data ( 'dropdownHeight' , h ) . height ( $dd . attr ( 'data-dropdown-st…" at bounding box center [911, 450] width 1227 height 685
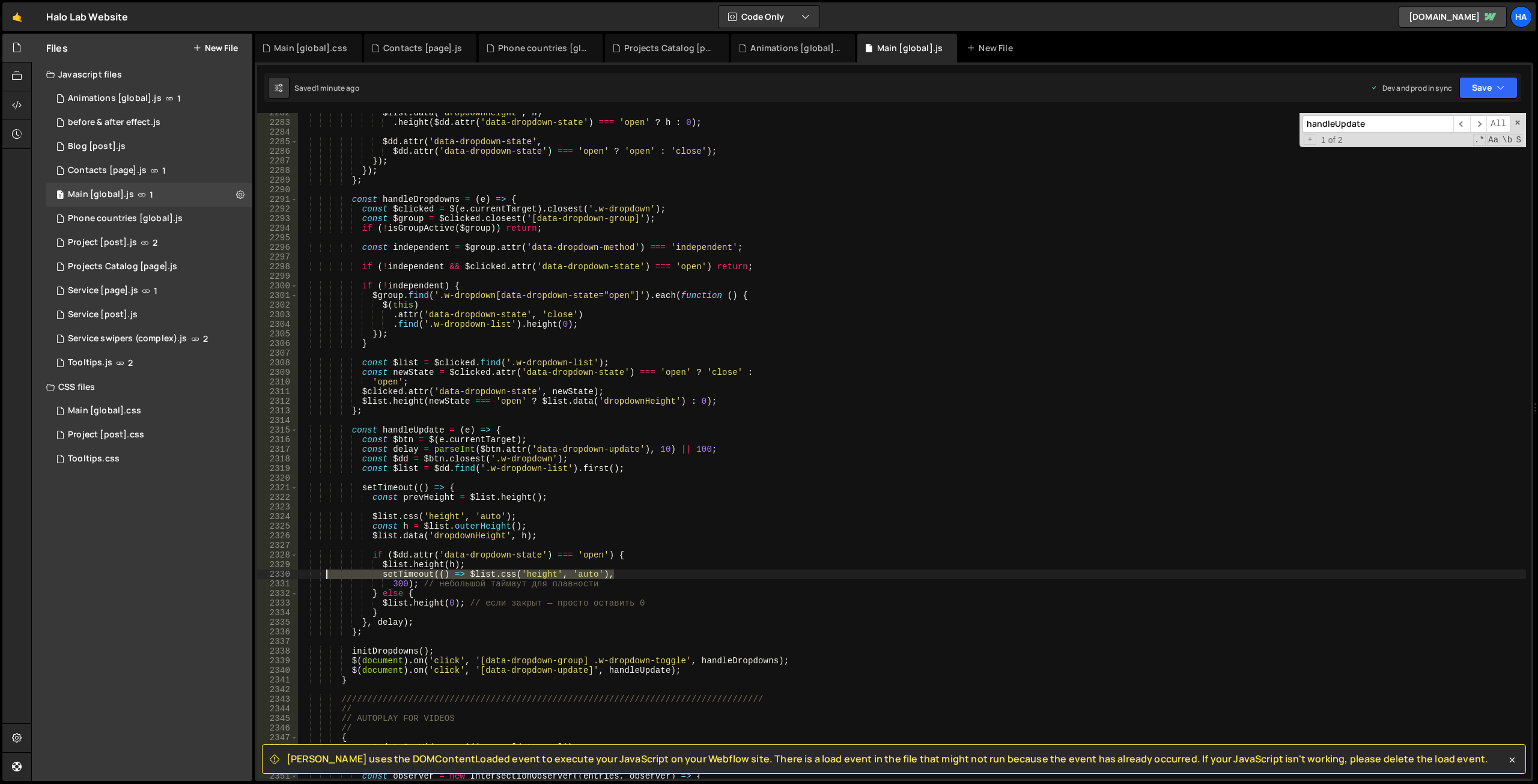
type textarea "setTimeout(() => $list.css('height', 'auto'),"
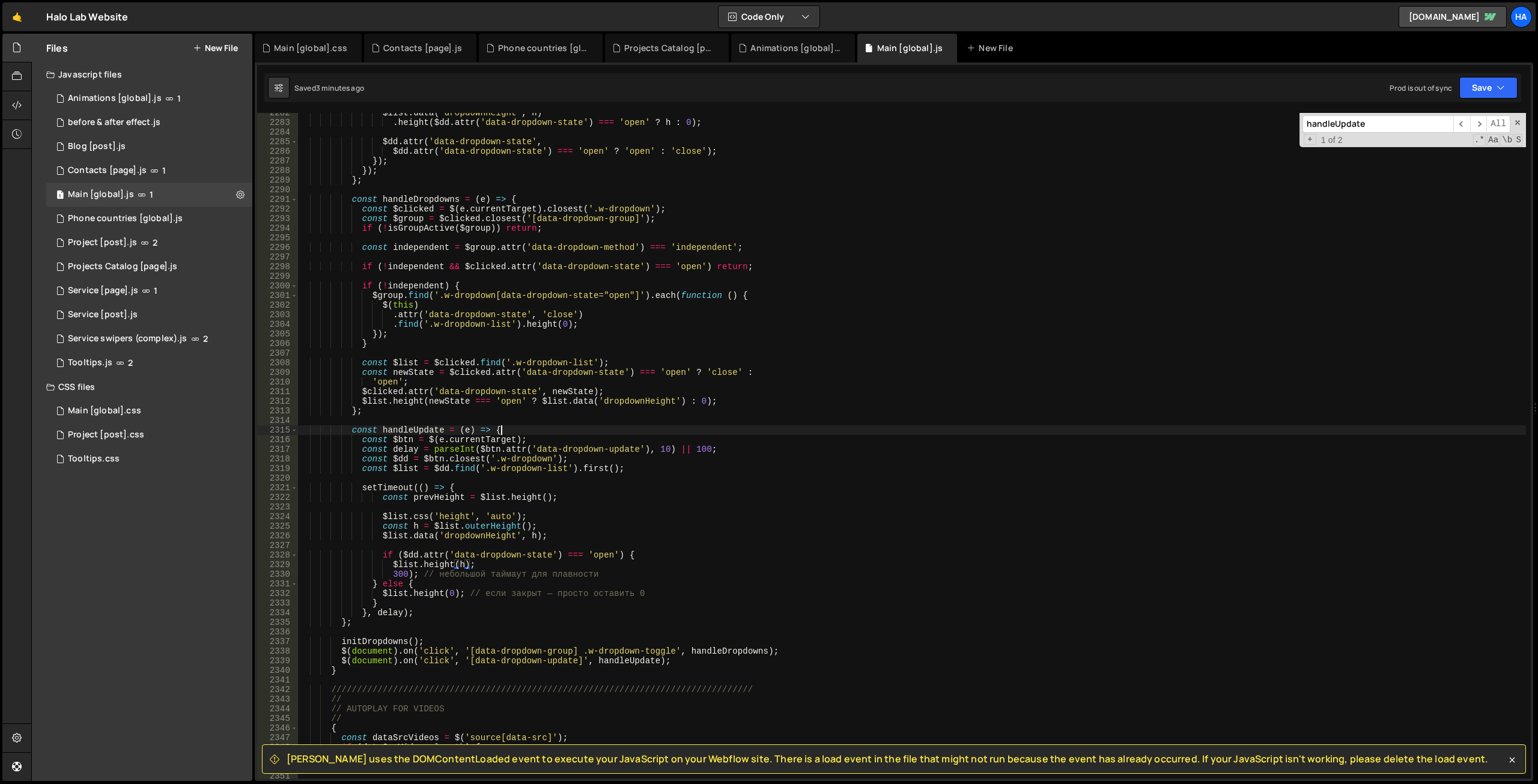
click at [501, 430] on div "$list . data ( 'dropdownHeight' , h ) . height ( $dd . attr ( 'data-dropdown-st…" at bounding box center [911, 450] width 1227 height 685
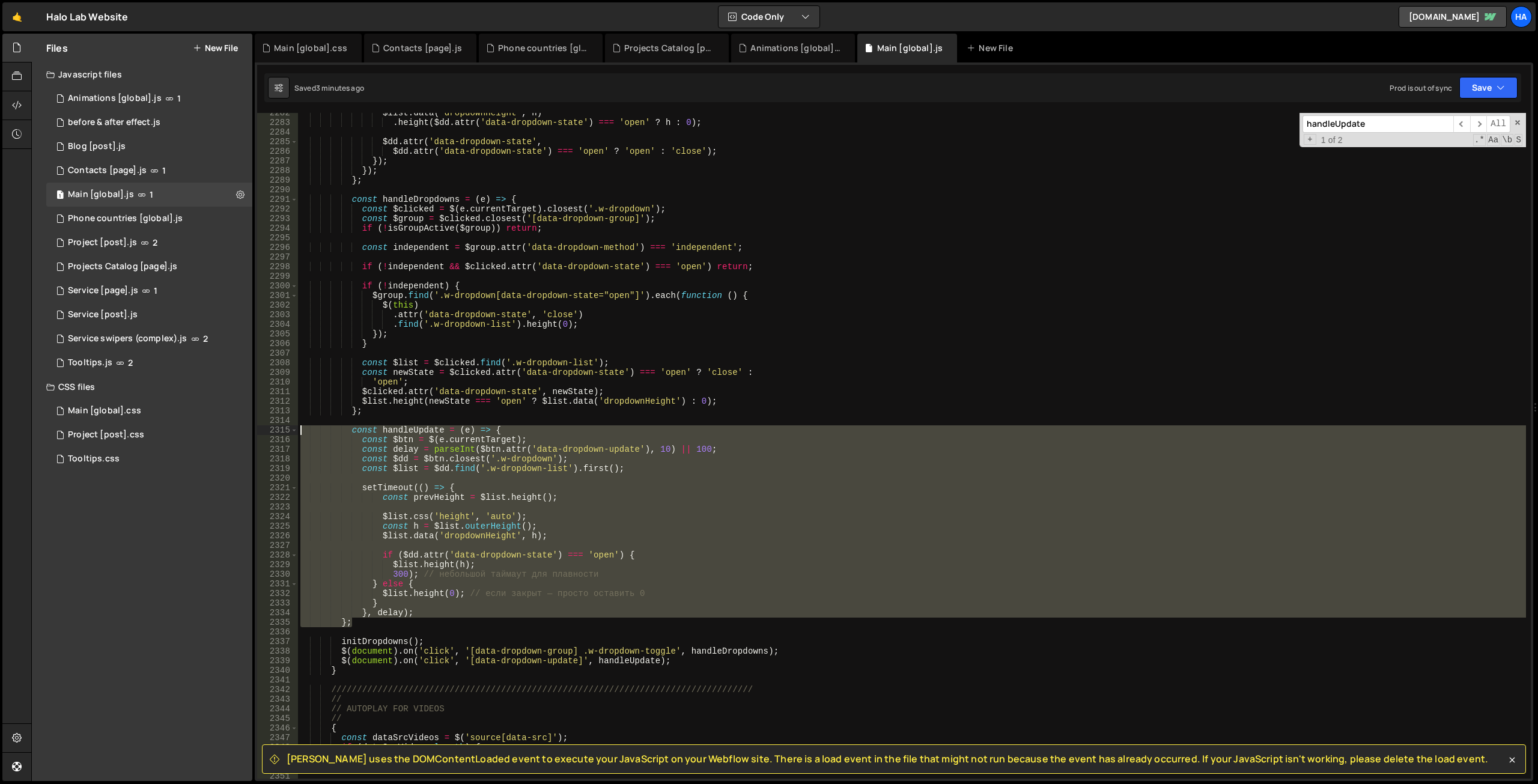
drag, startPoint x: 369, startPoint y: 625, endPoint x: 281, endPoint y: 435, distance: 209.4
click at [281, 435] on div "const handleUpdate = (e) => { 2282 2283 2284 2285 2286 2287 2288 2289 2290 2291…" at bounding box center [894, 445] width 1273 height 666
type textarea "const handleUpdate = (e) => { const $btn = $(e.currentTarget);"
paste textarea
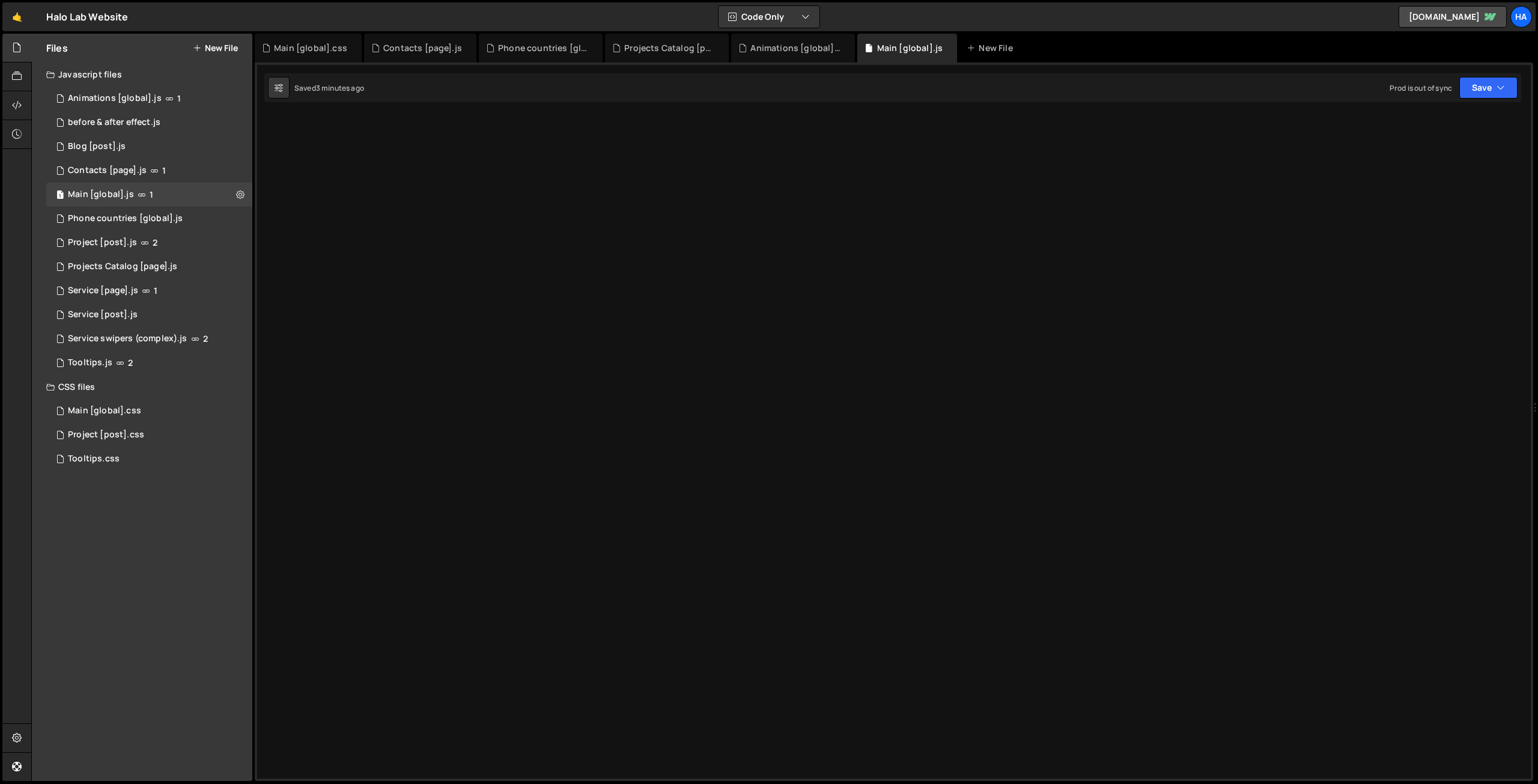
scroll to position [26433, 0]
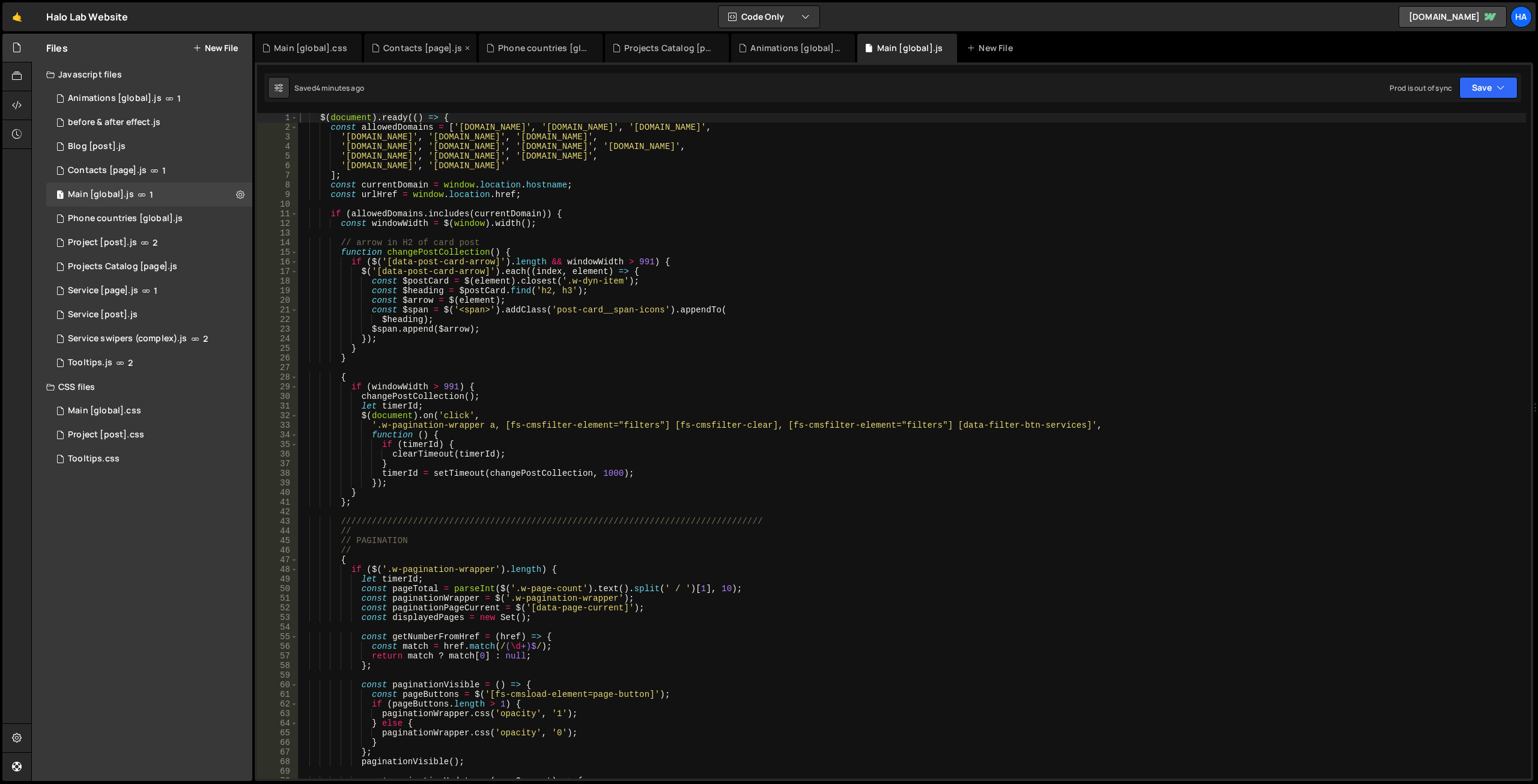
click at [406, 55] on div "Contacts [page].js" at bounding box center [420, 49] width 113 height 29
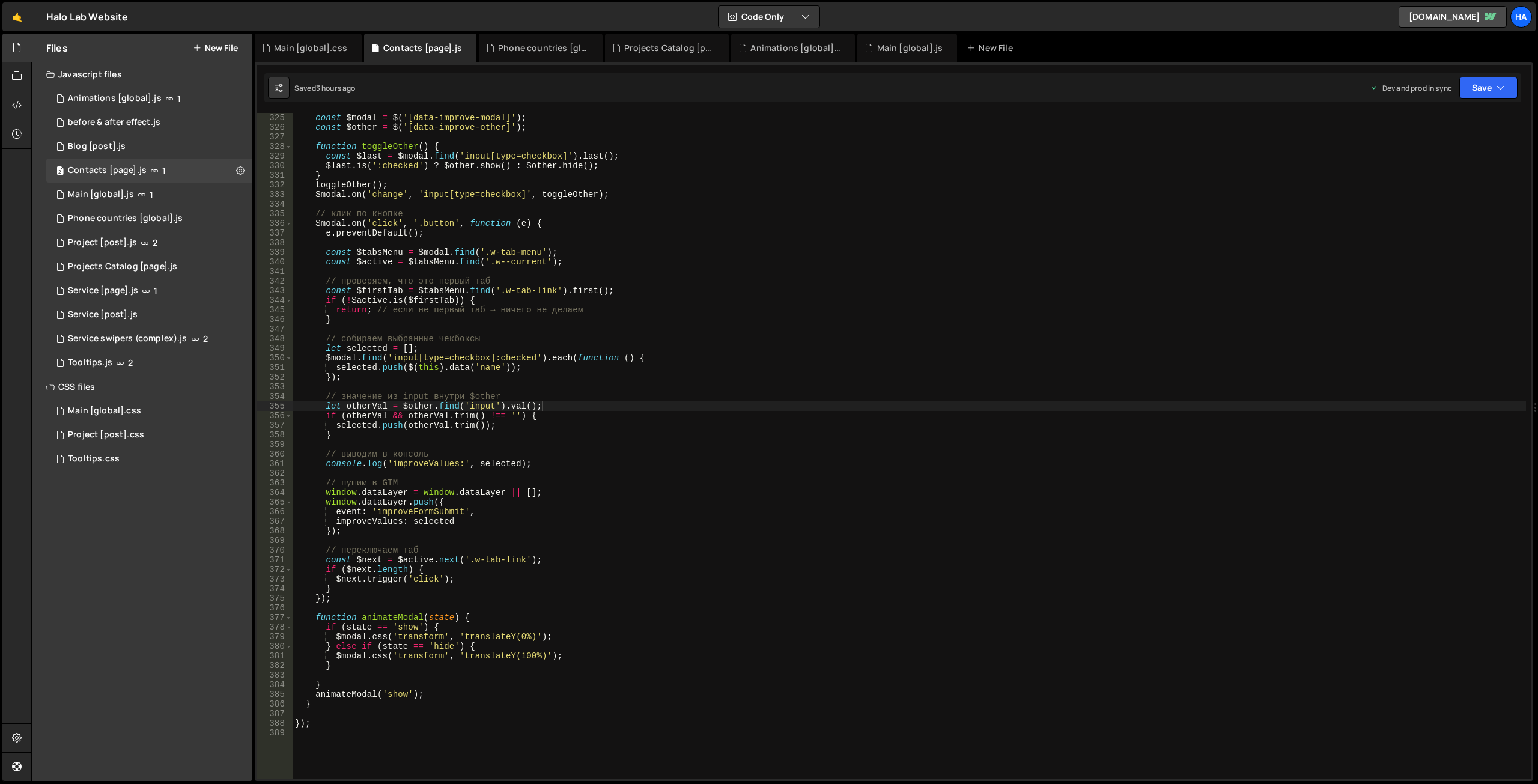
scroll to position [3078, 0]
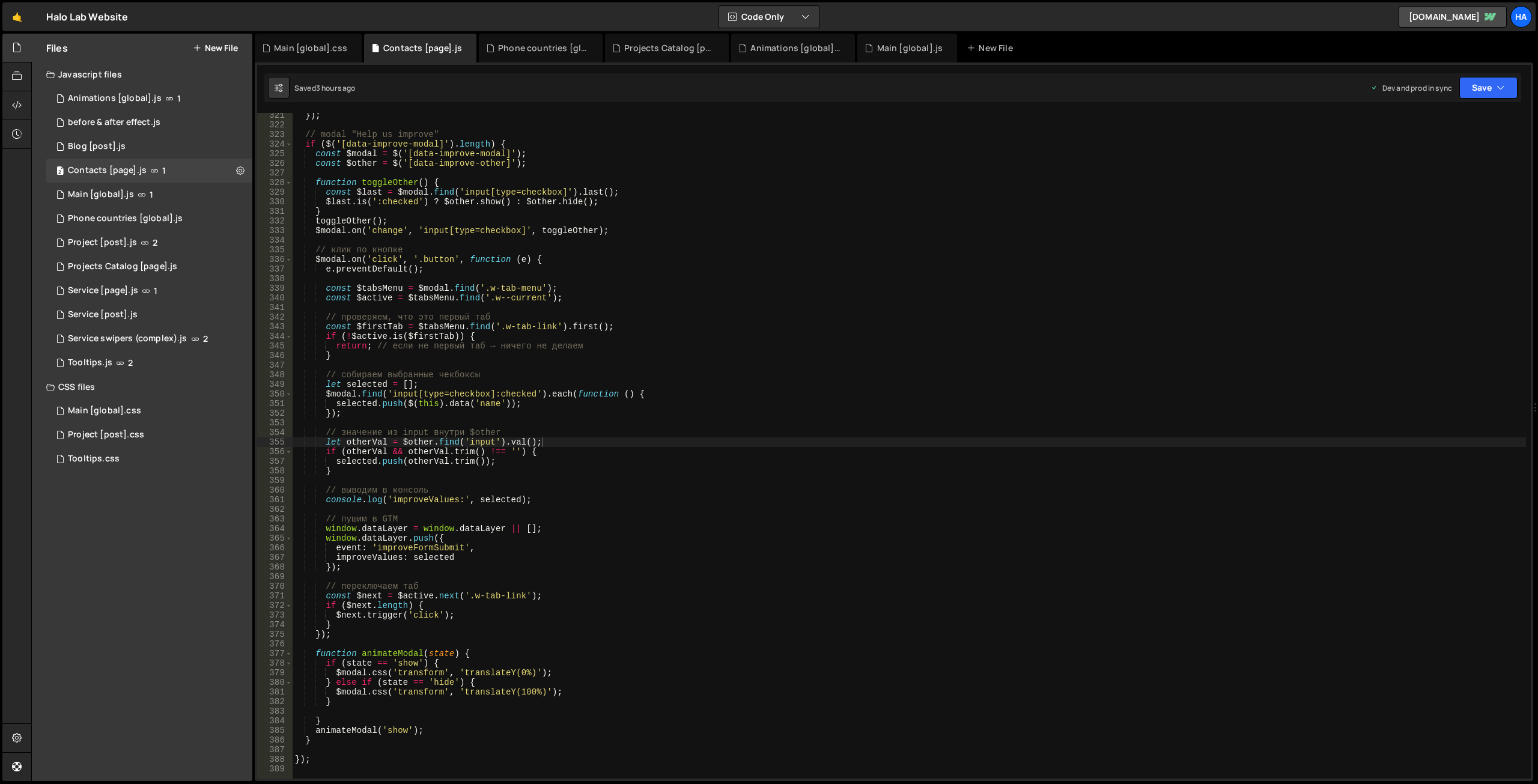
click at [375, 259] on div "}) ; // modal "Help us improve" if ( $ ( '[data-improve-modal]' ) . length ) { …" at bounding box center [908, 453] width 1233 height 685
click at [302, 132] on div "}) ; // modal "Help us improve" if ( $ ( '[data-improve-modal]' ) . length ) { …" at bounding box center [908, 453] width 1233 height 685
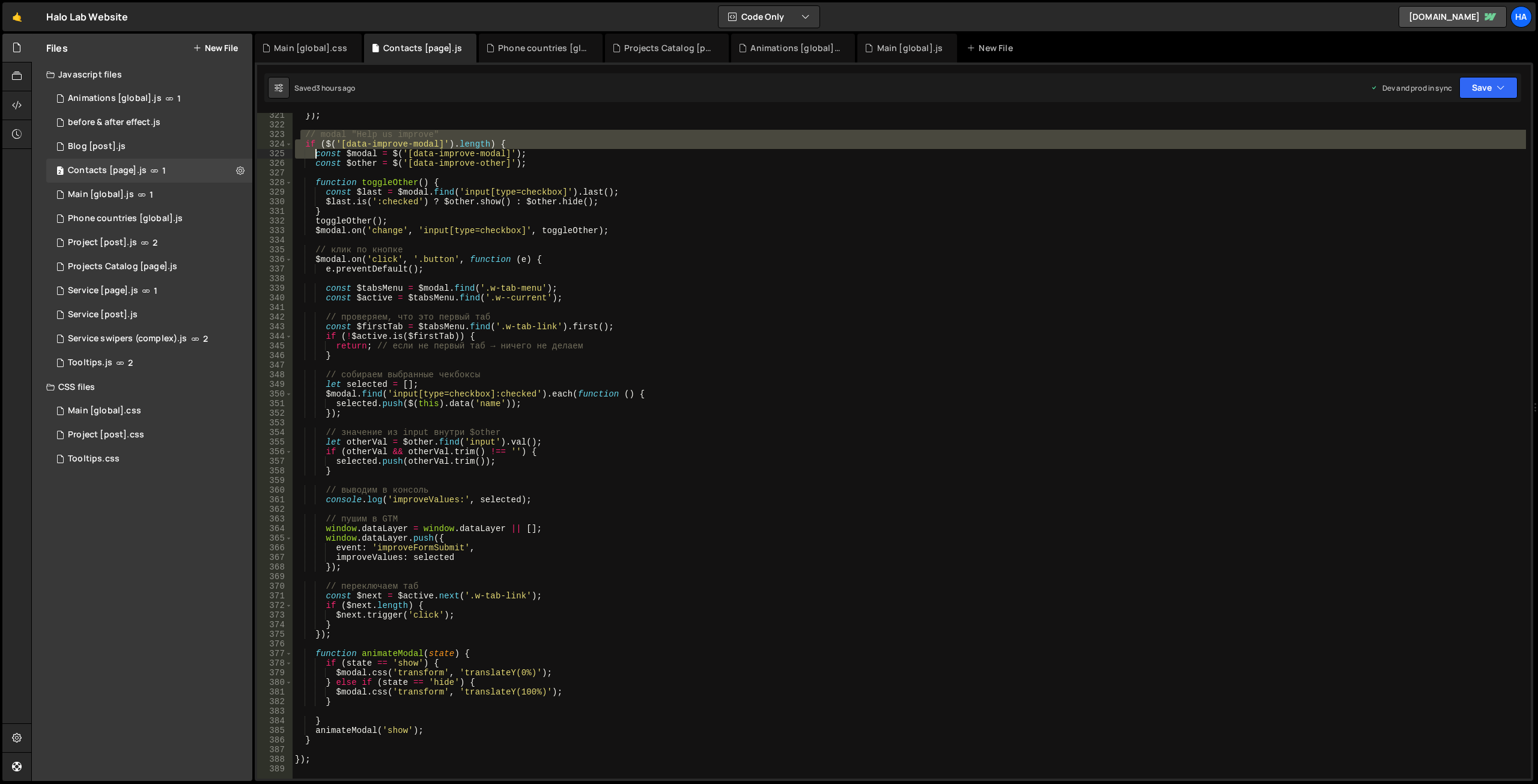
drag, startPoint x: 302, startPoint y: 132, endPoint x: 314, endPoint y: 149, distance: 20.8
click at [314, 149] on div "}) ; // modal "Help us improve" if ( $ ( '[data-improve-modal]' ) . length ) { …" at bounding box center [908, 453] width 1233 height 685
click at [509, 142] on div "}) ; // modal "Help us improve" if ( $ ( '[data-improve-modal]' ) . length ) { …" at bounding box center [908, 445] width 1233 height 666
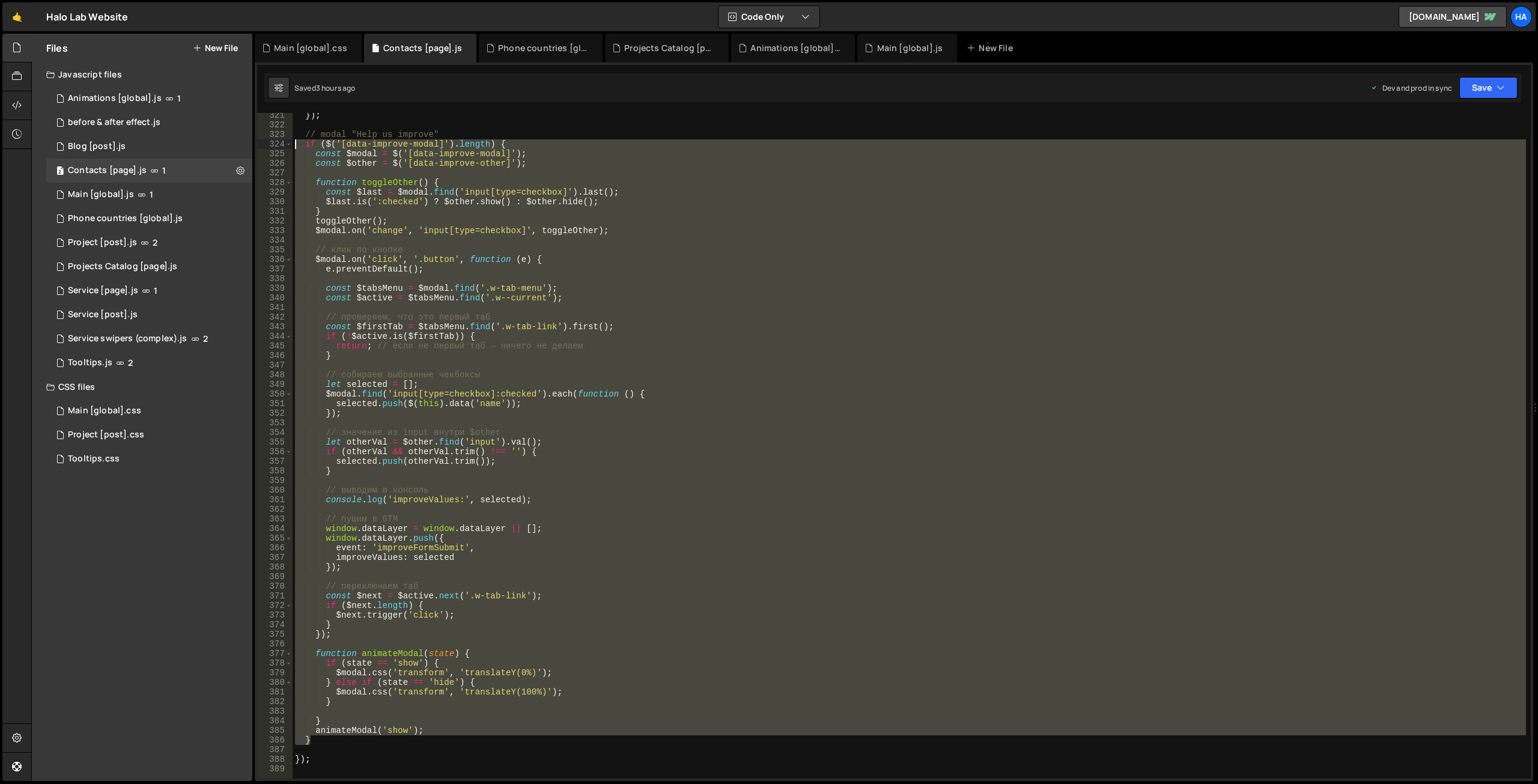
drag, startPoint x: 324, startPoint y: 740, endPoint x: 277, endPoint y: 144, distance: 597.9
click at [277, 144] on div "if ($('[data-improve-modal]').length) { 321 322 323 324 325 326 327 328 329 330…" at bounding box center [894, 445] width 1273 height 666
type textarea "if ($('[data-improve-modal]').length) { const $modal = $('[data-improve-modal]'…"
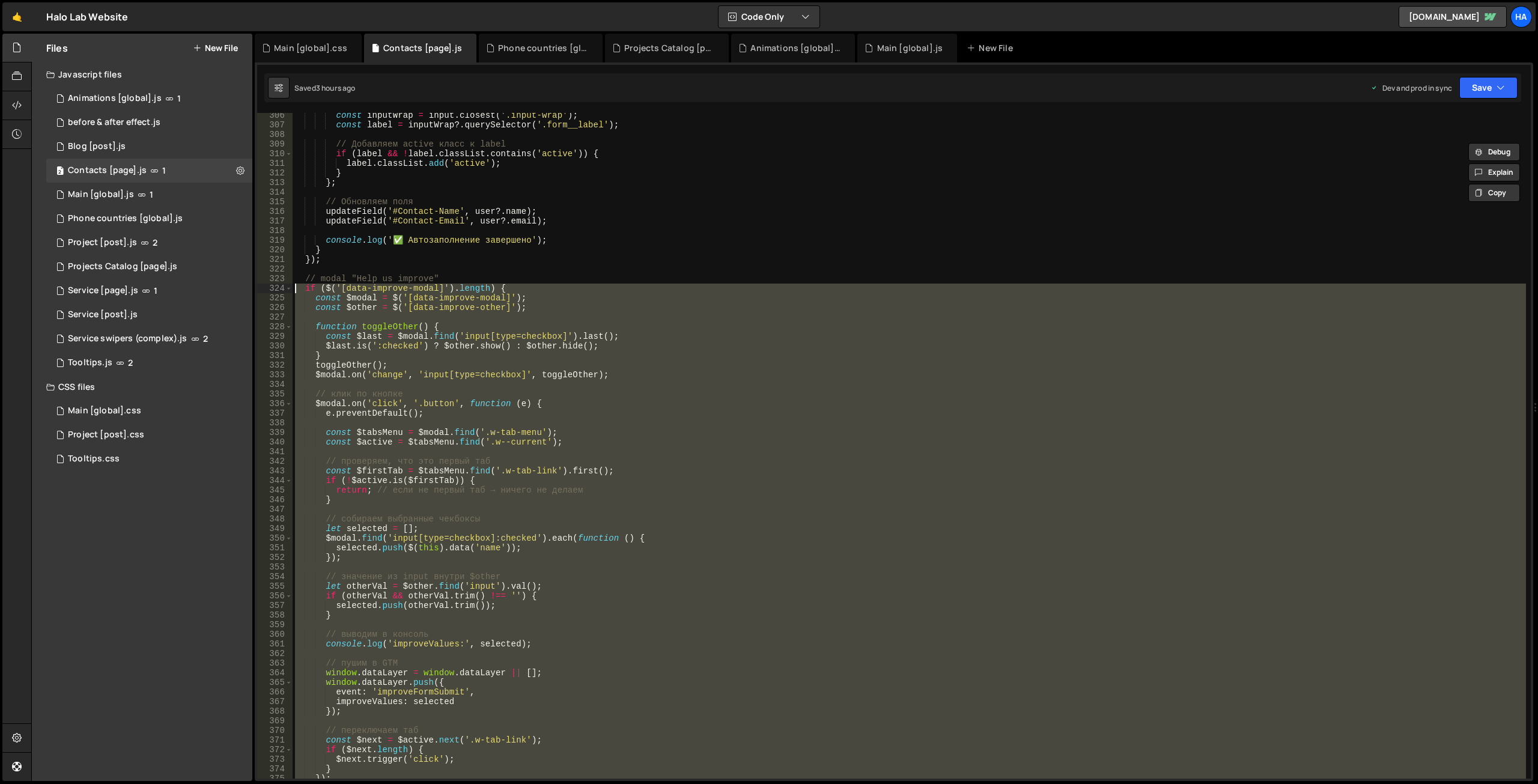
paste textarea
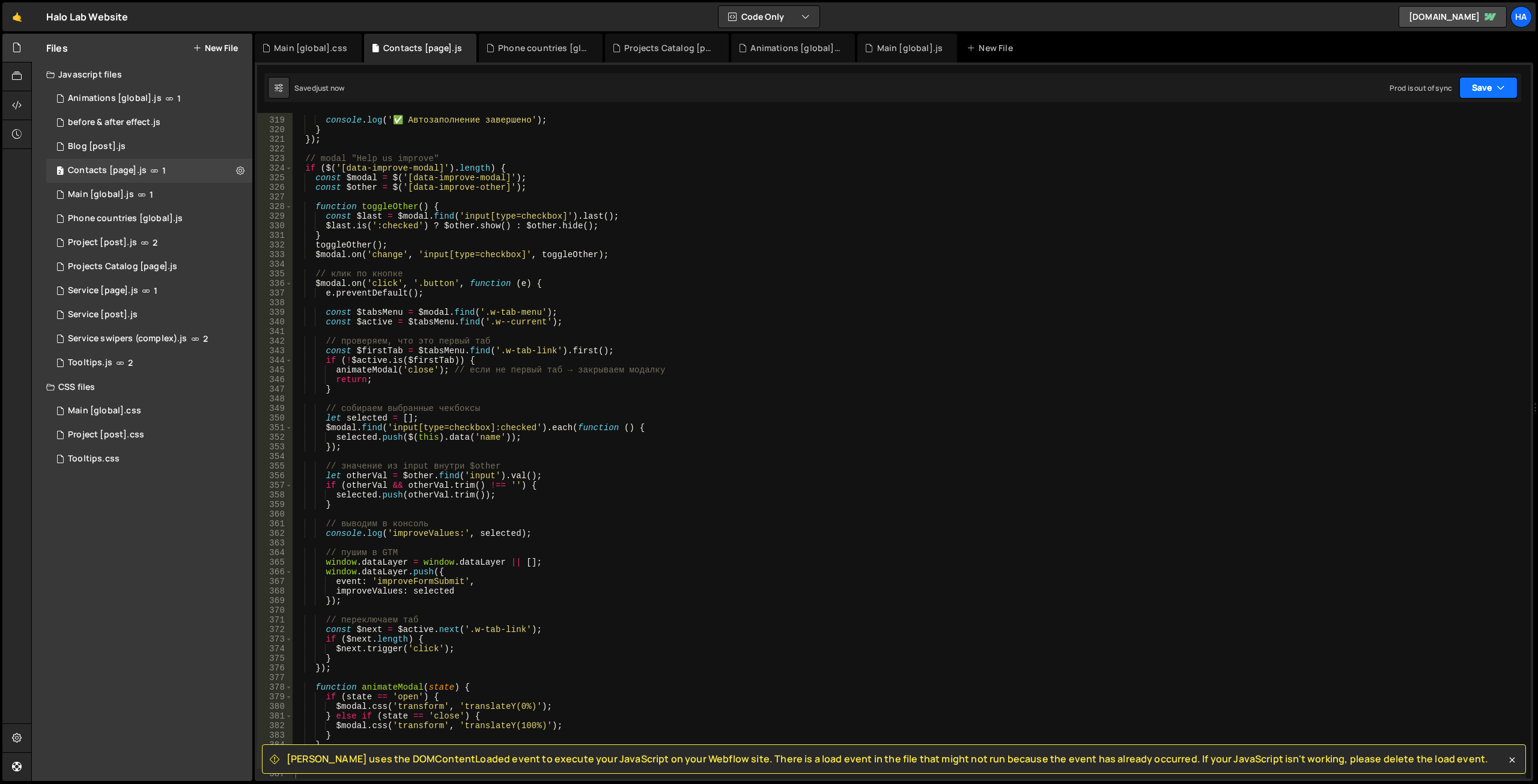
click at [1502, 82] on icon "button" at bounding box center [1500, 87] width 9 height 12
click at [1450, 128] on div "Saved just now" at bounding box center [1447, 130] width 125 height 15
click at [305, 163] on div "console . log ( '✅ Автозаполнение завершено' ) ; } }) ; // modal "Help us impro…" at bounding box center [908, 448] width 1233 height 685
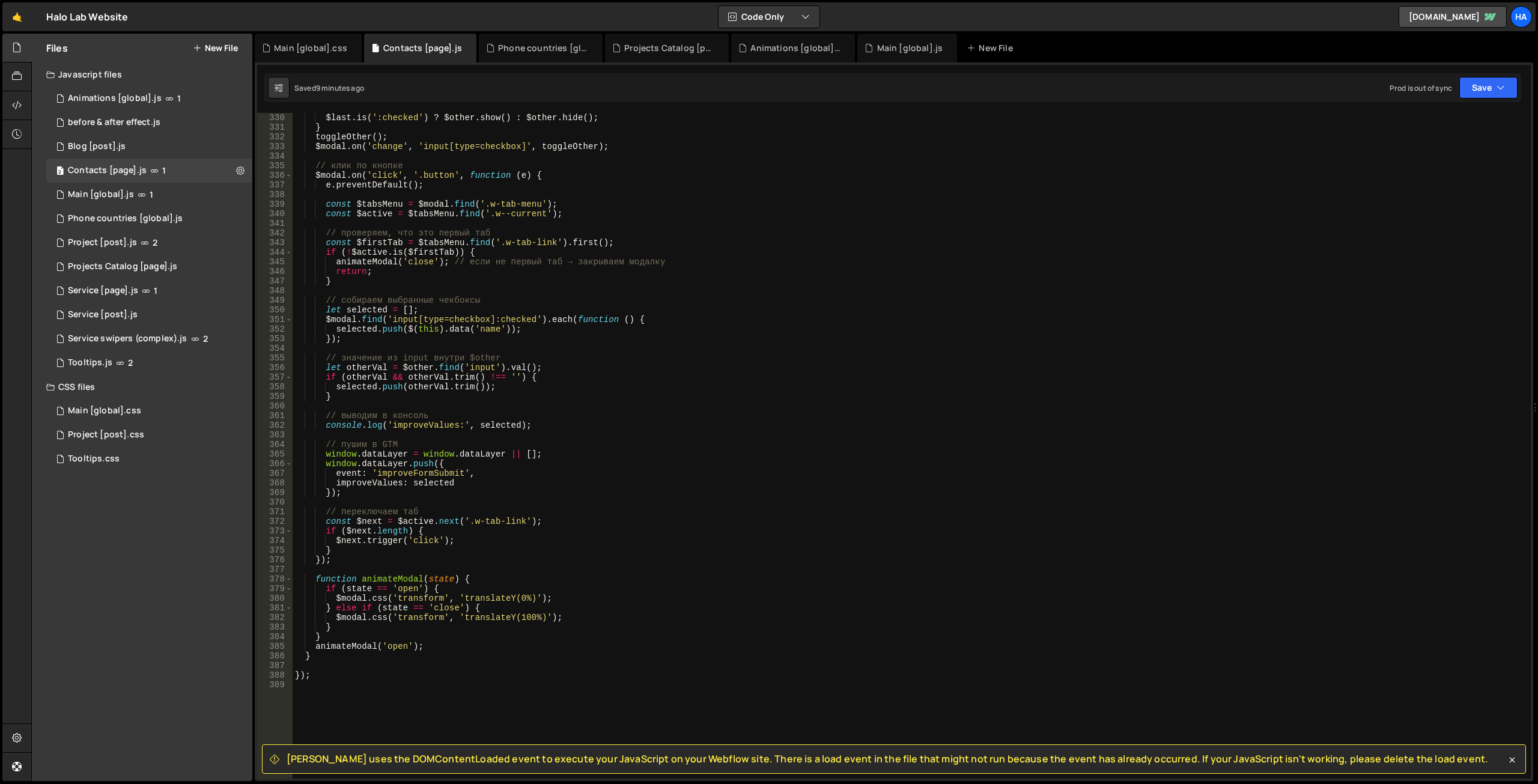
scroll to position [3234, 0]
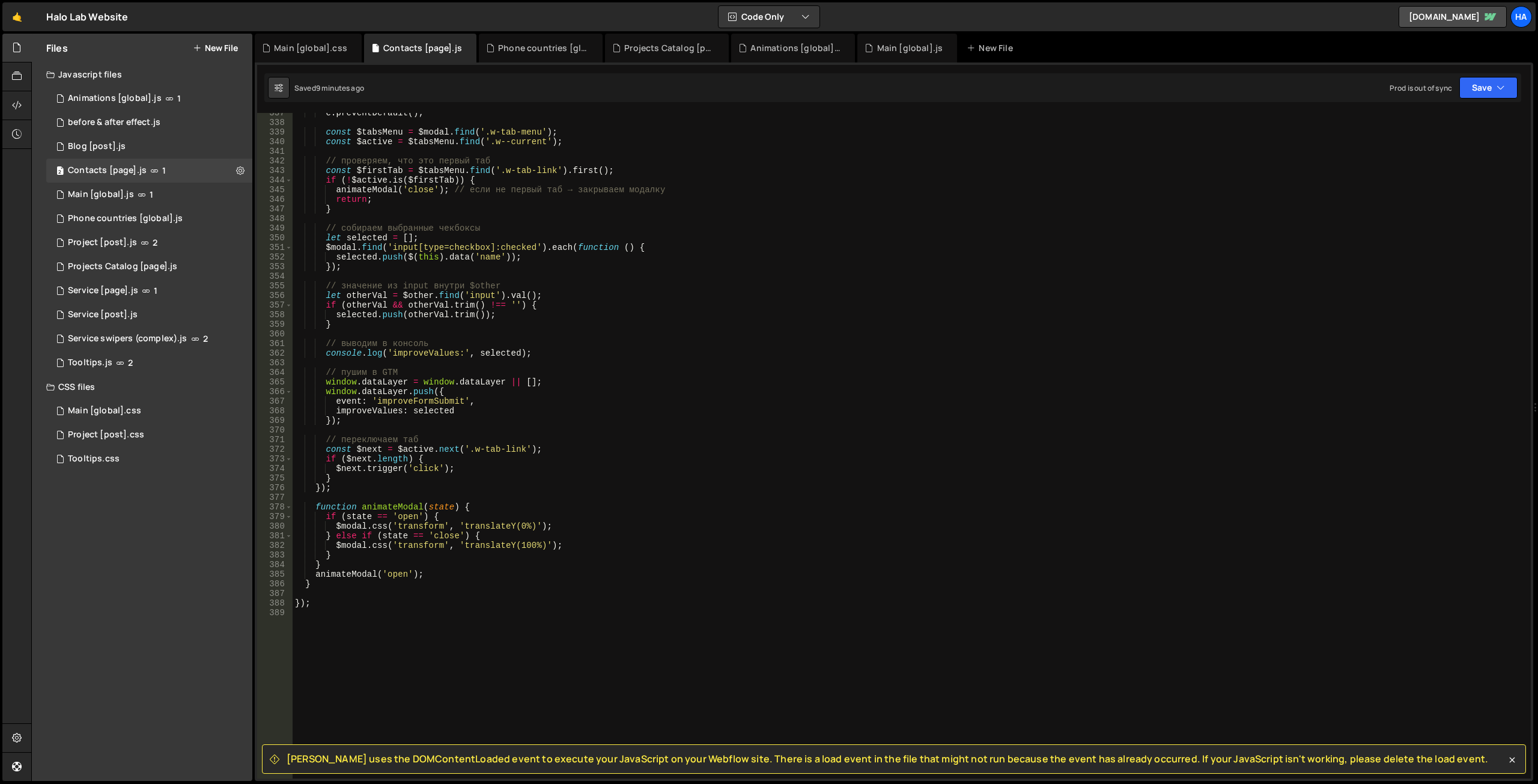
click at [334, 584] on div "e . preventDefault ( ) ; const $tabsMenu = $modal . find ( '.w-tab-menu' ) ; co…" at bounding box center [908, 450] width 1233 height 685
type textarea "animateModal('open'); }"
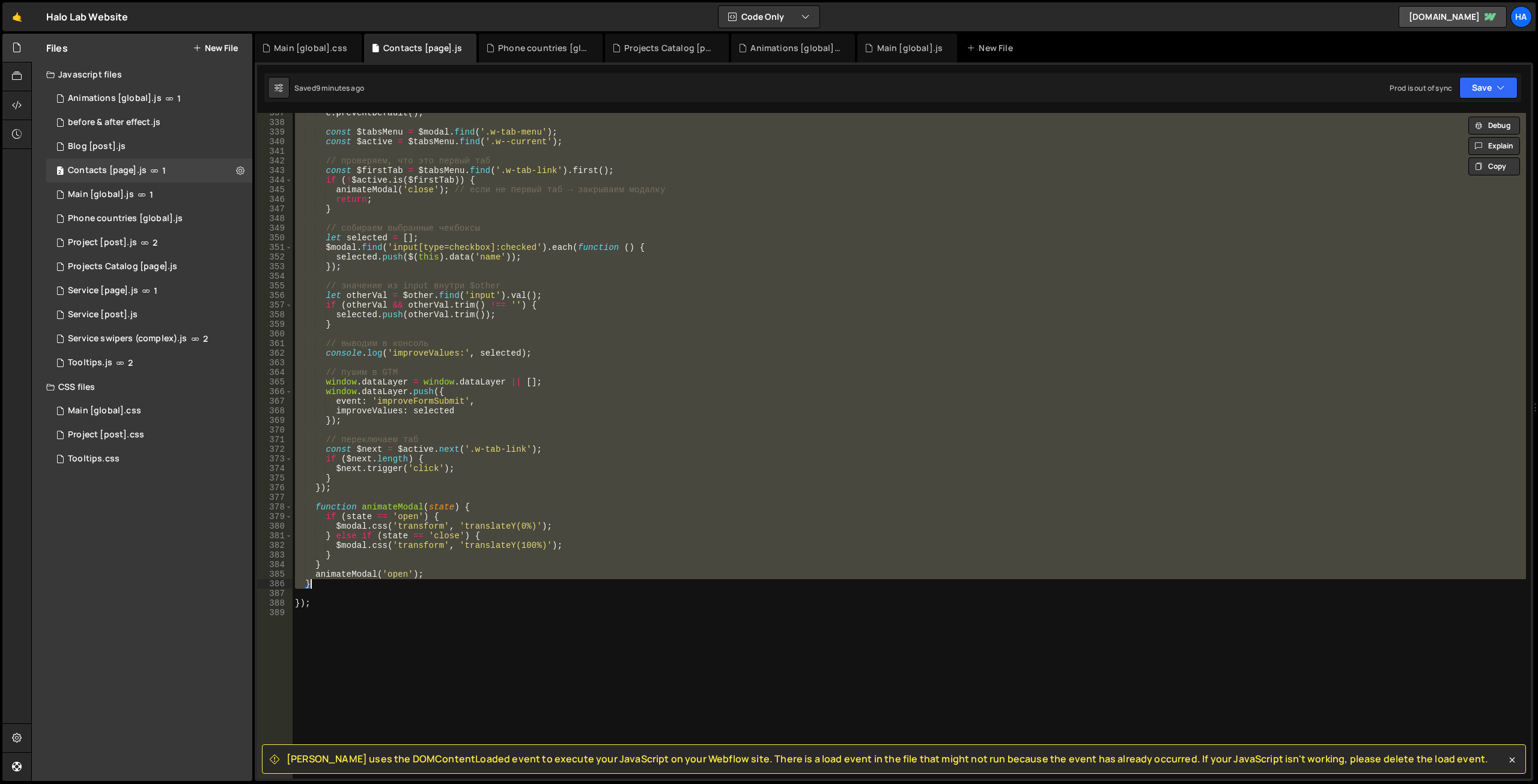
paste textarea
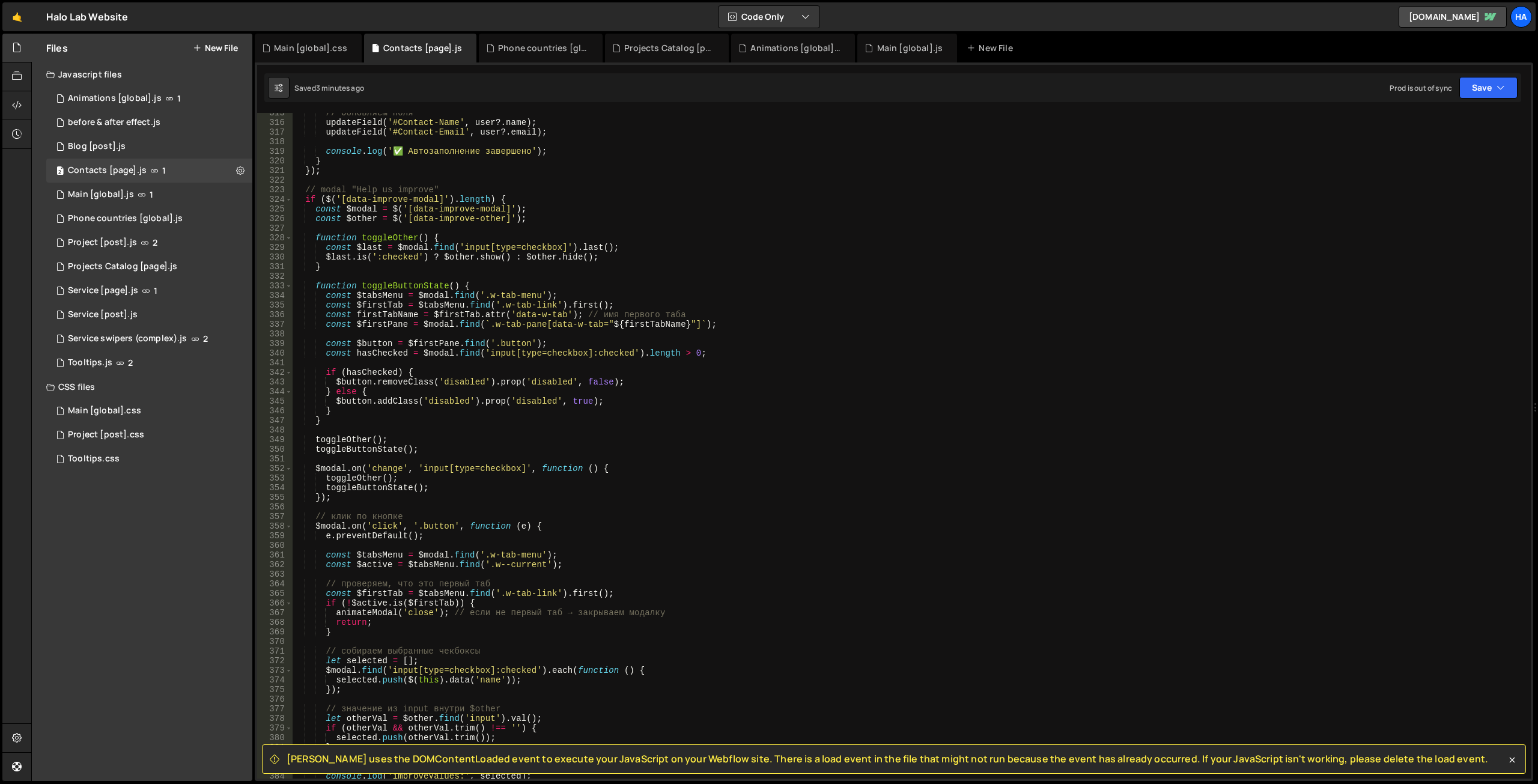
scroll to position [2951, 0]
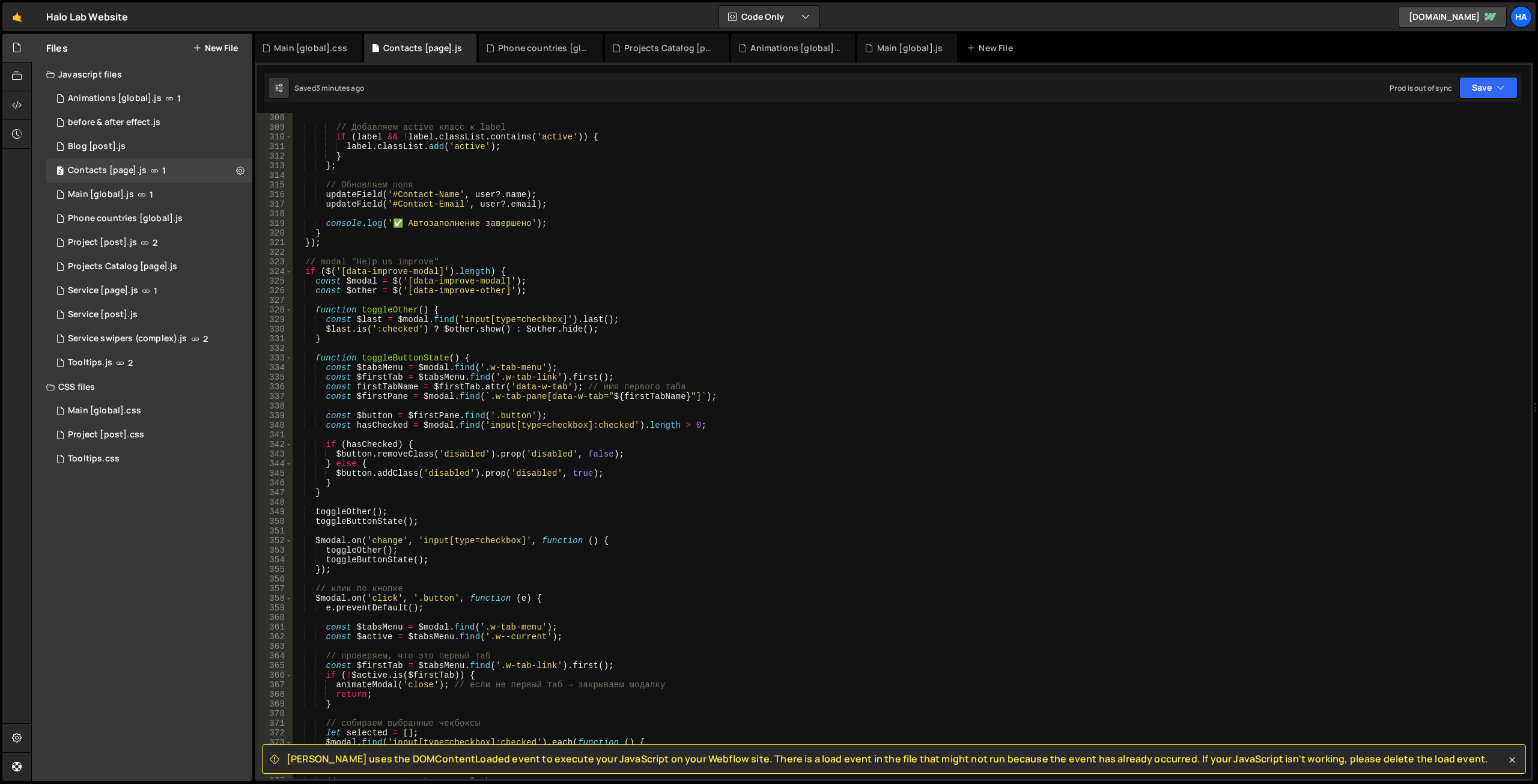
click at [412, 442] on div "// Добавляем active класс к label if ( label && ! label . classList . contains …" at bounding box center [908, 455] width 1233 height 685
click at [364, 464] on div "// Добавляем active класс к label if ( label && ! label . classList . contains …" at bounding box center [908, 455] width 1233 height 685
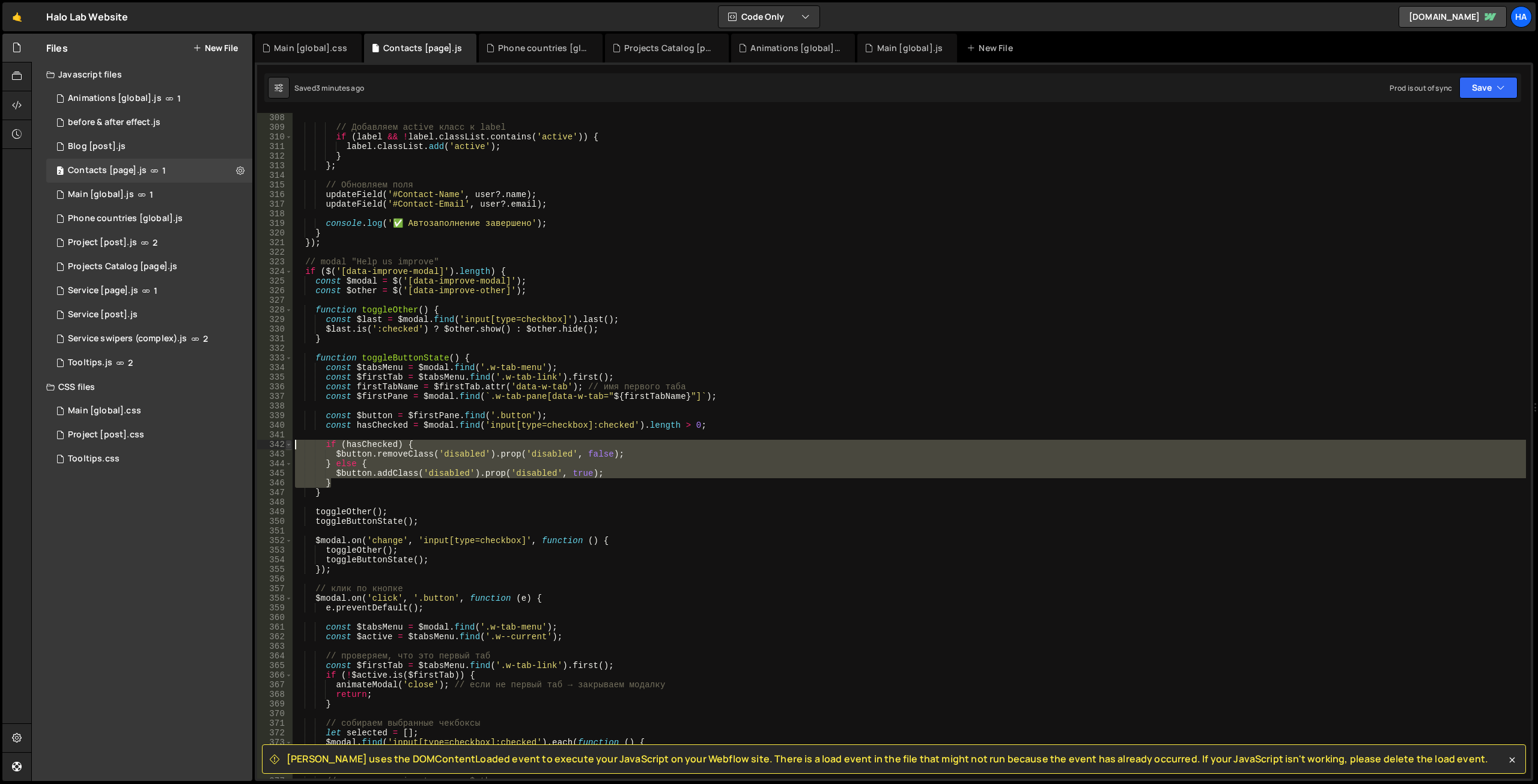
drag, startPoint x: 344, startPoint y: 485, endPoint x: 290, endPoint y: 448, distance: 65.5
click at [290, 448] on div "} else { 308 309 310 311 312 313 314 315 316 317 318 319 320 321 322 323 324 32…" at bounding box center [894, 445] width 1273 height 666
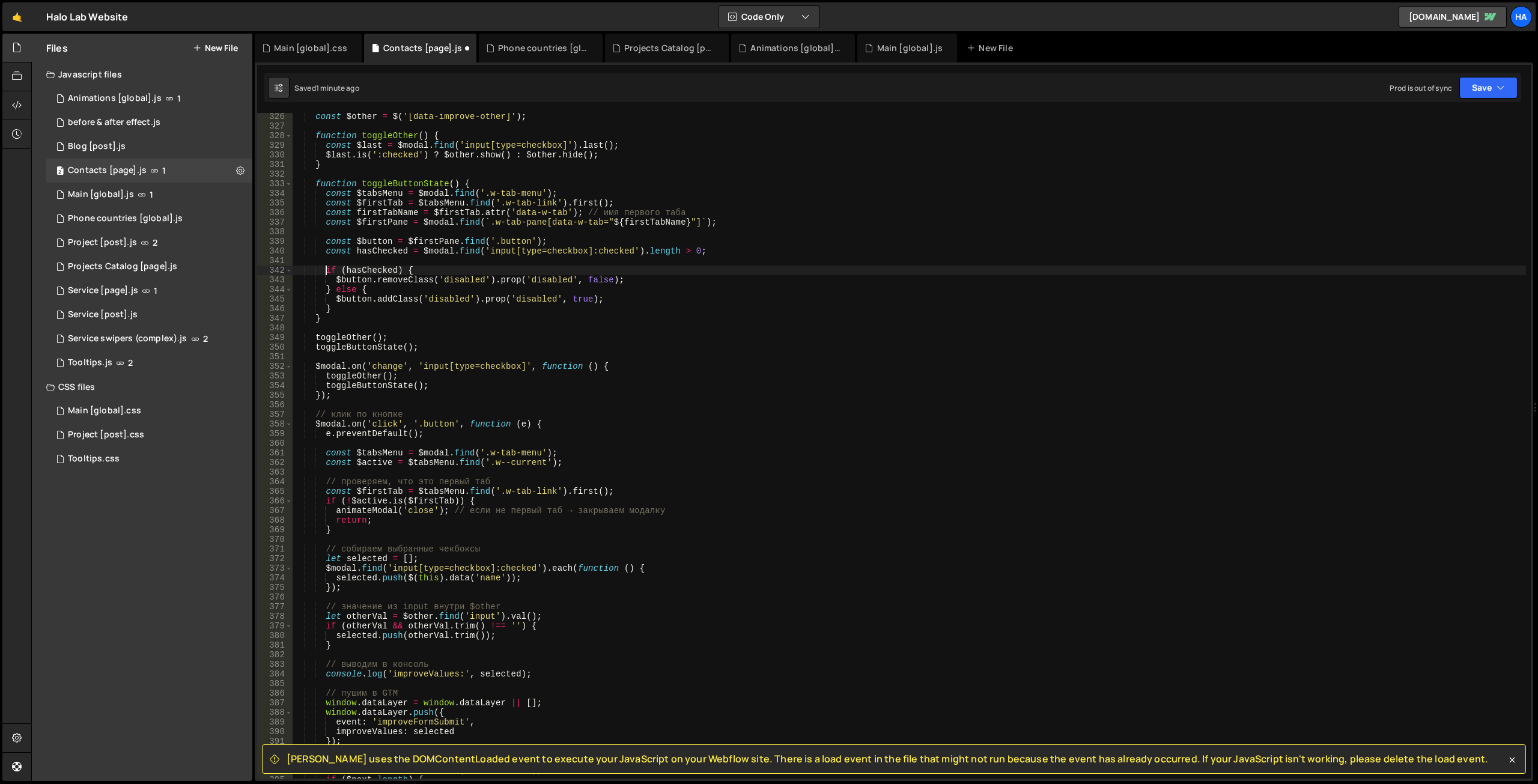
scroll to position [2981, 0]
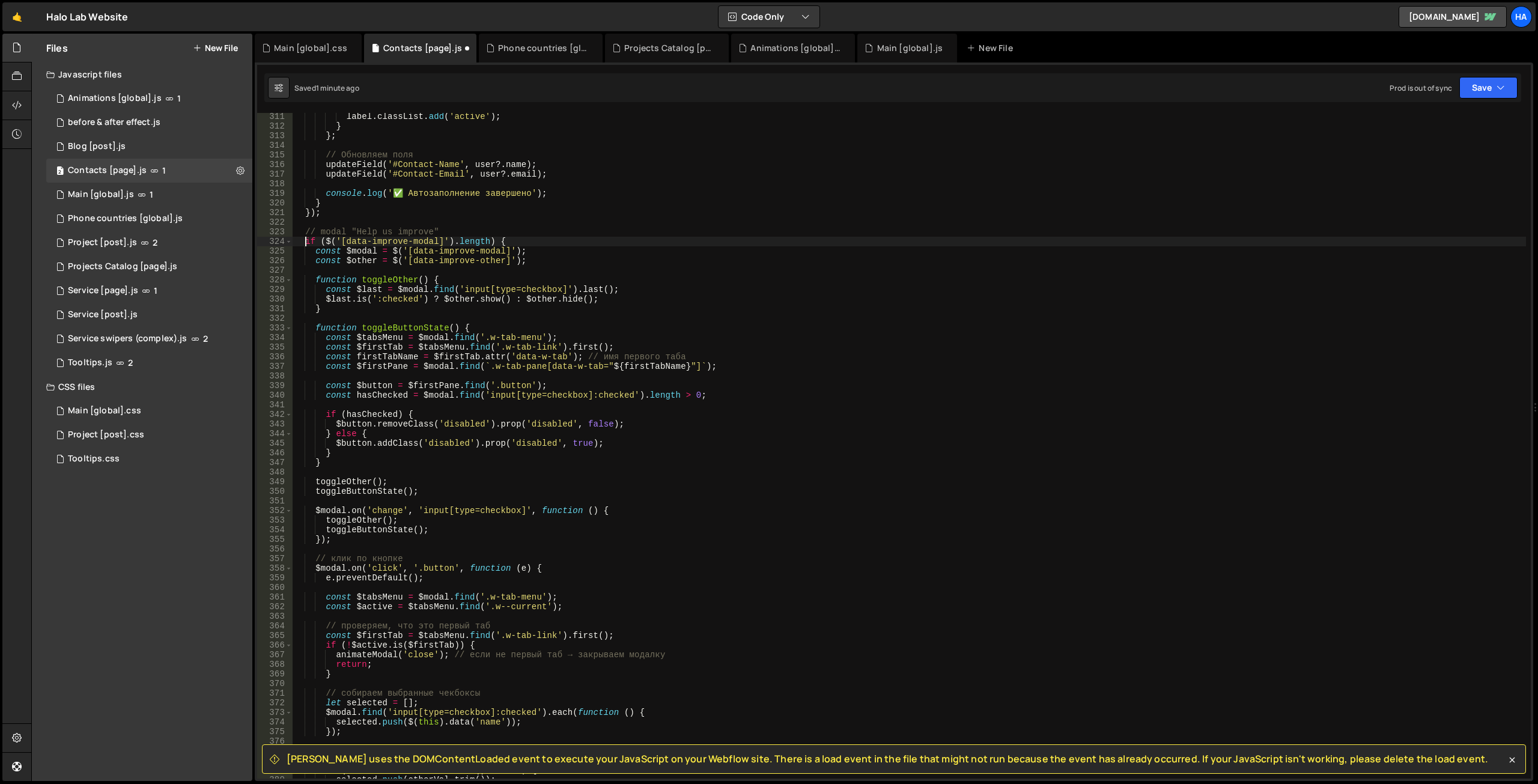
click at [303, 243] on div "label . classList . add ( 'active' ) ; } } ; // Обновляем поля updateField ( '#…" at bounding box center [908, 454] width 1233 height 685
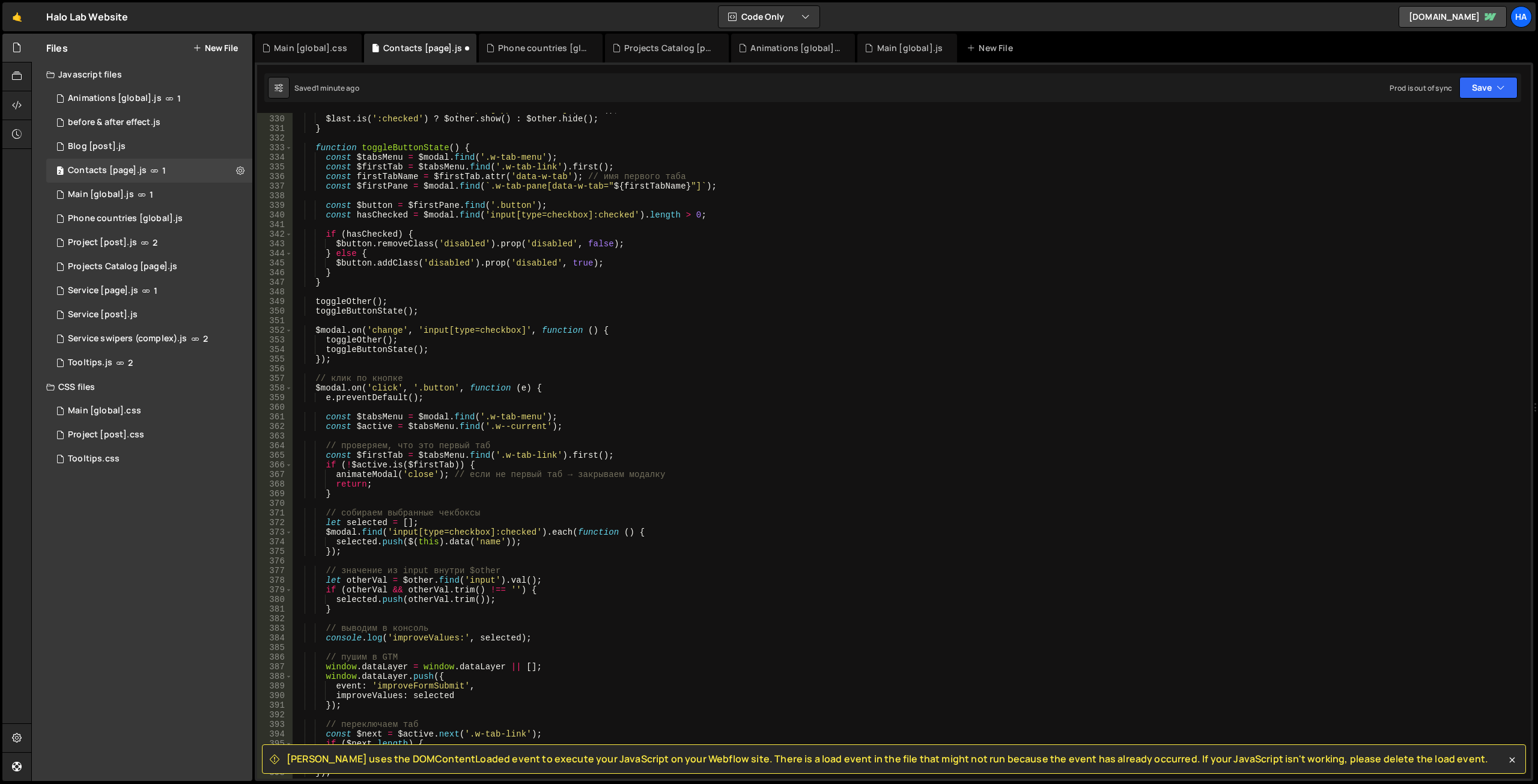
scroll to position [3413, 0]
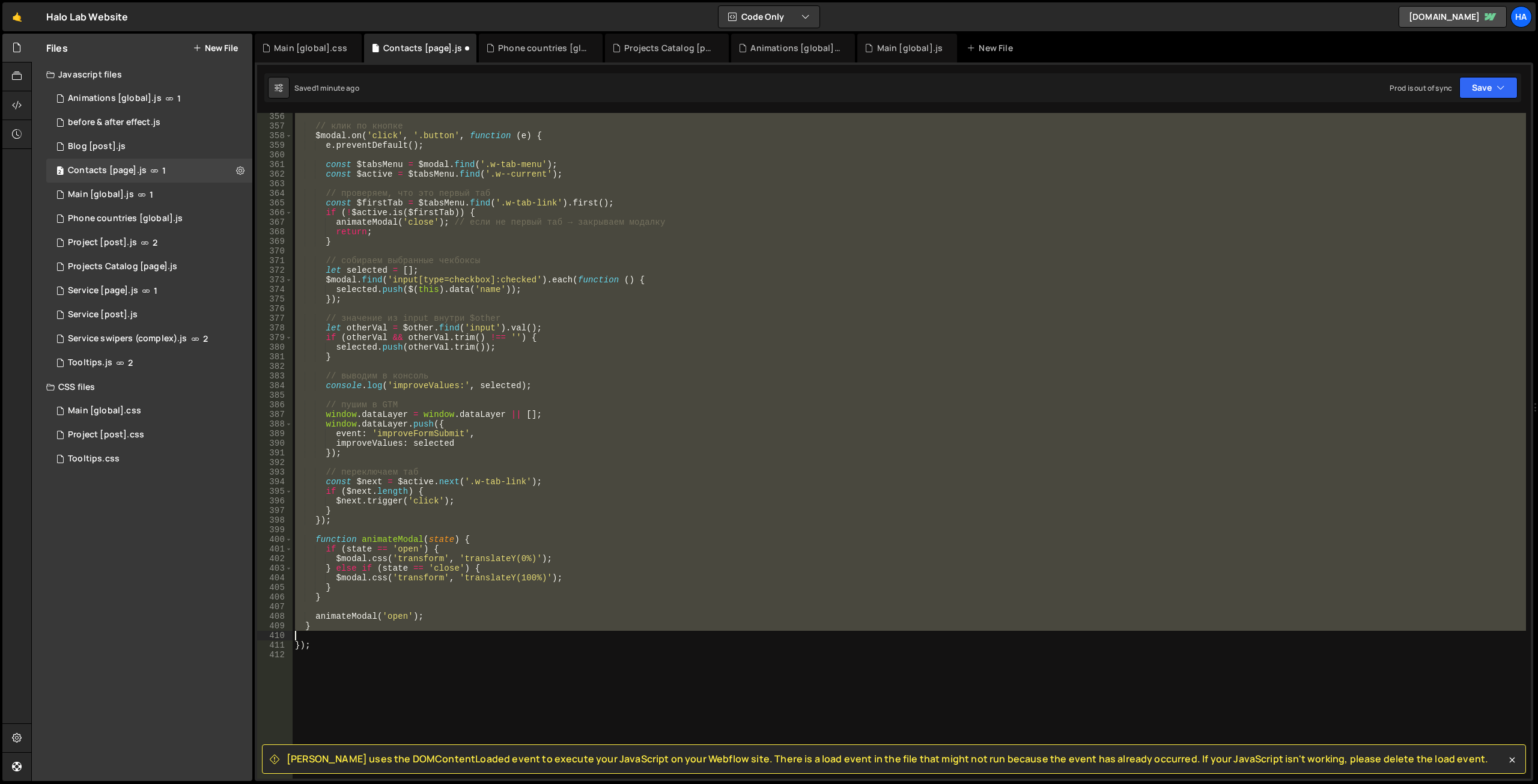
click at [339, 632] on div "// клик по кнопке $modal . on ( 'click' , '.button' , function ( e ) { e . prev…" at bounding box center [908, 454] width 1233 height 685
type textarea "}"
paste textarea
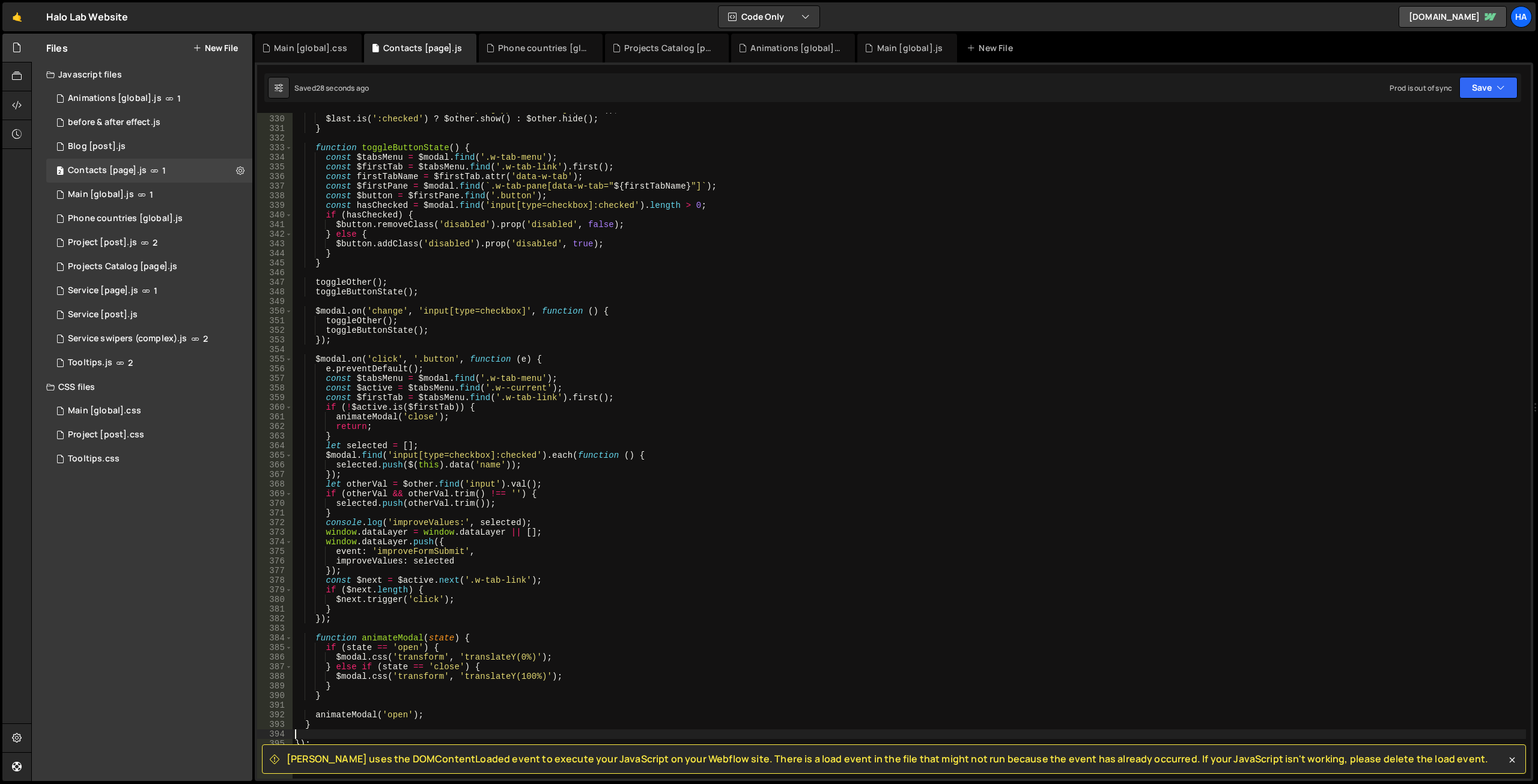
scroll to position [3269, 0]
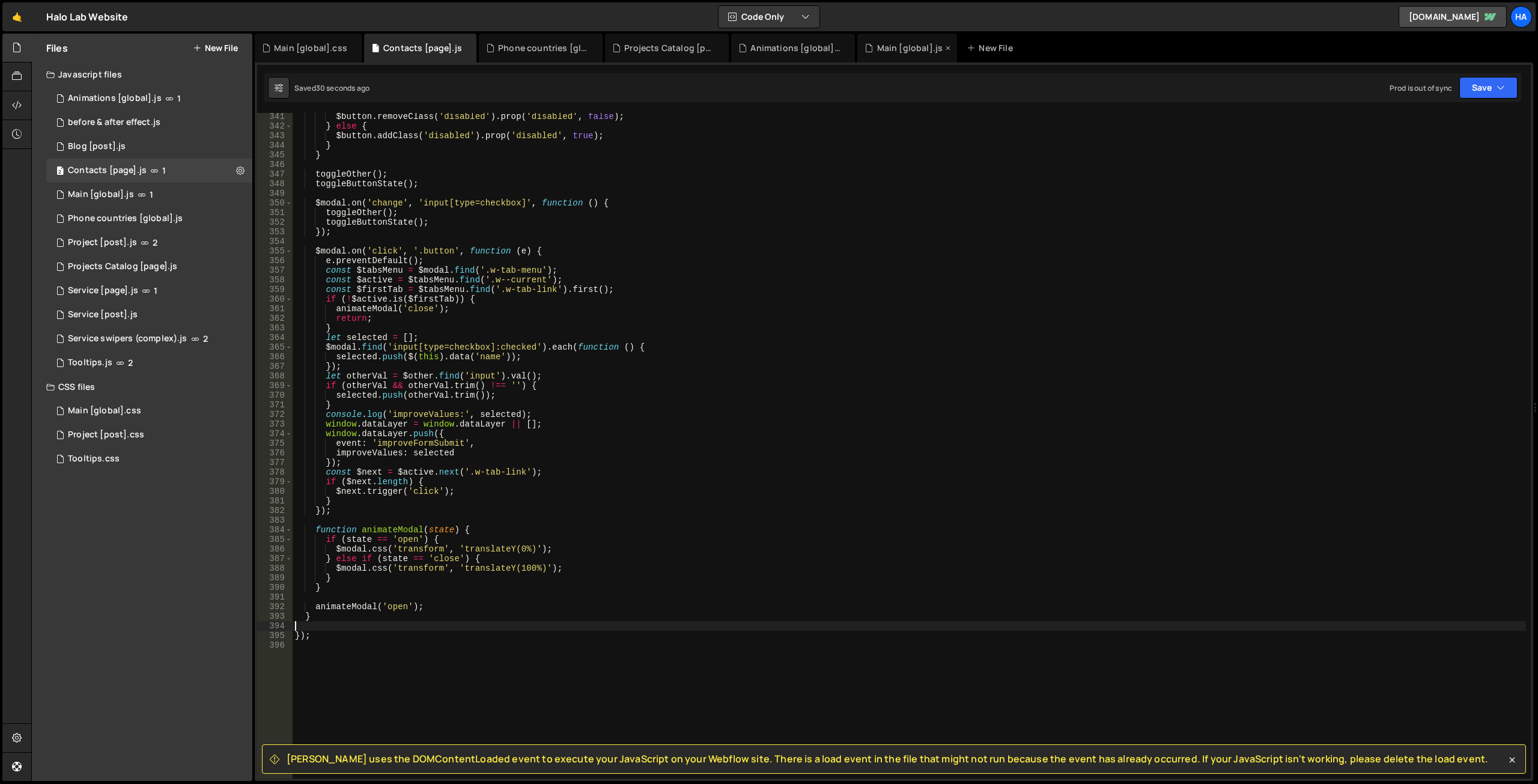
click at [879, 49] on div "Main [global].js" at bounding box center [910, 48] width 66 height 12
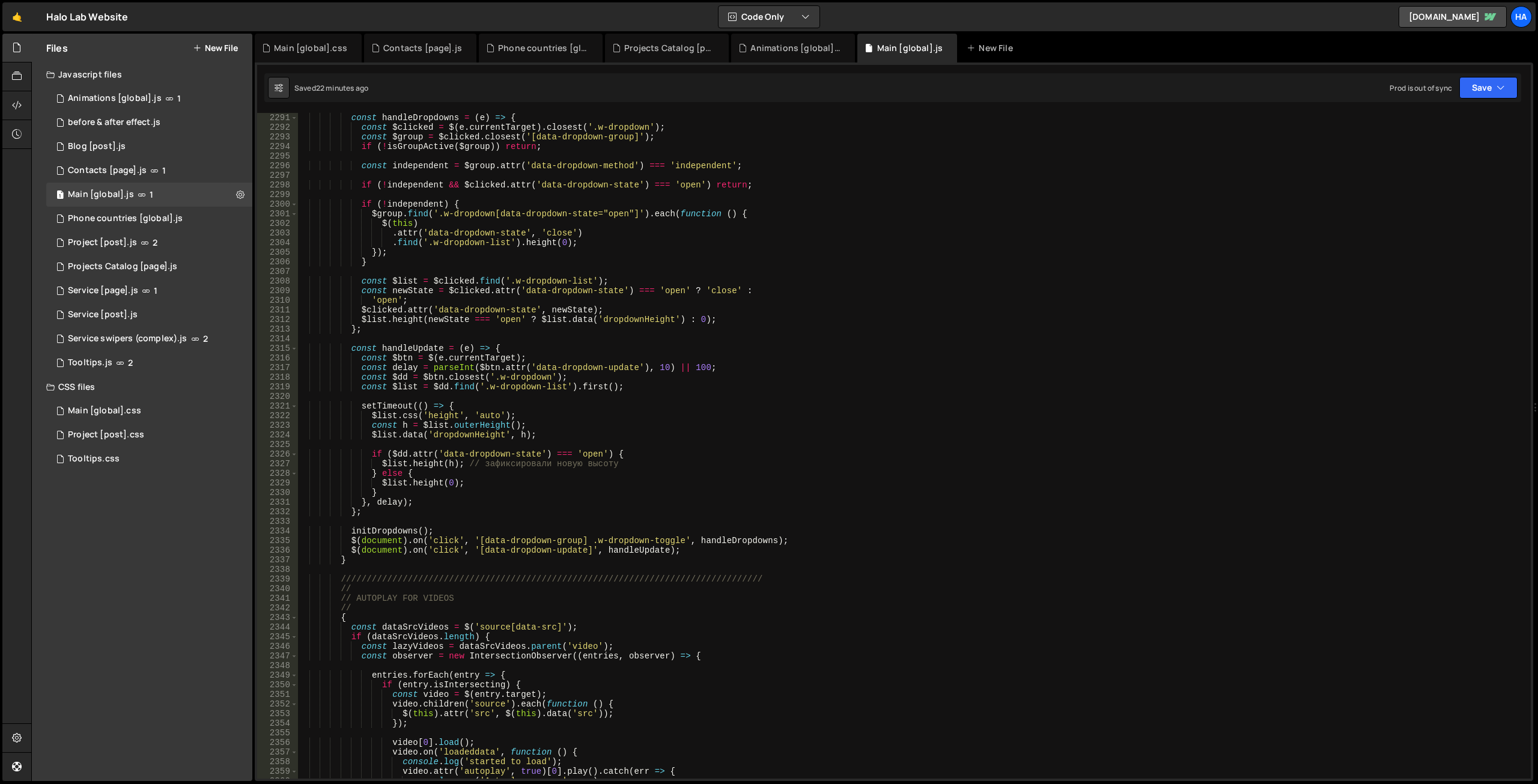
scroll to position [3408, 0]
type textarea "const newState = $clicked.attr('data-dropdown-state') === 'open' ? 'close' :"
click at [1065, 289] on div "const handleDropdowns = ( e ) => { const $clicked = $ ( e . currentTarget ) . c…" at bounding box center [911, 455] width 1228 height 685
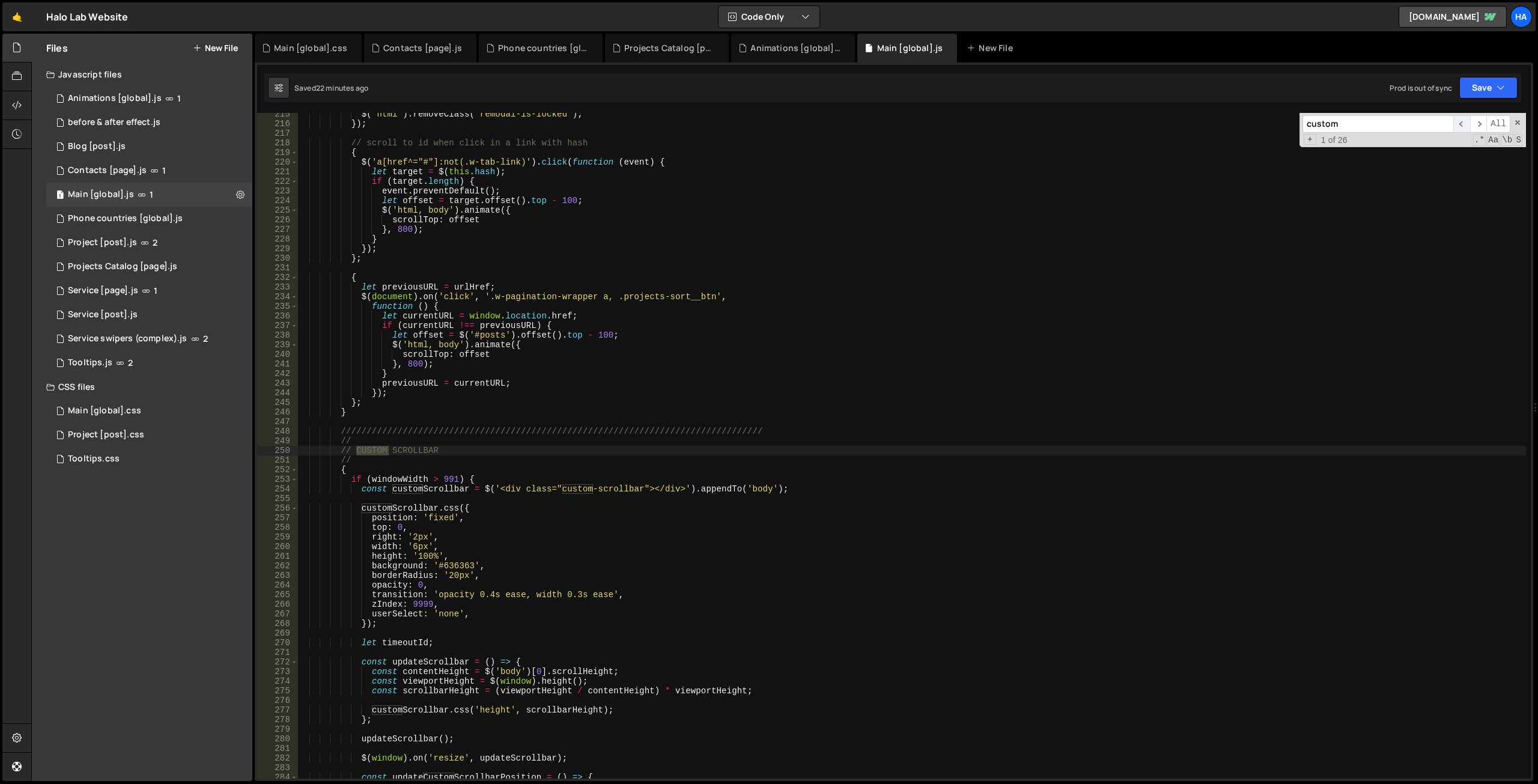
type input "custom"
click at [1458, 123] on span "​" at bounding box center [1460, 124] width 16 height 17
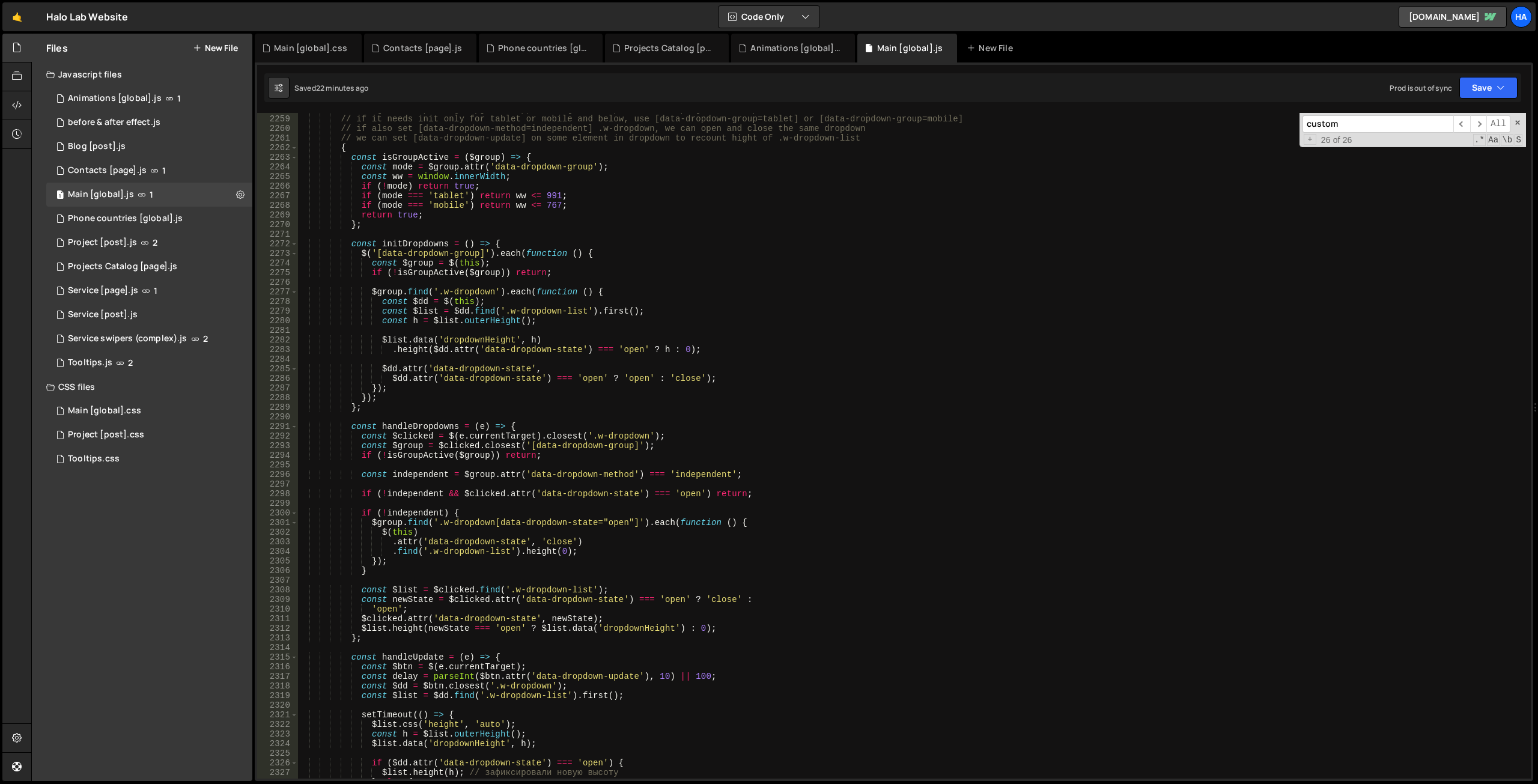
scroll to position [18266, 0]
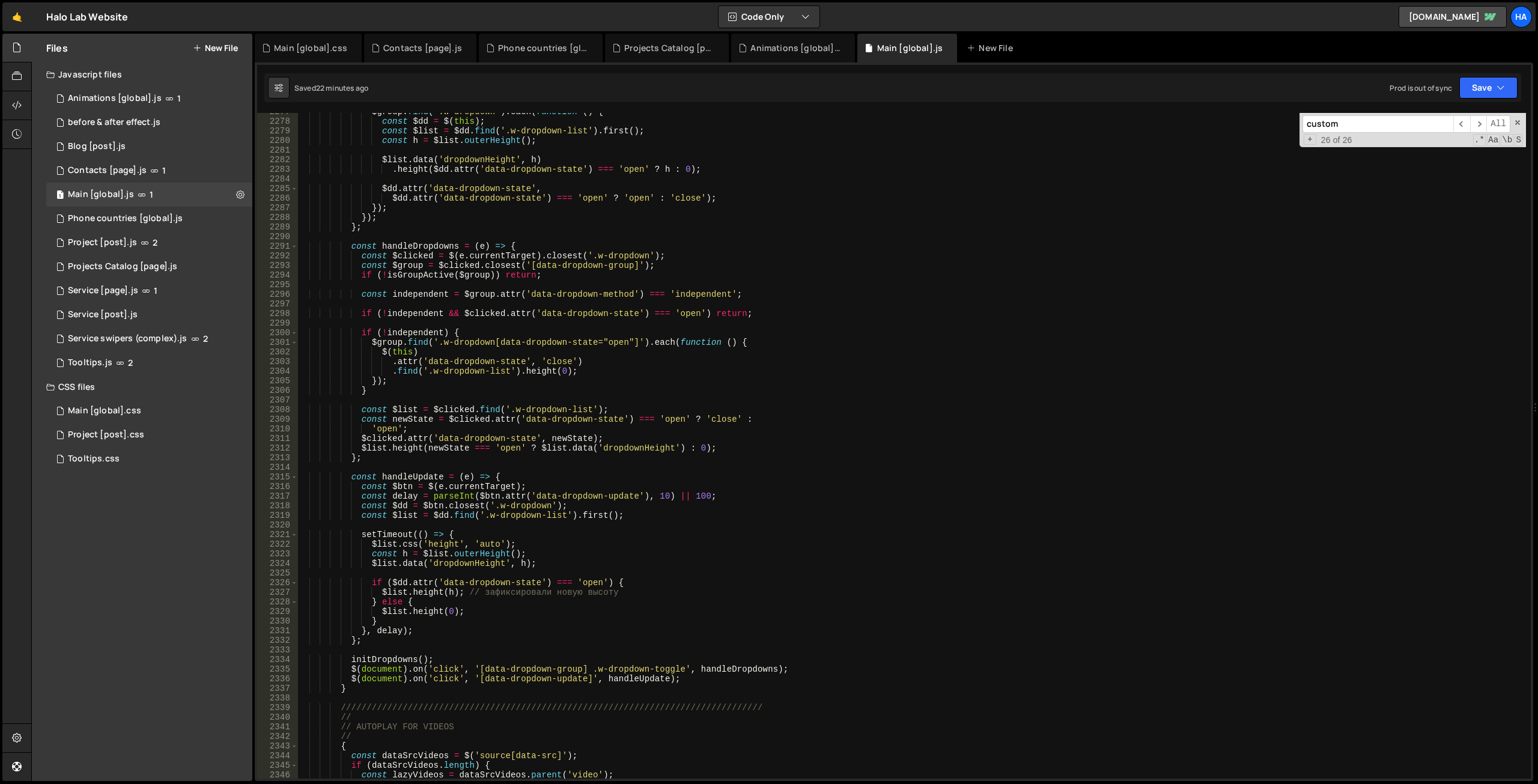
click at [703, 498] on div "$group . find ( '.w-dropdown' ) . each ( function ( ) { const $dd = $ ( this ) …" at bounding box center [911, 449] width 1228 height 685
click at [708, 461] on div "$group . find ( '.w-dropdown' ) . each ( function ( ) { const $dd = $ ( this ) …" at bounding box center [911, 449] width 1228 height 685
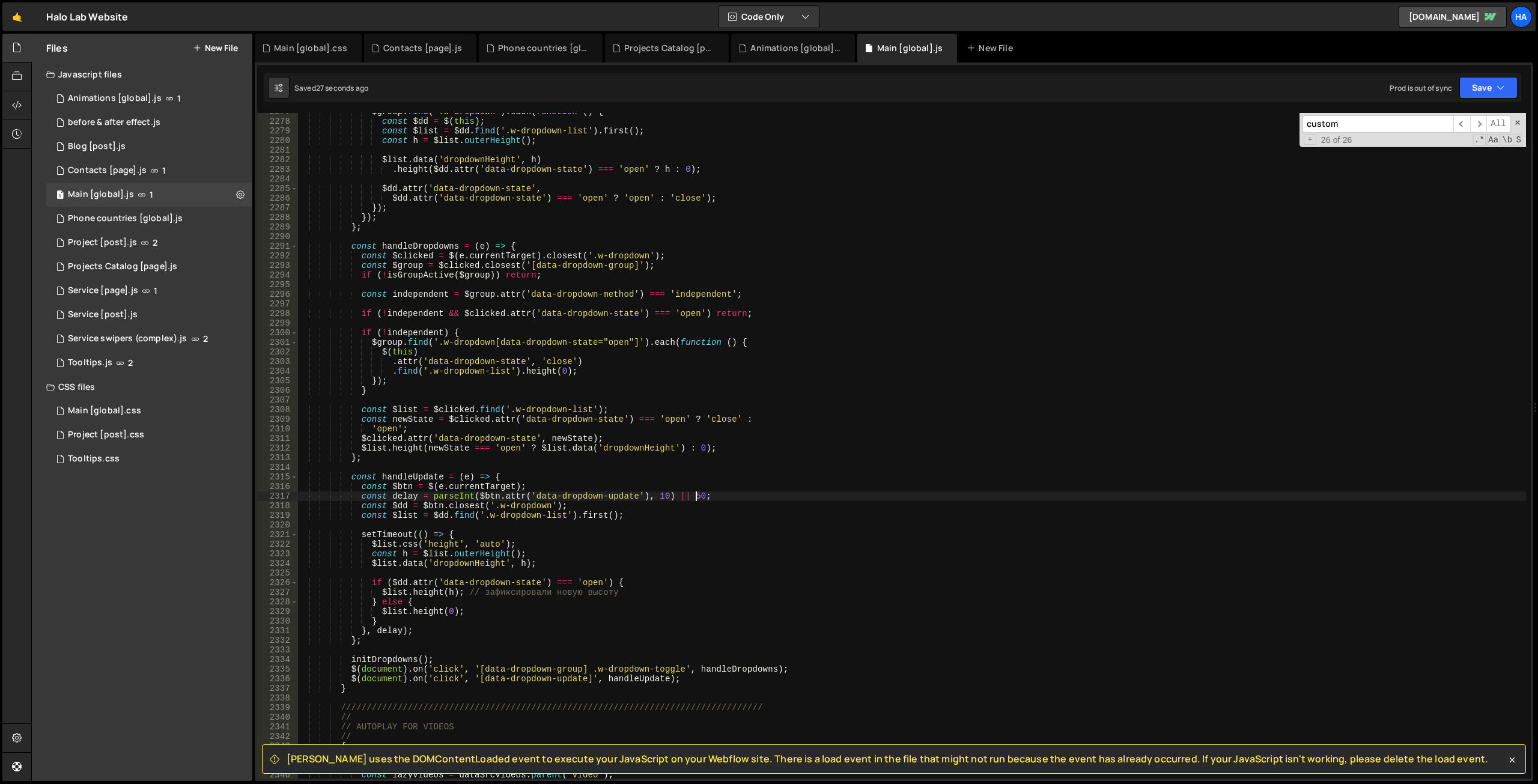
click at [696, 496] on div "$group . find ( '.w-dropdown' ) . each ( function ( ) { const $dd = $ ( this ) …" at bounding box center [911, 449] width 1228 height 685
click at [637, 223] on div "$group . find ( '.w-dropdown' ) . each ( function ( ) { const $dd = $ ( this ) …" at bounding box center [911, 449] width 1228 height 685
click at [698, 494] on div "$group . find ( '.w-dropdown' ) . each ( function ( ) { const $dd = $ ( this ) …" at bounding box center [911, 449] width 1228 height 685
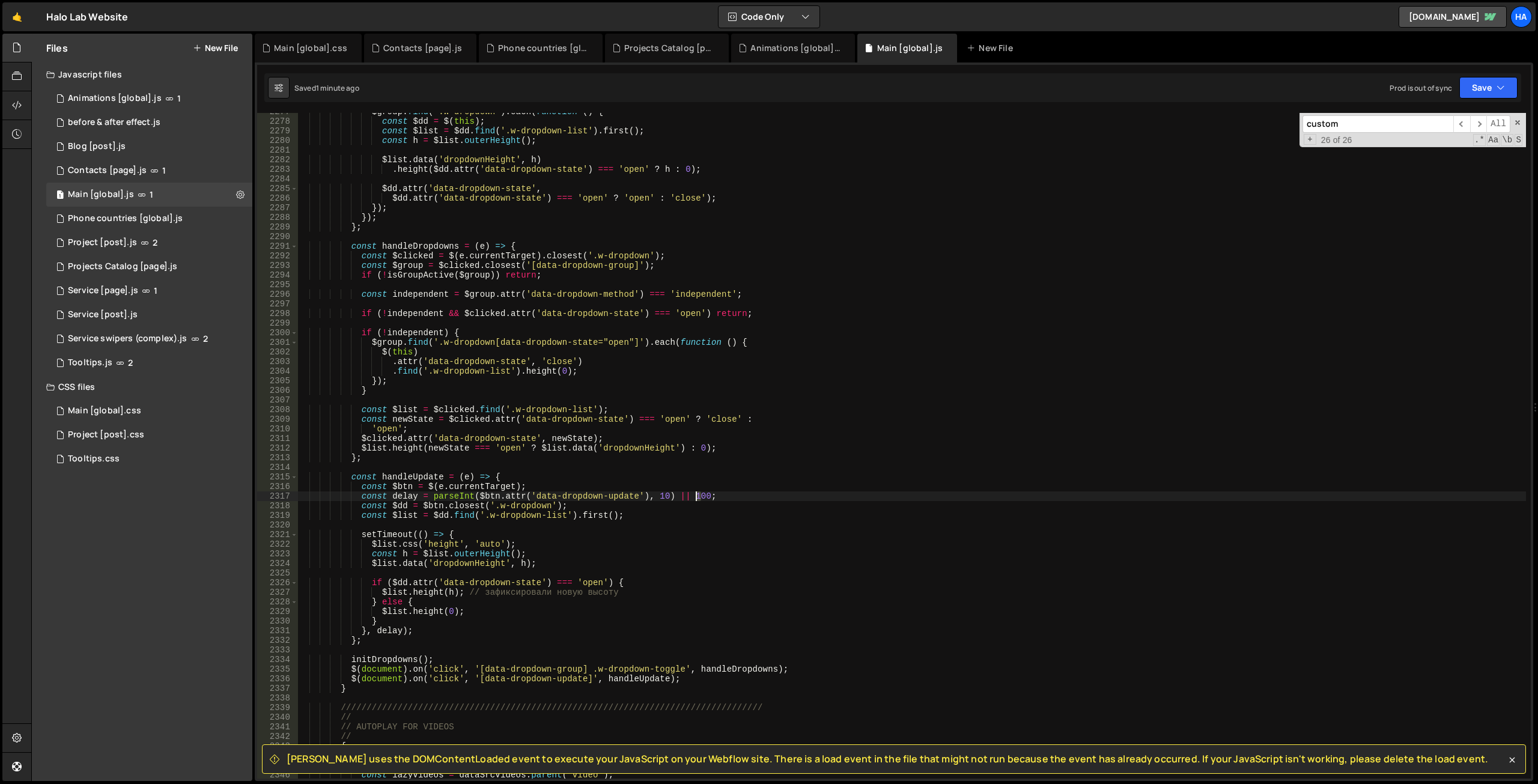
scroll to position [0, 27]
click at [738, 445] on div "$group . find ( '.w-dropdown' ) . each ( function ( ) { const $dd = $ ( this ) …" at bounding box center [911, 449] width 1228 height 685
type textarea "$list.height(newState === 'open' ? $list.data('dropdownHeight') : 0);"
click at [715, 49] on icon at bounding box center [719, 48] width 9 height 12
click at [0, 0] on icon at bounding box center [0, 0] width 0 height 0
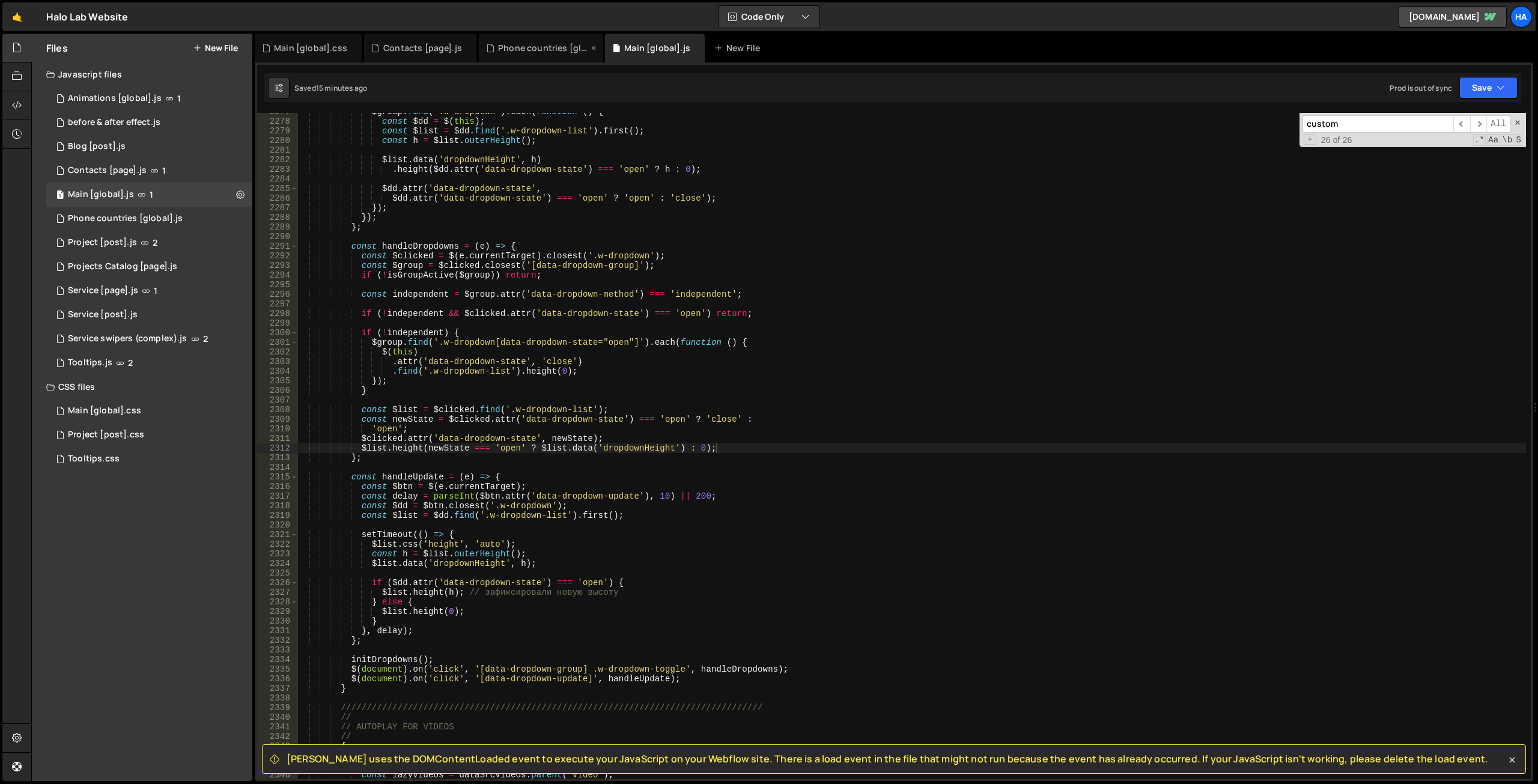
click at [590, 49] on icon at bounding box center [593, 48] width 9 height 12
